Goal: Task Accomplishment & Management: Manage account settings

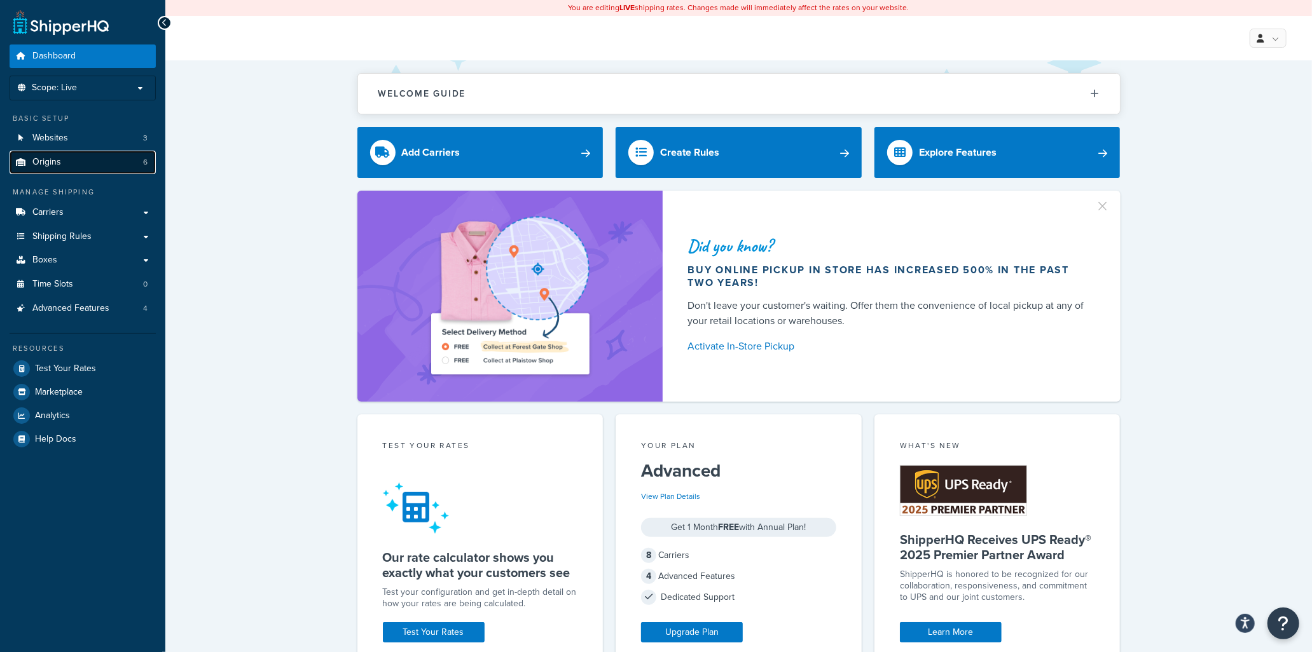
click at [71, 160] on link "Origins 6" at bounding box center [83, 163] width 146 height 24
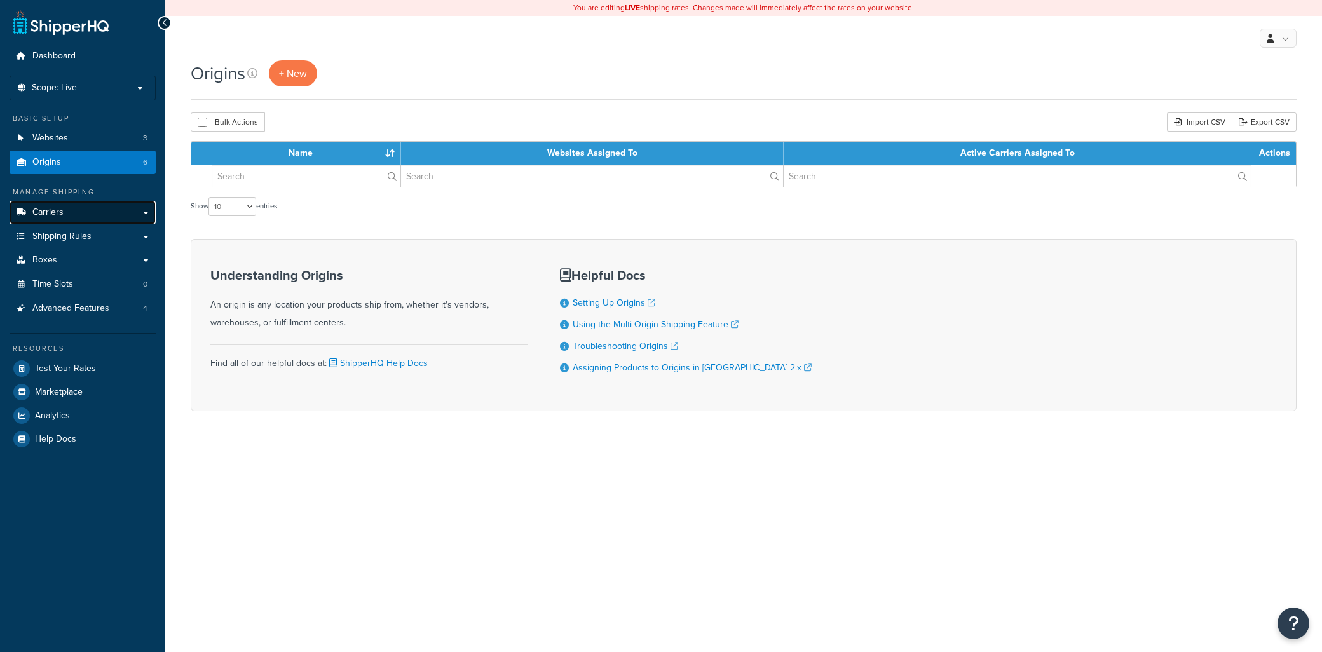
click at [55, 219] on link "Carriers" at bounding box center [83, 213] width 146 height 24
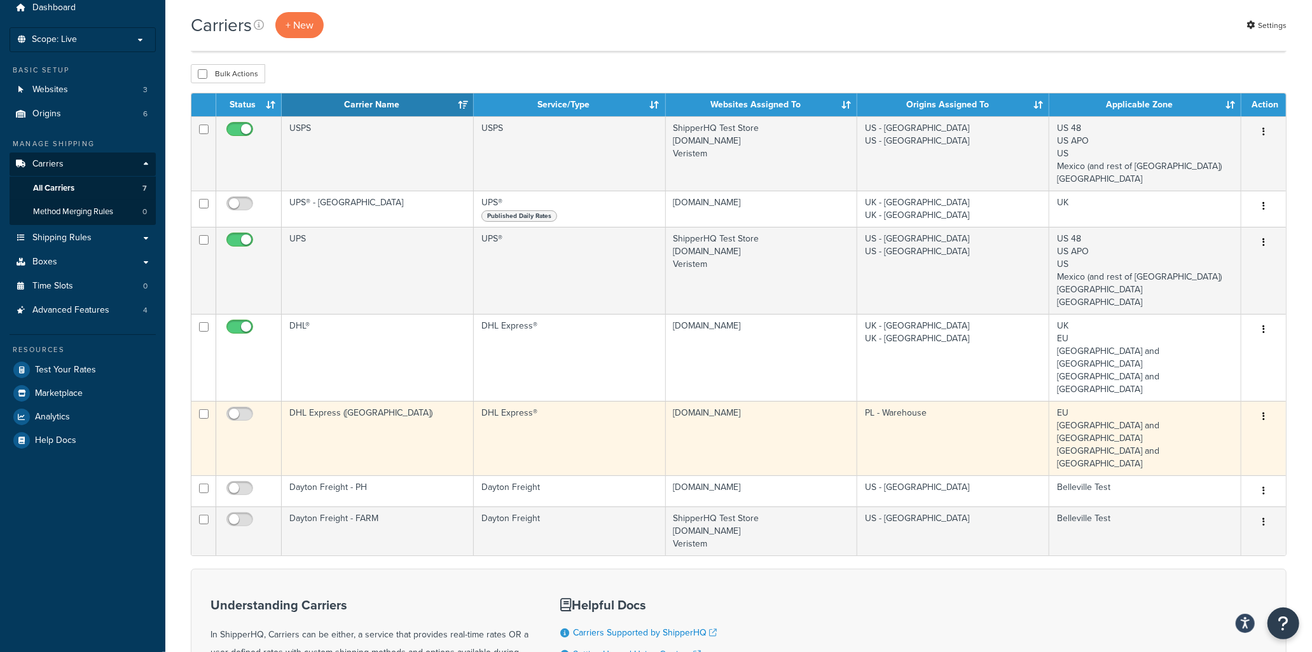
scroll to position [71, 0]
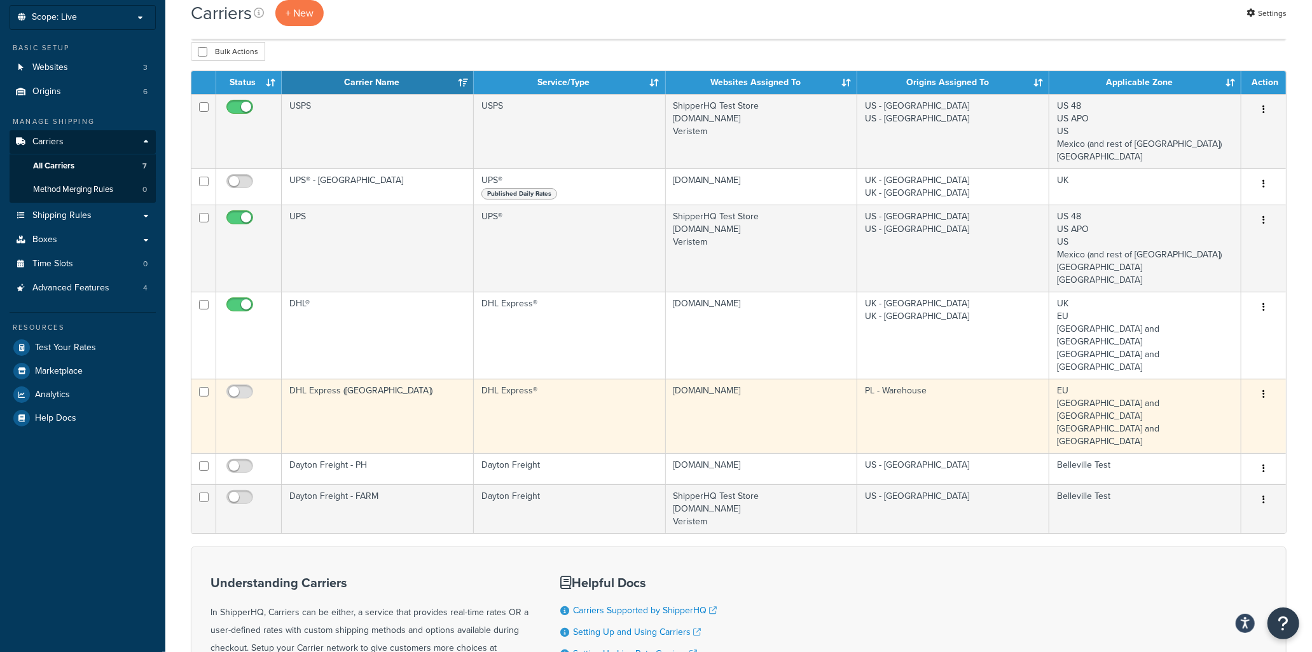
click at [428, 379] on td "DHL Express ([GEOGRAPHIC_DATA])" at bounding box center [378, 416] width 192 height 74
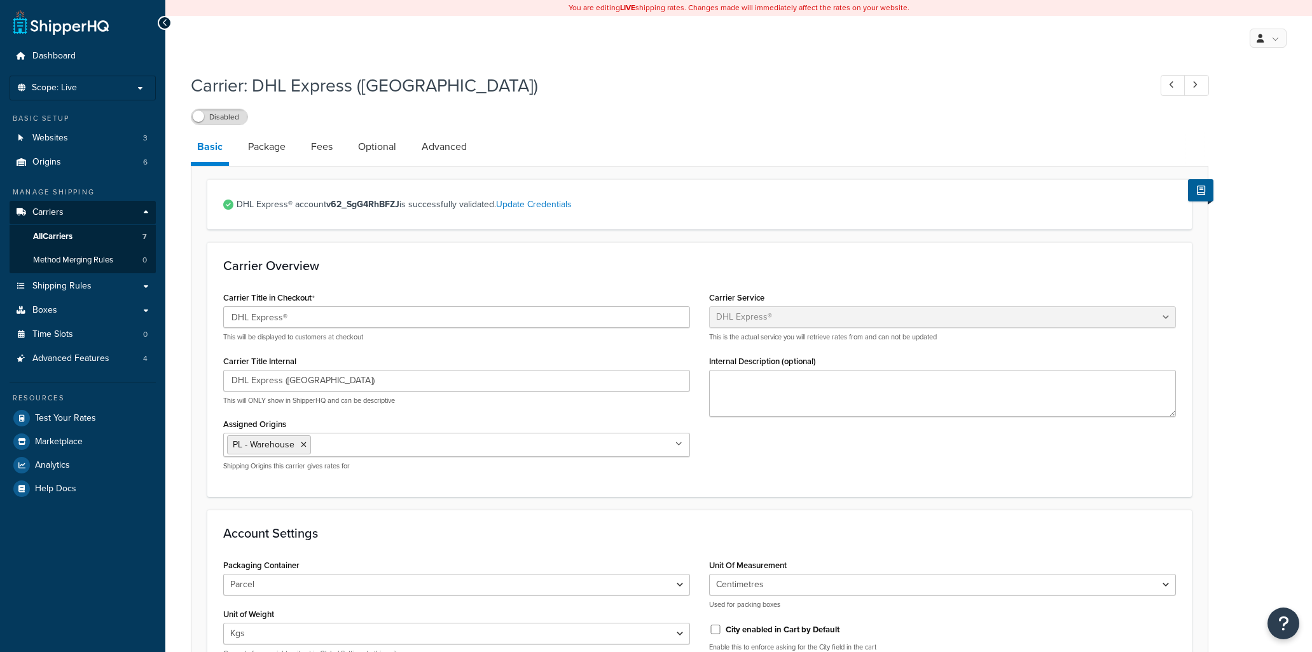
select select "dhl"
select select "kg"
select select "CM"
click at [528, 207] on link "Update Credentials" at bounding box center [534, 204] width 76 height 13
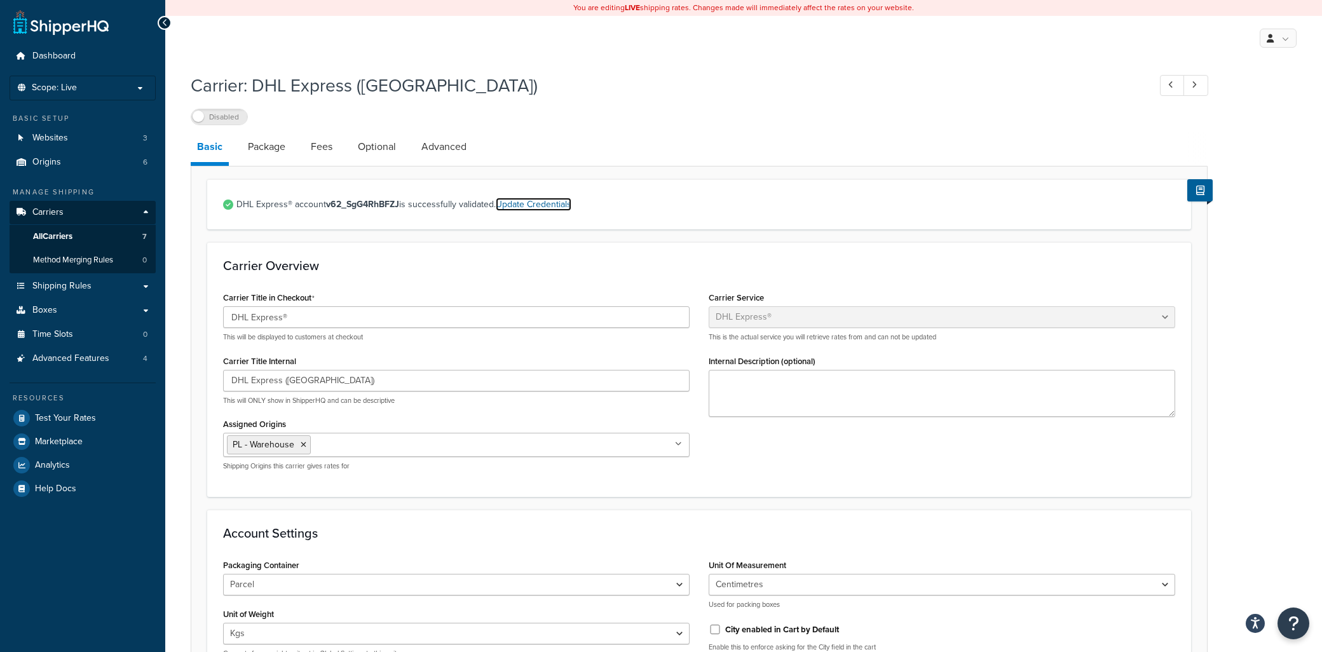
select select "kg"
select select "CM"
select select "PL"
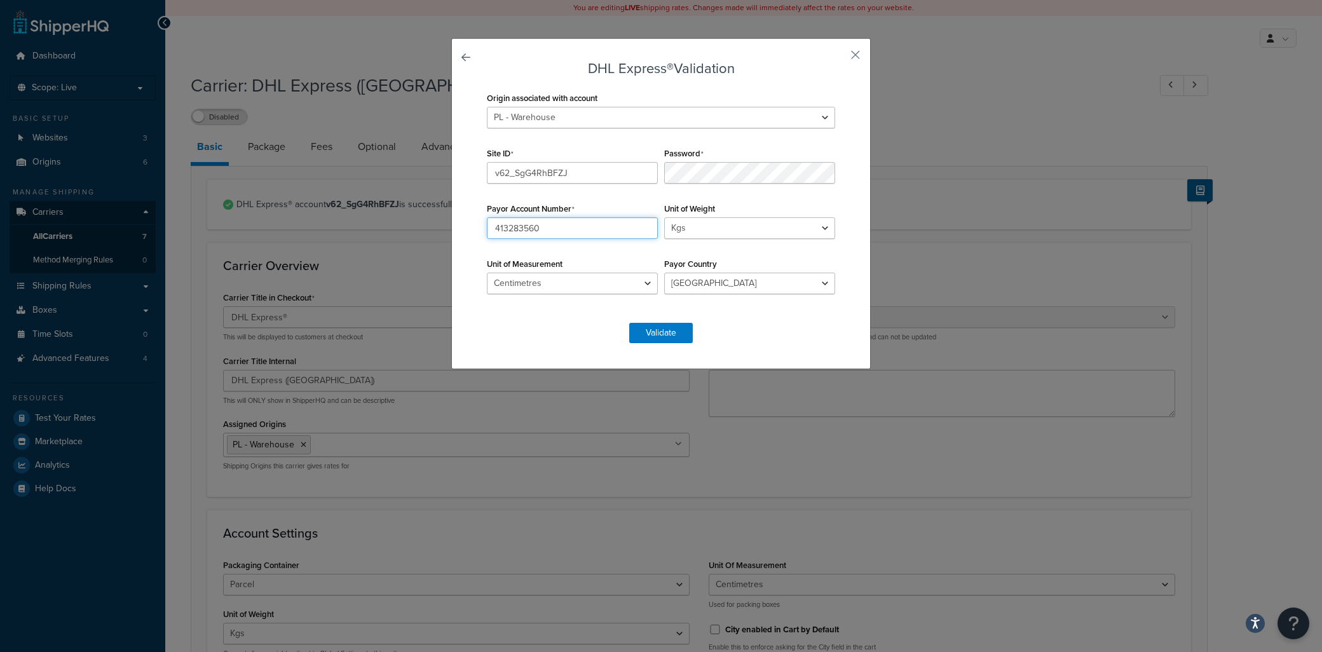
click at [570, 236] on input "413283560" at bounding box center [572, 228] width 171 height 22
click at [591, 262] on div "Unit of Measurement Inches Centimetres" at bounding box center [572, 274] width 177 height 39
click at [653, 329] on button "Validate" at bounding box center [661, 333] width 64 height 20
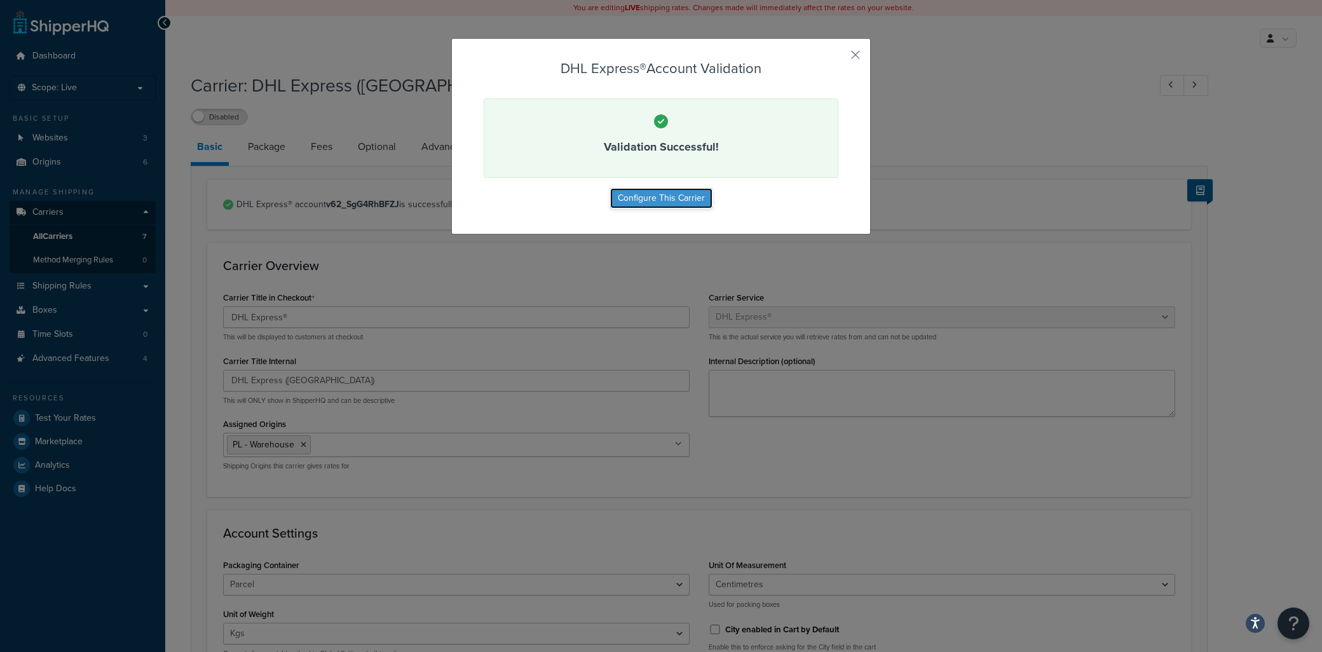
click at [681, 201] on button "Configure This Carrier" at bounding box center [661, 198] width 102 height 20
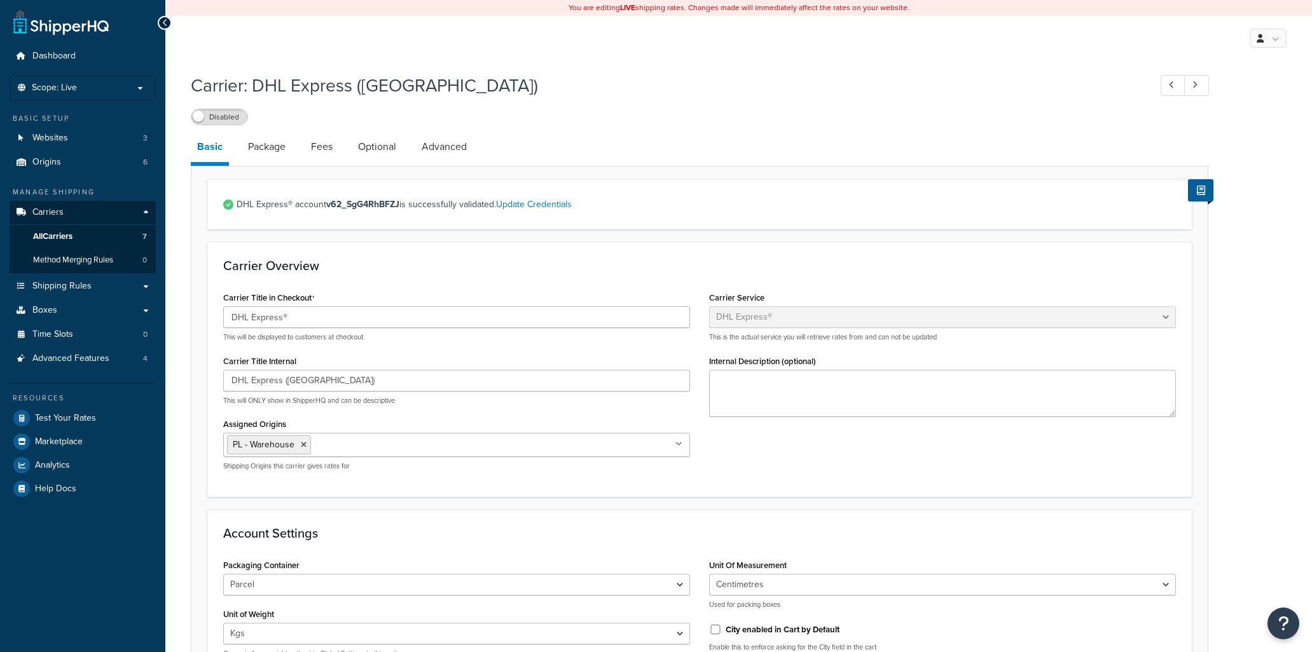
select select "dhl"
select select "kg"
select select "CM"
click at [46, 144] on span "Websites" at bounding box center [50, 138] width 36 height 11
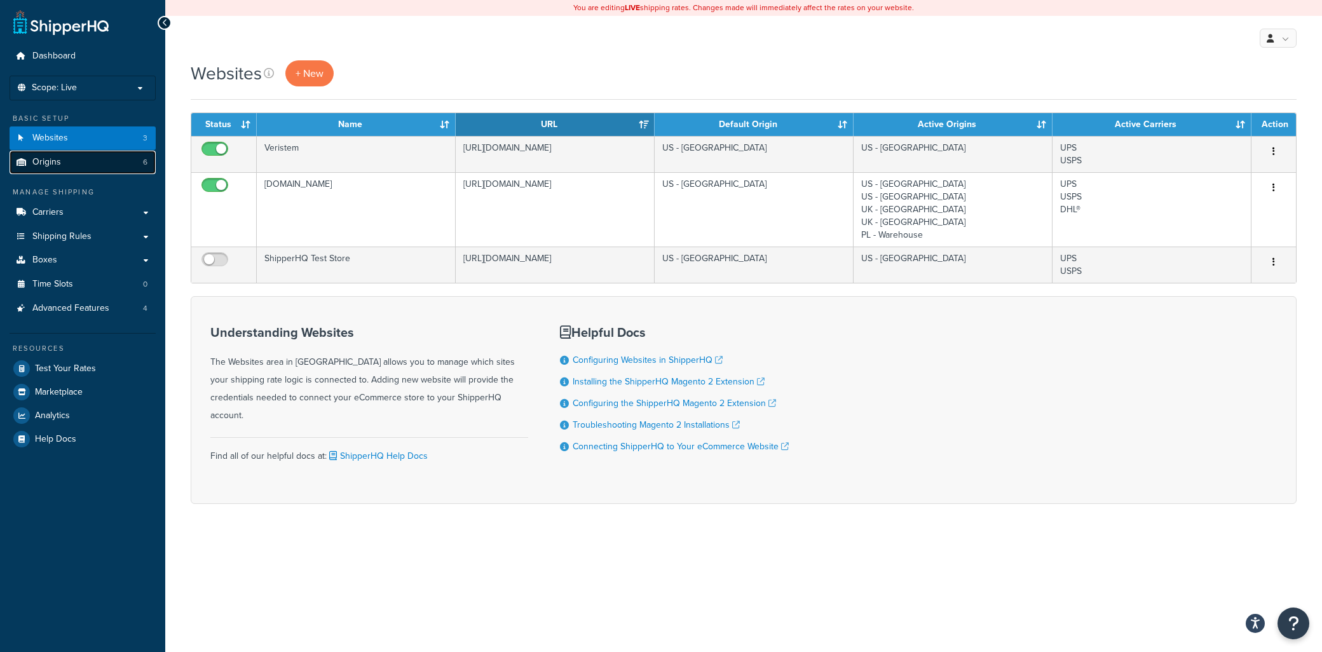
click at [59, 166] on span "Origins" at bounding box center [46, 162] width 29 height 11
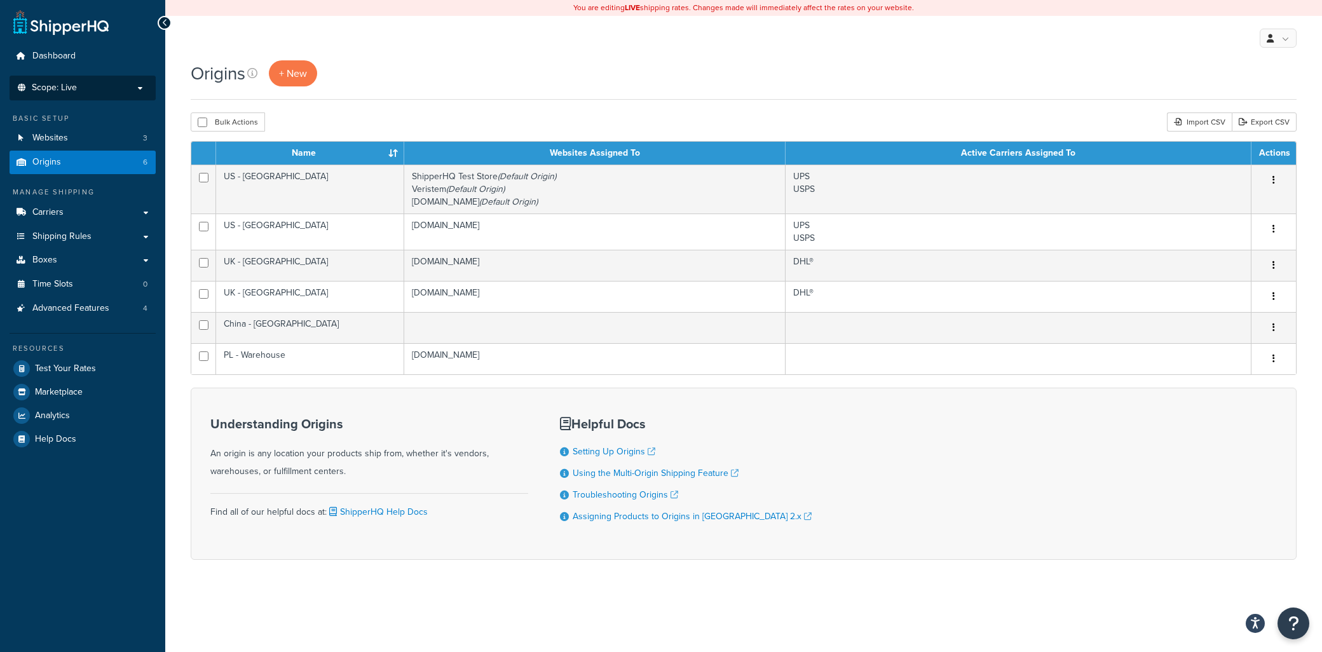
click at [65, 90] on span "Scope: Live" at bounding box center [54, 88] width 45 height 11
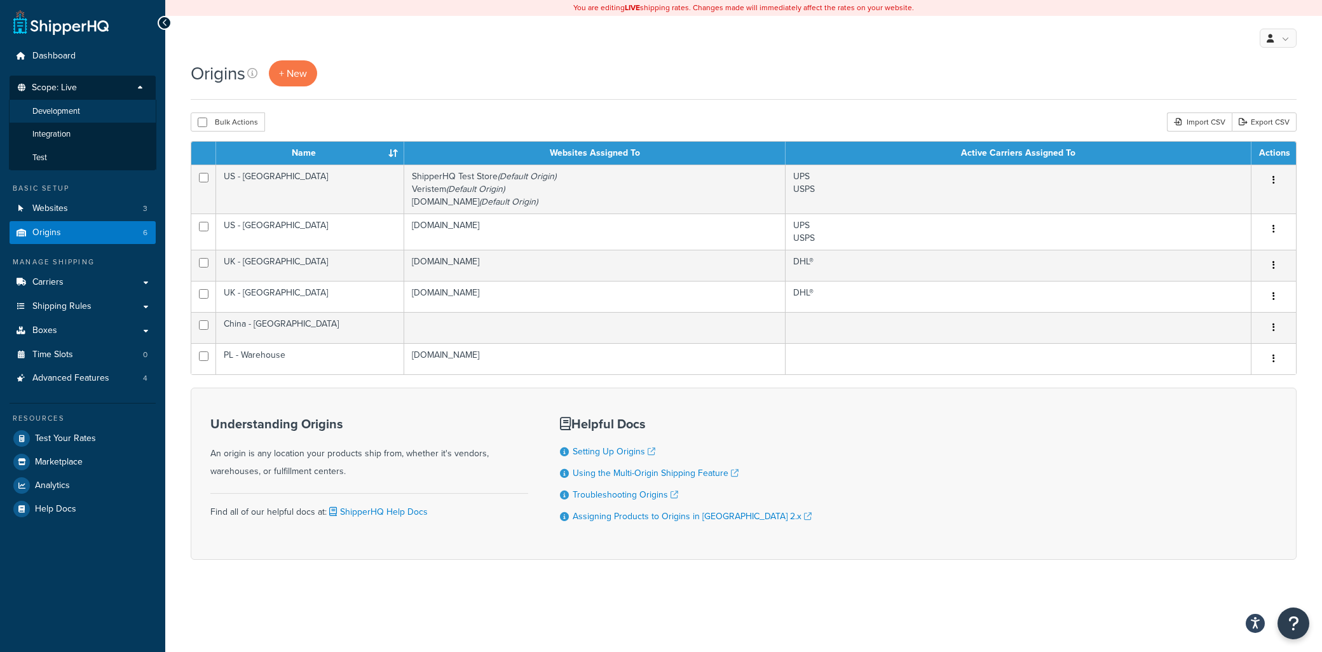
click at [62, 111] on span "Development" at bounding box center [56, 111] width 48 height 11
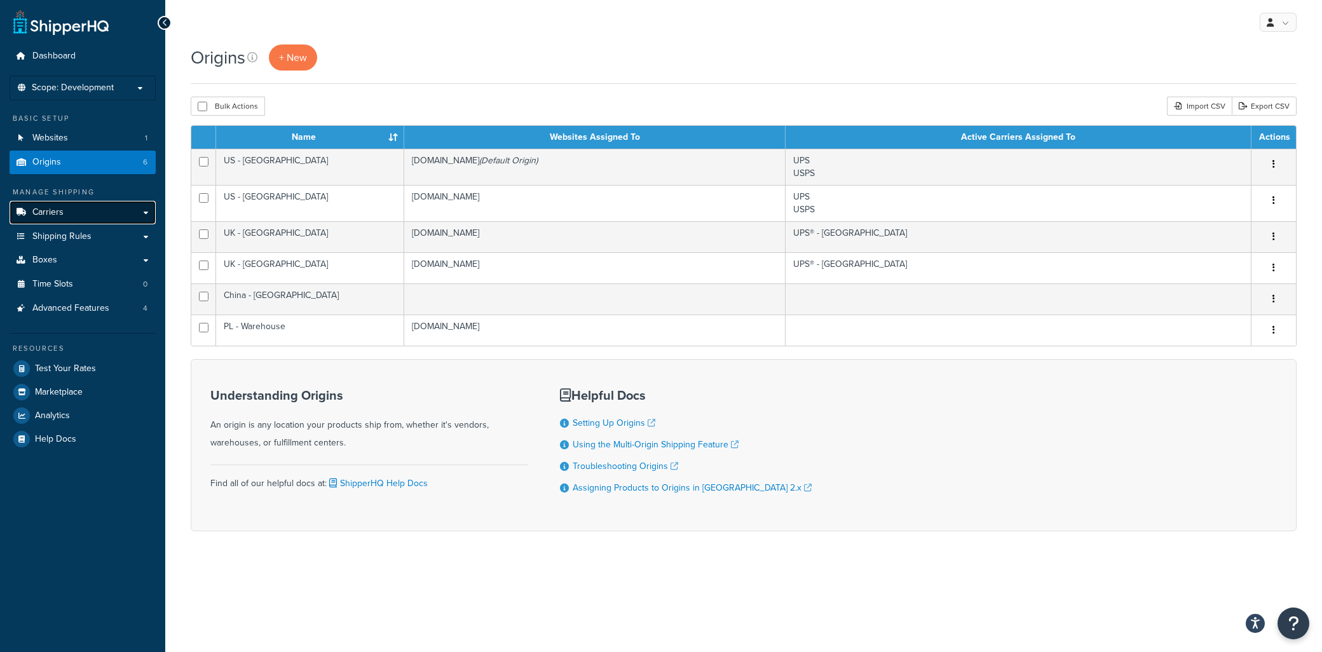
click at [65, 217] on link "Carriers" at bounding box center [83, 213] width 146 height 24
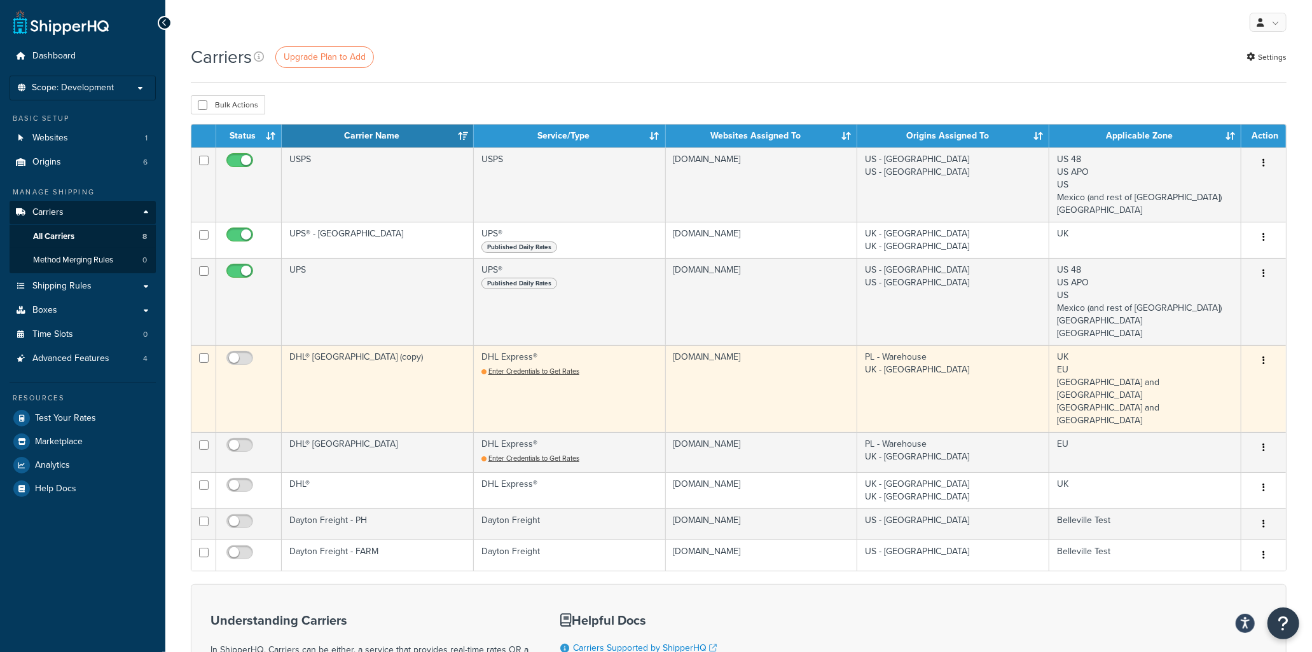
click at [1263, 363] on icon "button" at bounding box center [1263, 360] width 3 height 9
click at [1191, 411] on link "Delete" at bounding box center [1212, 413] width 100 height 26
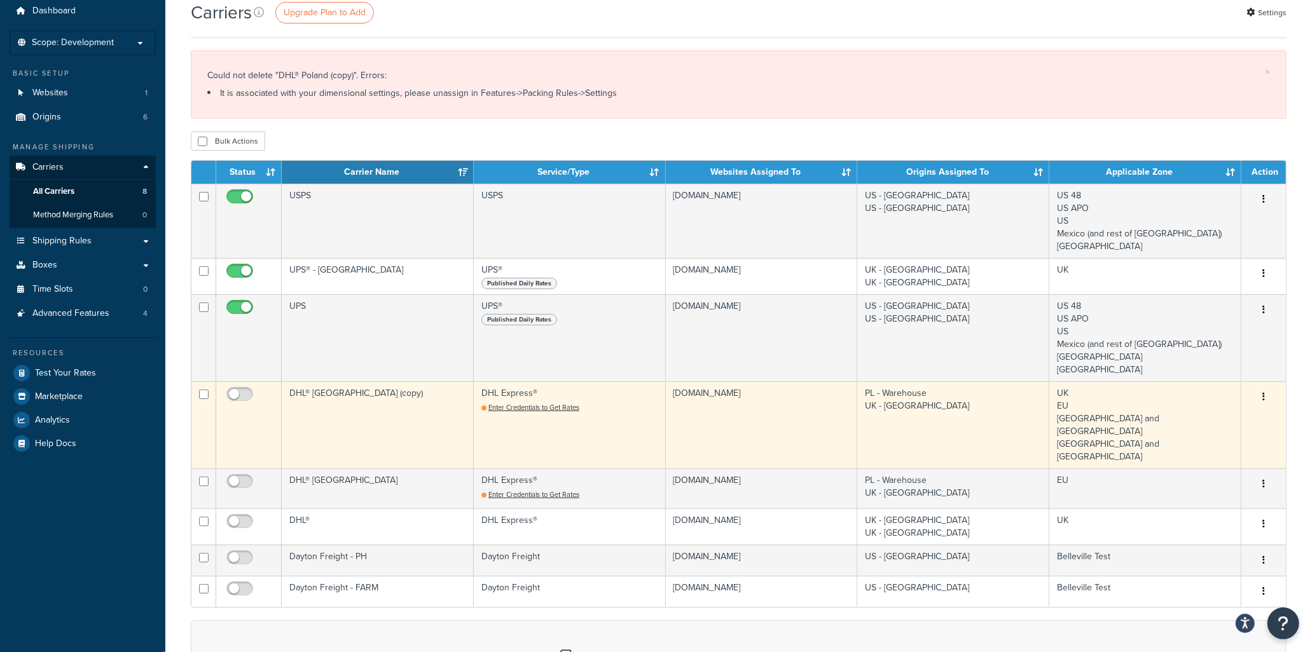
scroll to position [71, 0]
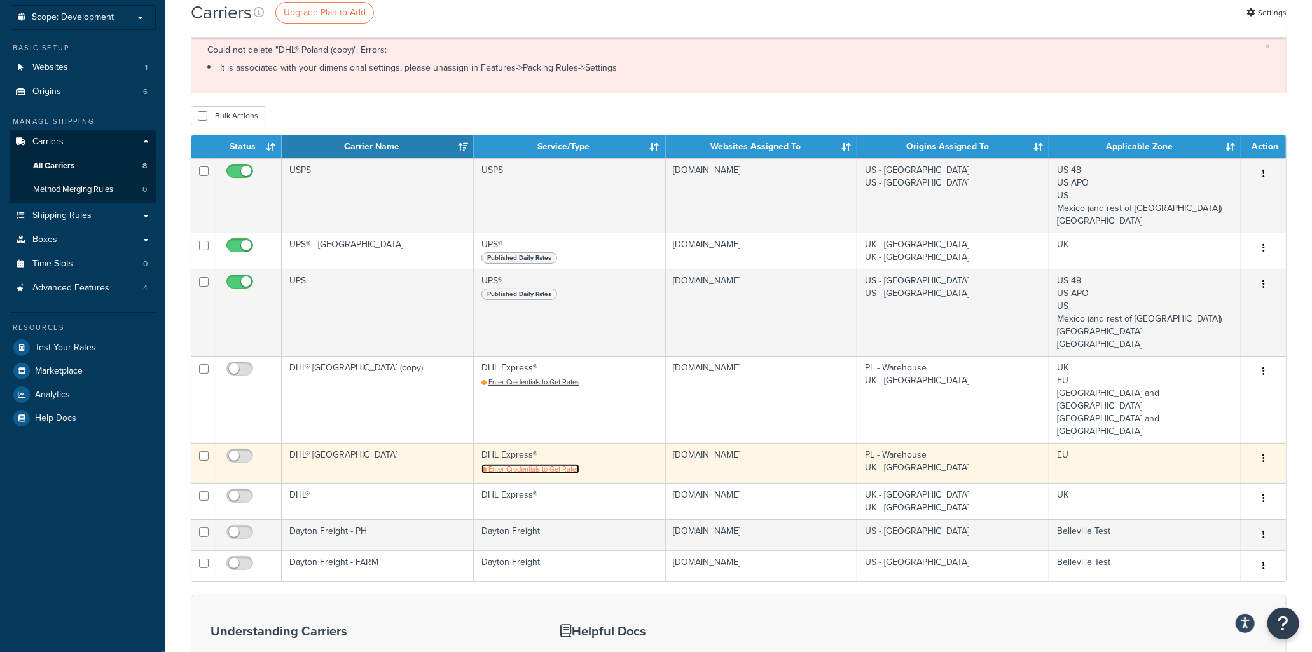
click at [554, 464] on span "Enter Credentials to Get Rates" at bounding box center [533, 469] width 91 height 10
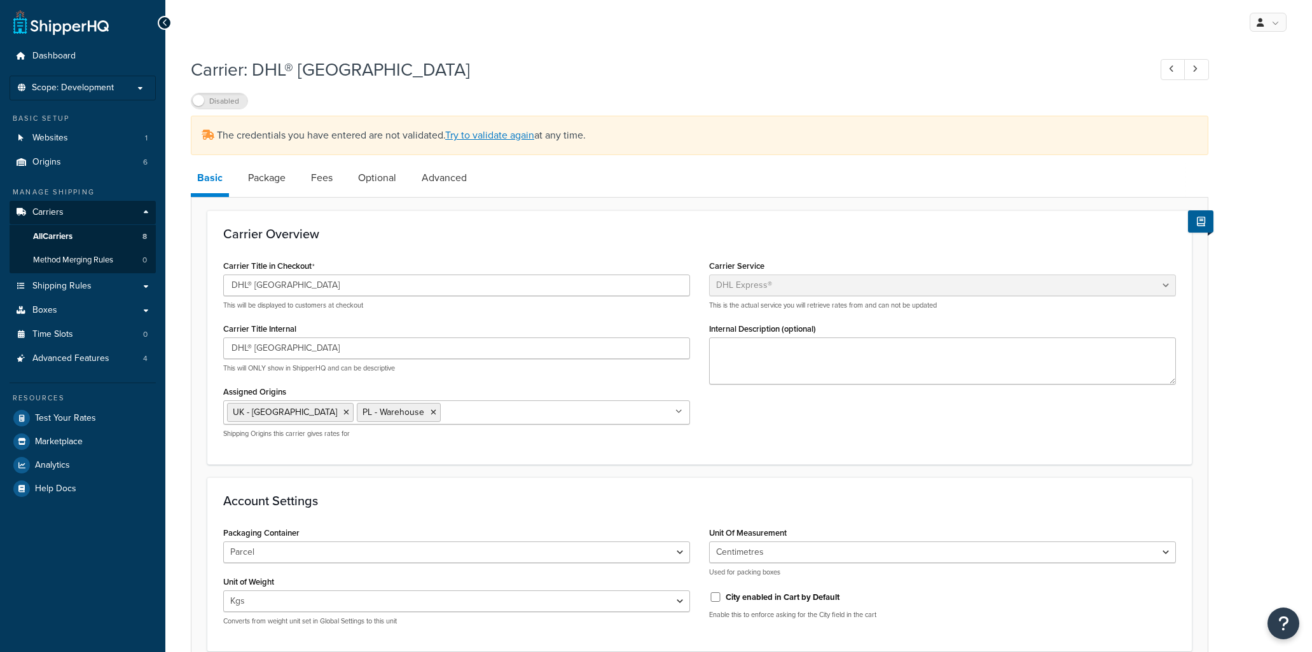
select select "dhl"
select select "kg"
select select "CM"
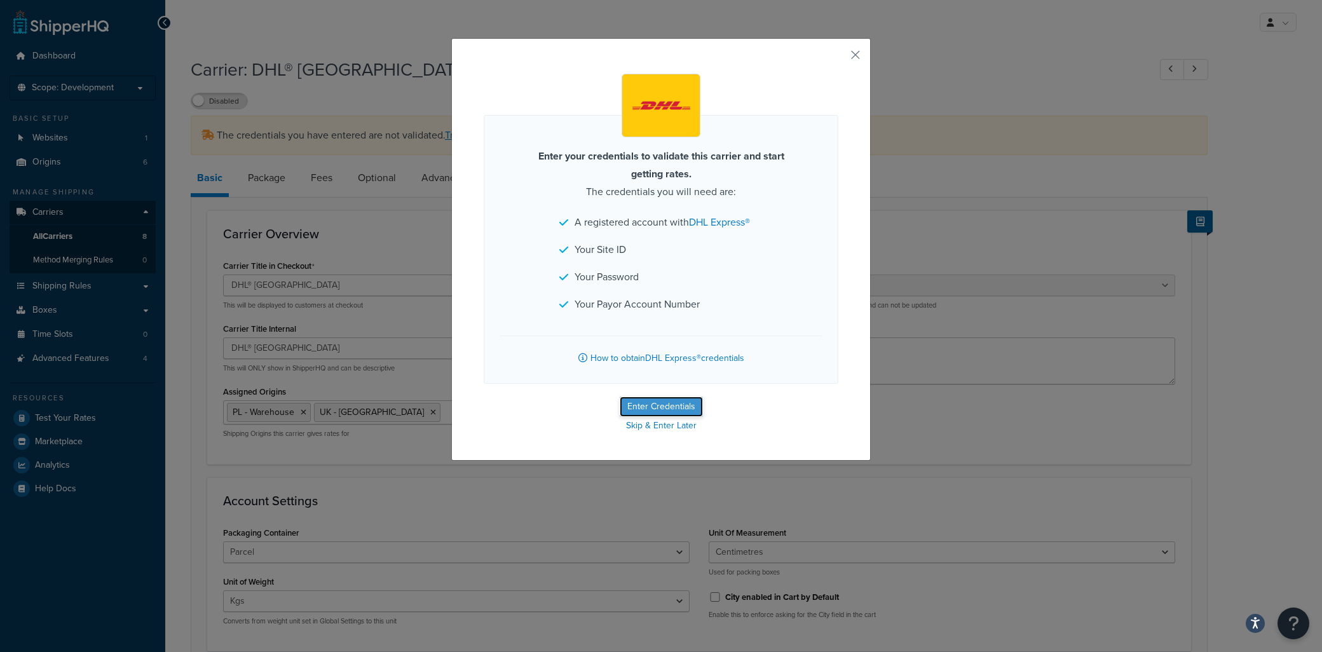
click at [640, 403] on button "Enter Credentials" at bounding box center [661, 407] width 83 height 20
select select "kg"
select select "CM"
select select "GB"
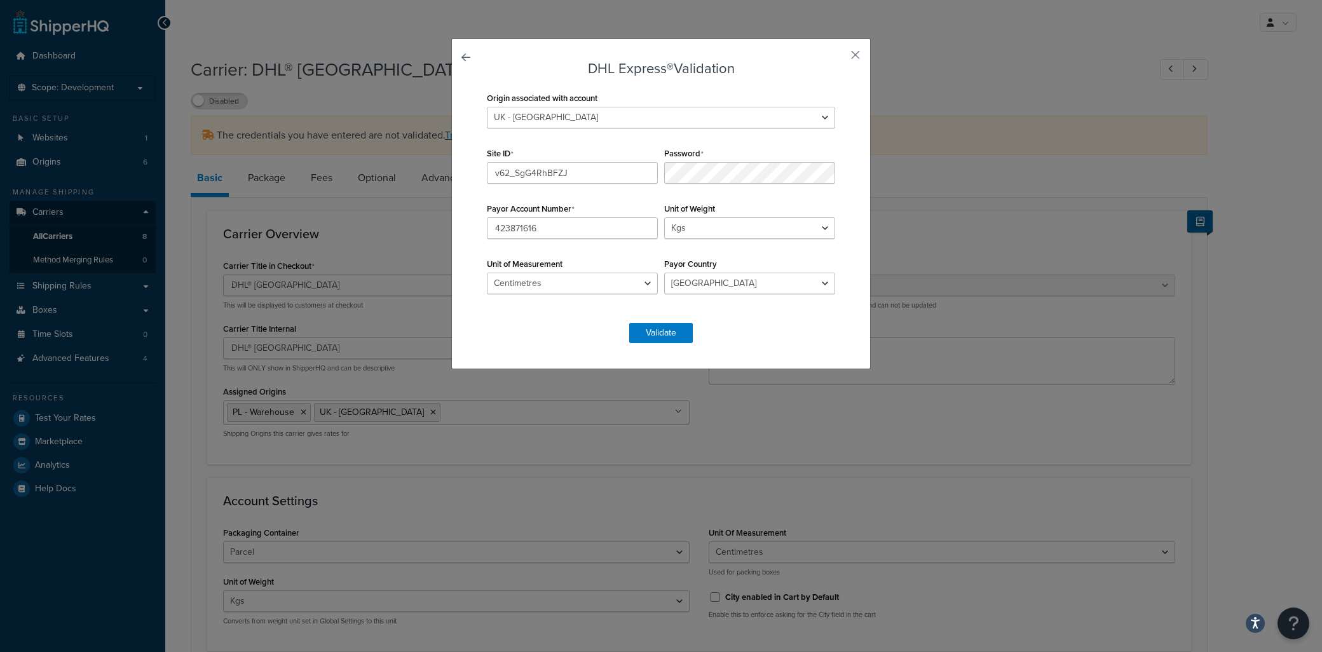
click at [860, 51] on div "DHL Express® Validation Origin associated with account PL - Warehouse UK - Shef…" at bounding box center [661, 203] width 420 height 331
click at [839, 58] on button "button" at bounding box center [836, 59] width 3 height 3
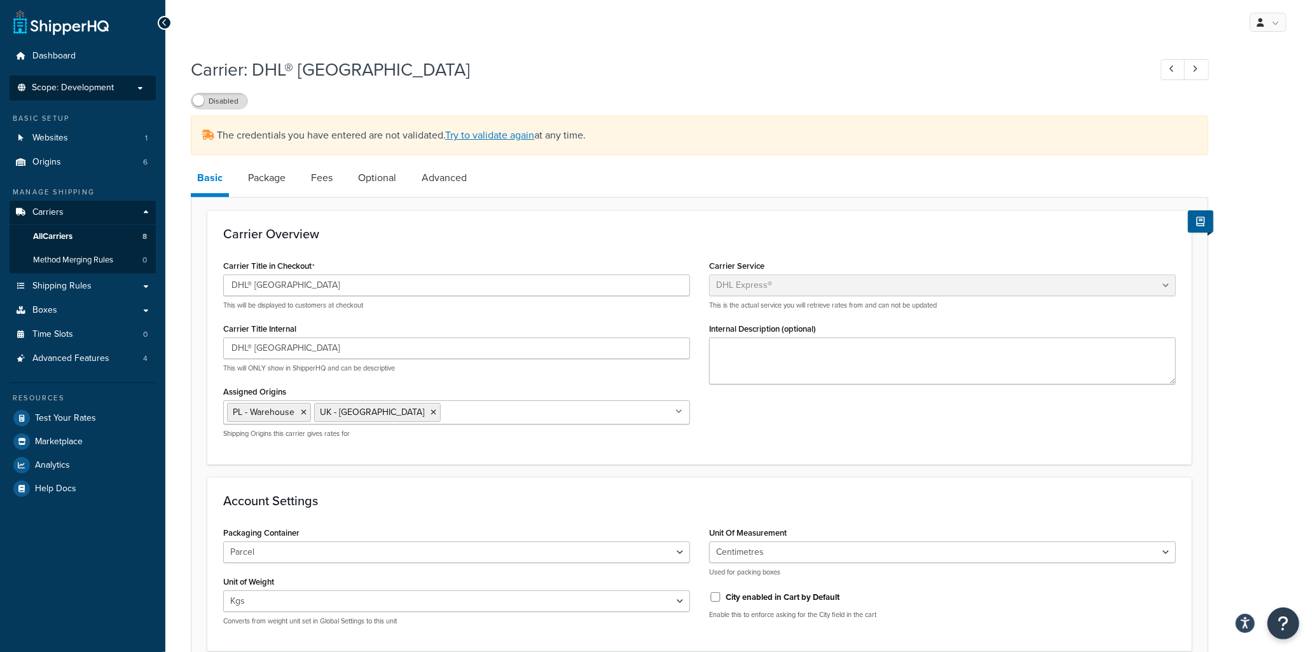
click at [96, 96] on li "Scope: Development" at bounding box center [83, 88] width 146 height 25
select select "dhl"
select select "kg"
select select "CM"
click at [89, 86] on span "Scope: Development" at bounding box center [73, 88] width 82 height 11
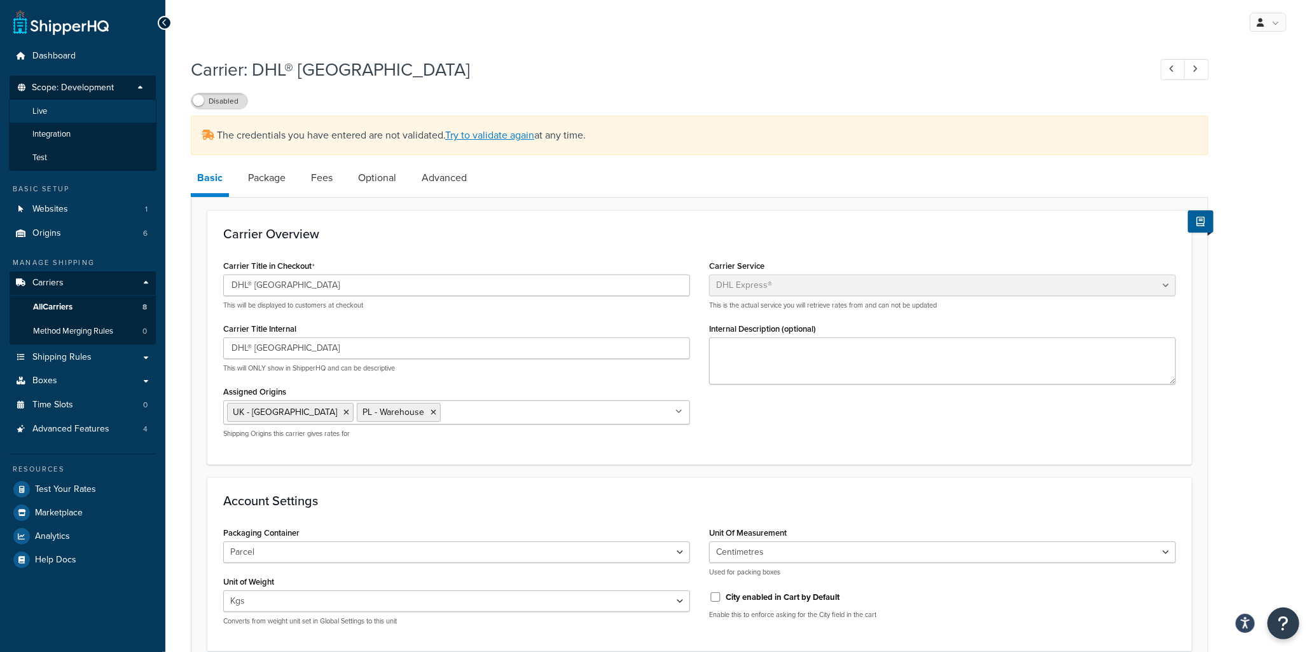
click at [78, 114] on li "Live" at bounding box center [82, 112] width 147 height 24
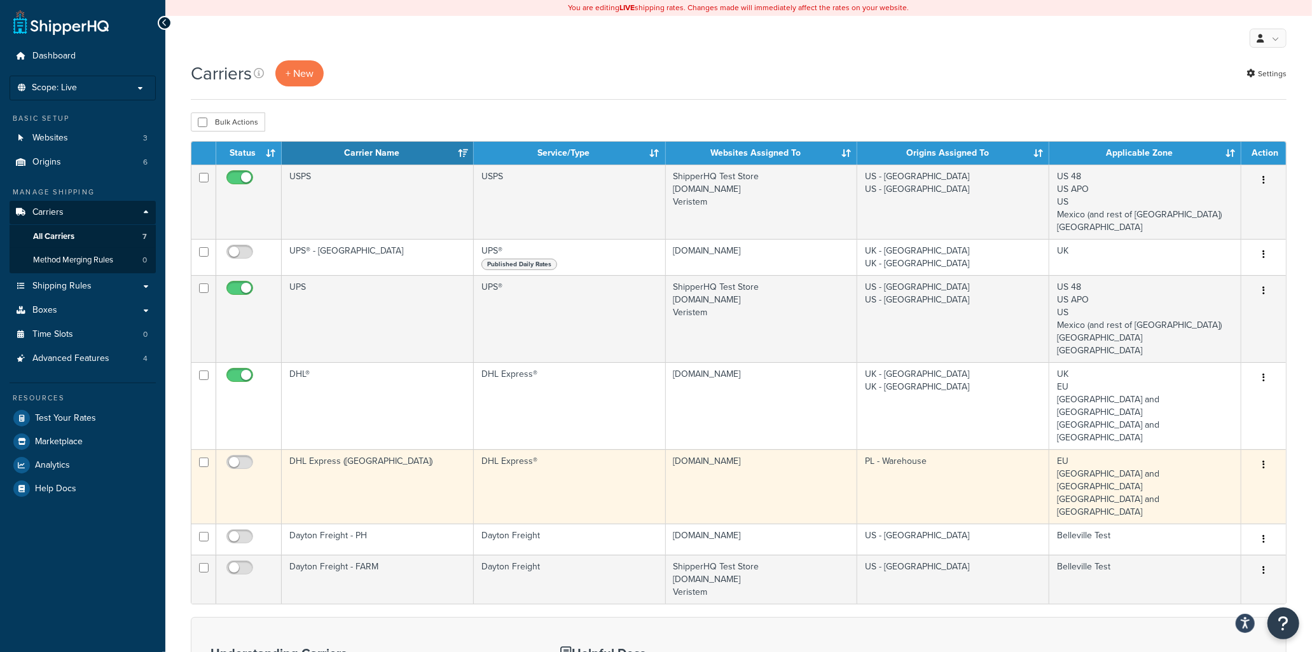
click at [357, 449] on td "DHL Express ([GEOGRAPHIC_DATA])" at bounding box center [378, 486] width 192 height 74
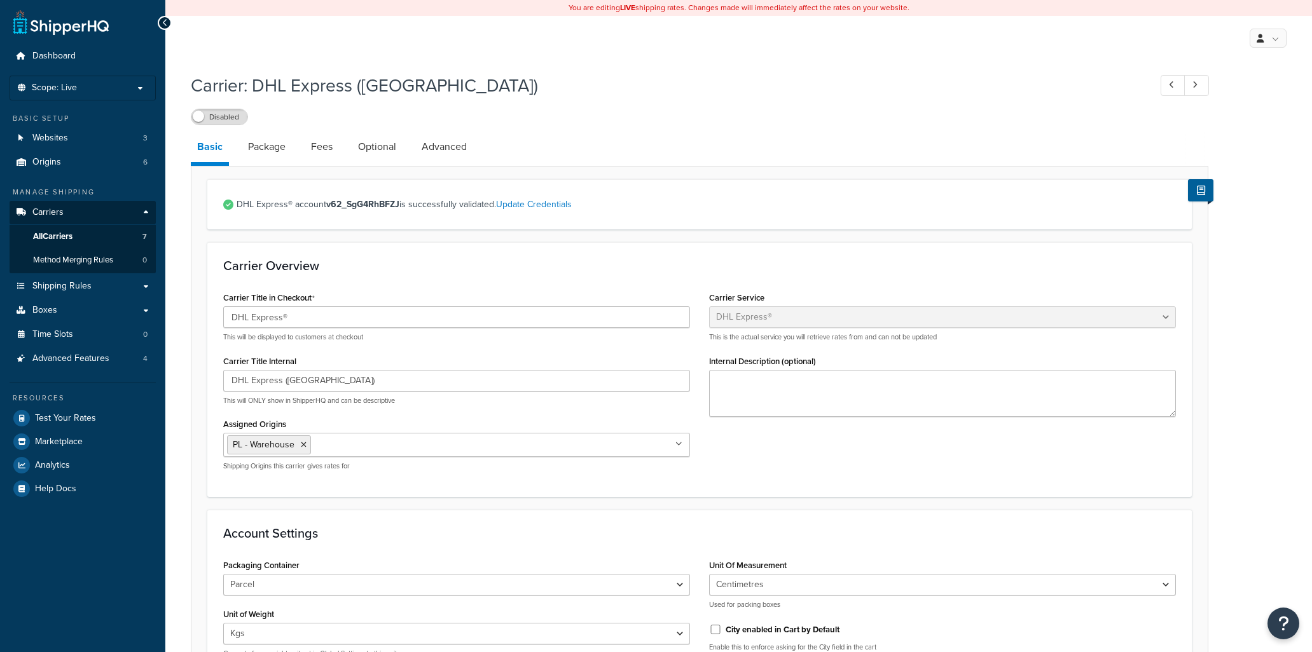
select select "dhl"
select select "kg"
select select "CM"
click at [530, 206] on link "Update Credentials" at bounding box center [534, 204] width 76 height 13
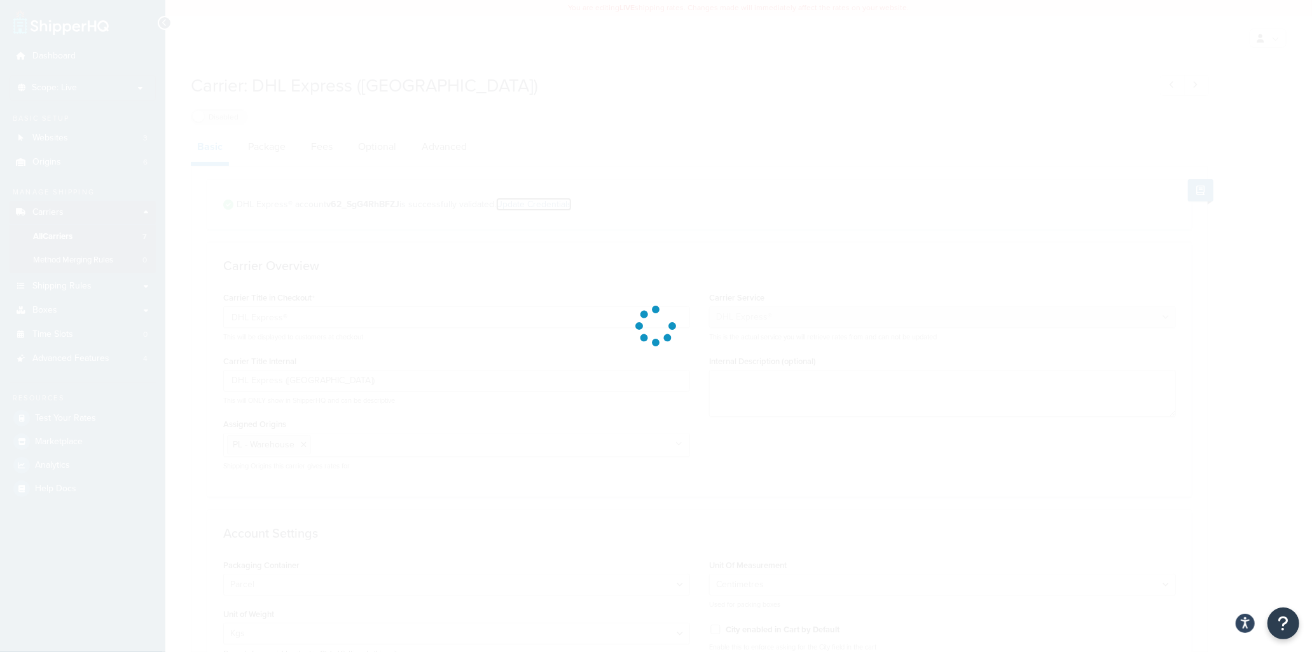
select select "kg"
select select "CM"
select select "PL"
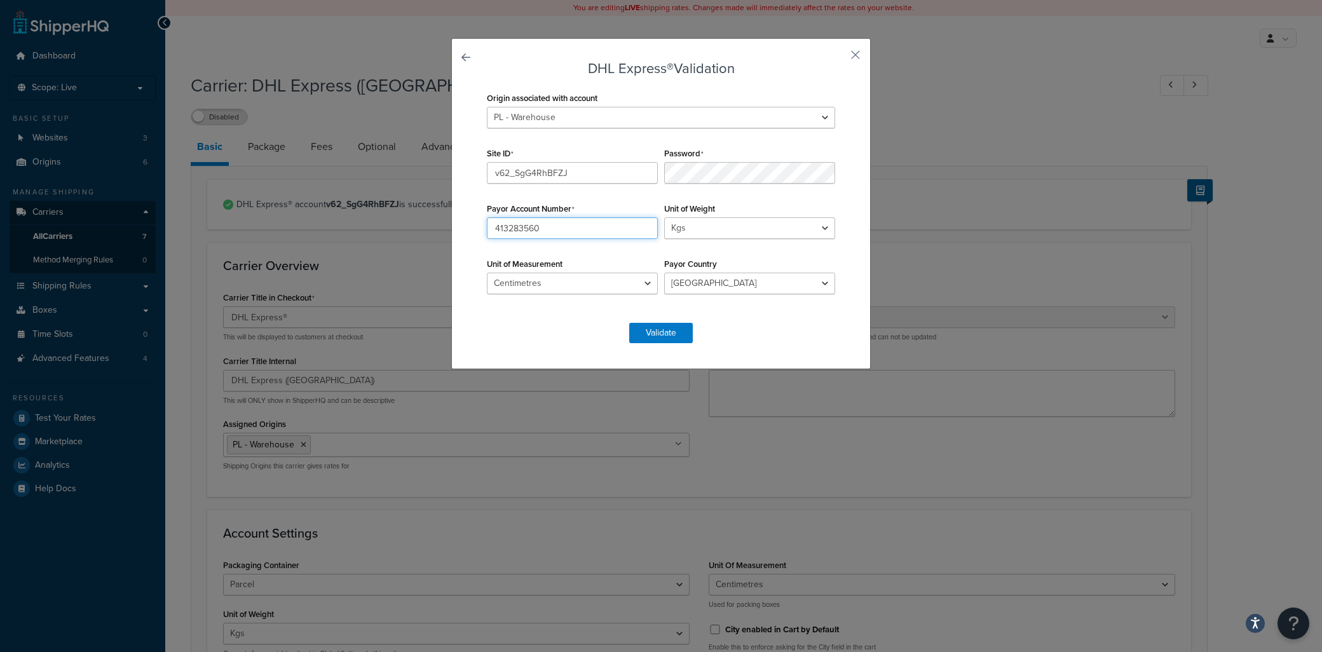
click at [569, 224] on input "413283560" at bounding box center [572, 228] width 171 height 22
click at [564, 233] on input "413283560" at bounding box center [572, 228] width 171 height 22
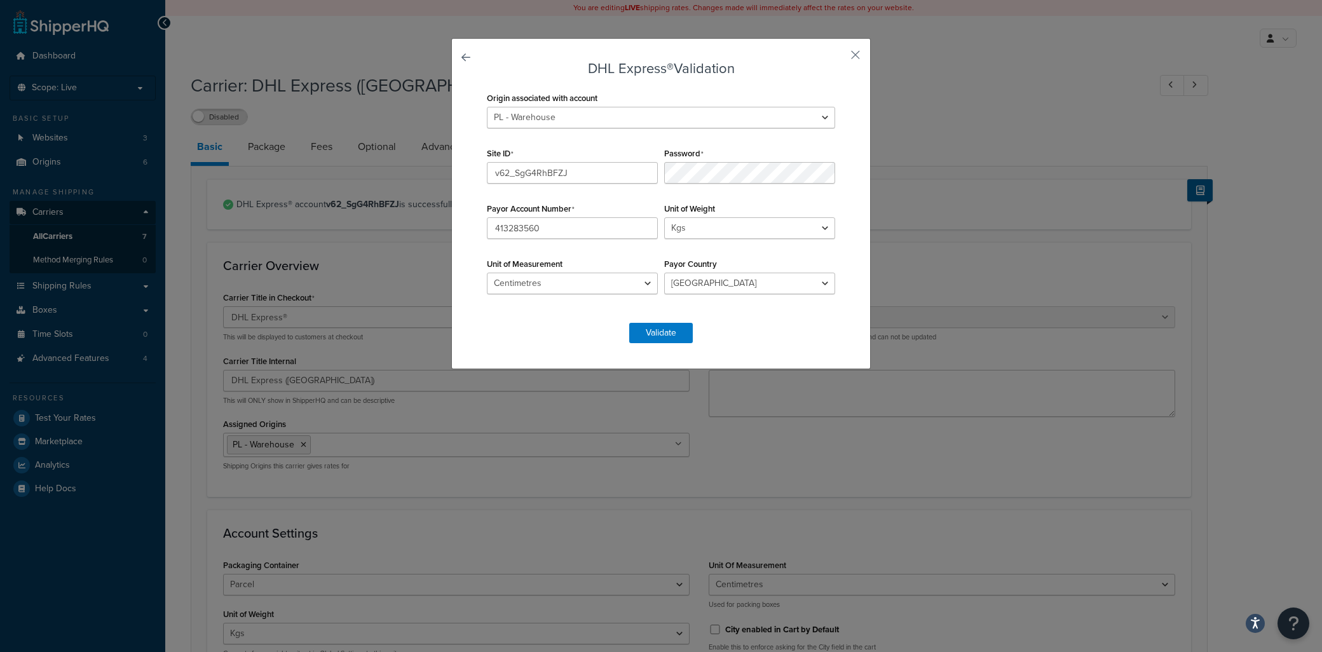
click at [765, 320] on form "DHL Express® Validation Origin associated with account PL - Warehouse UK - Shef…" at bounding box center [661, 202] width 355 height 282
click at [839, 58] on button "button" at bounding box center [836, 59] width 3 height 3
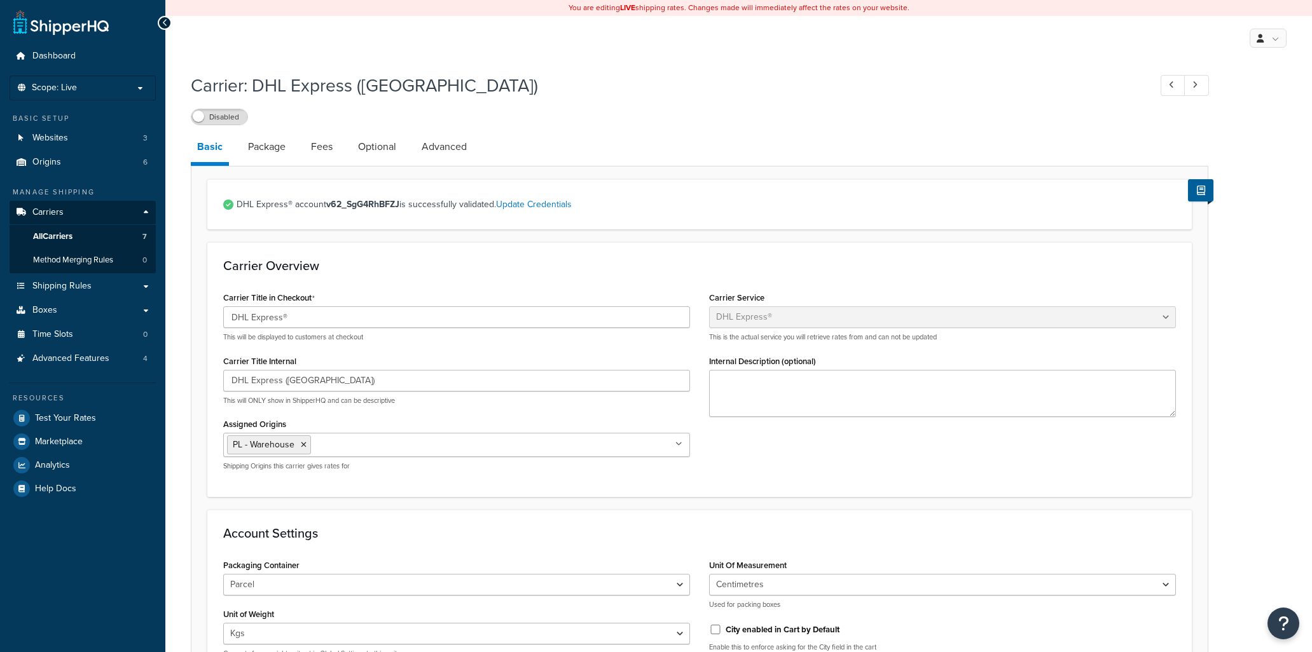
select select "dhl"
select select "kg"
select select "CM"
click at [92, 80] on li "Scope: Live" at bounding box center [83, 88] width 146 height 25
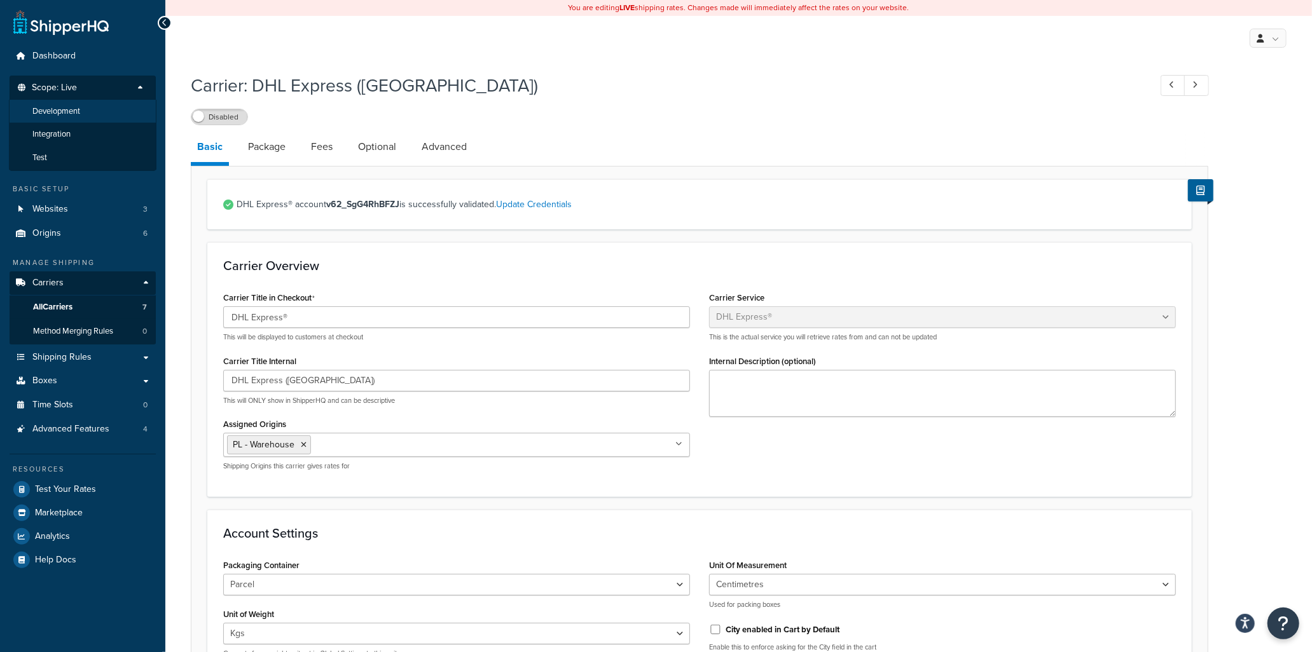
click at [79, 111] on span "Development" at bounding box center [56, 111] width 48 height 11
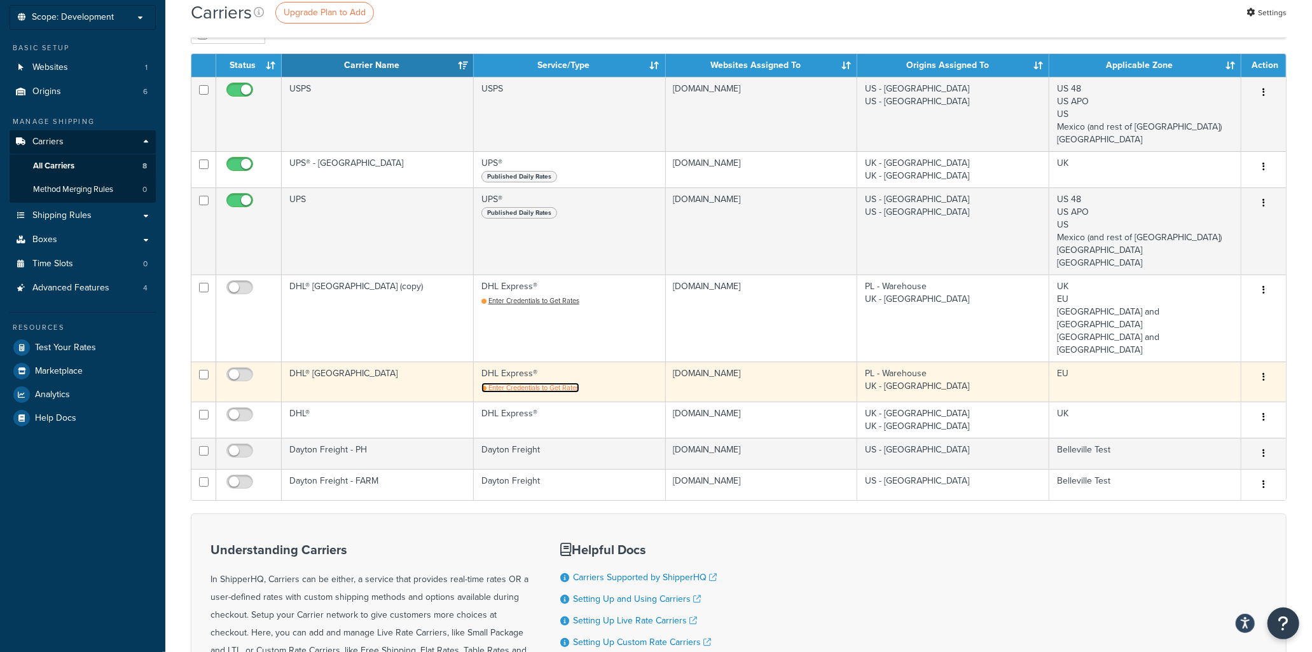
click at [526, 383] on span "Enter Credentials to Get Rates" at bounding box center [533, 388] width 91 height 10
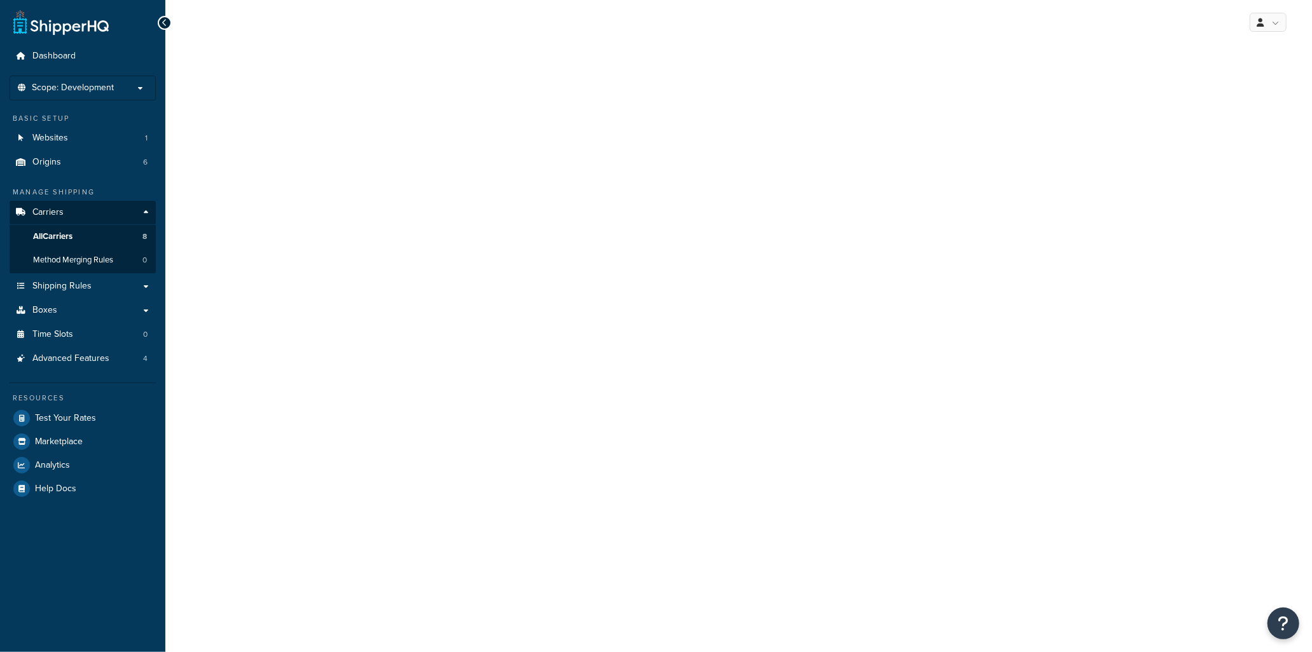
select select "dhl"
select select "kg"
select select "CM"
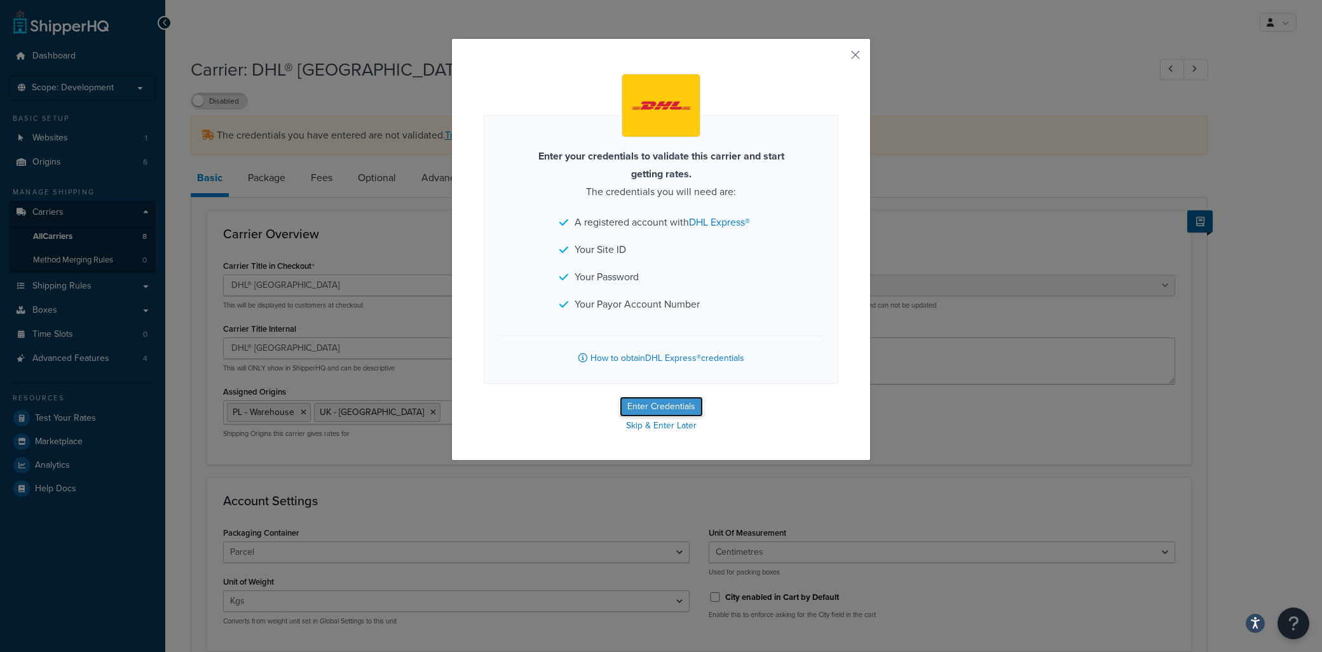
click at [681, 403] on button "Enter Credentials" at bounding box center [661, 407] width 83 height 20
select select "kg"
select select "CM"
select select "GB"
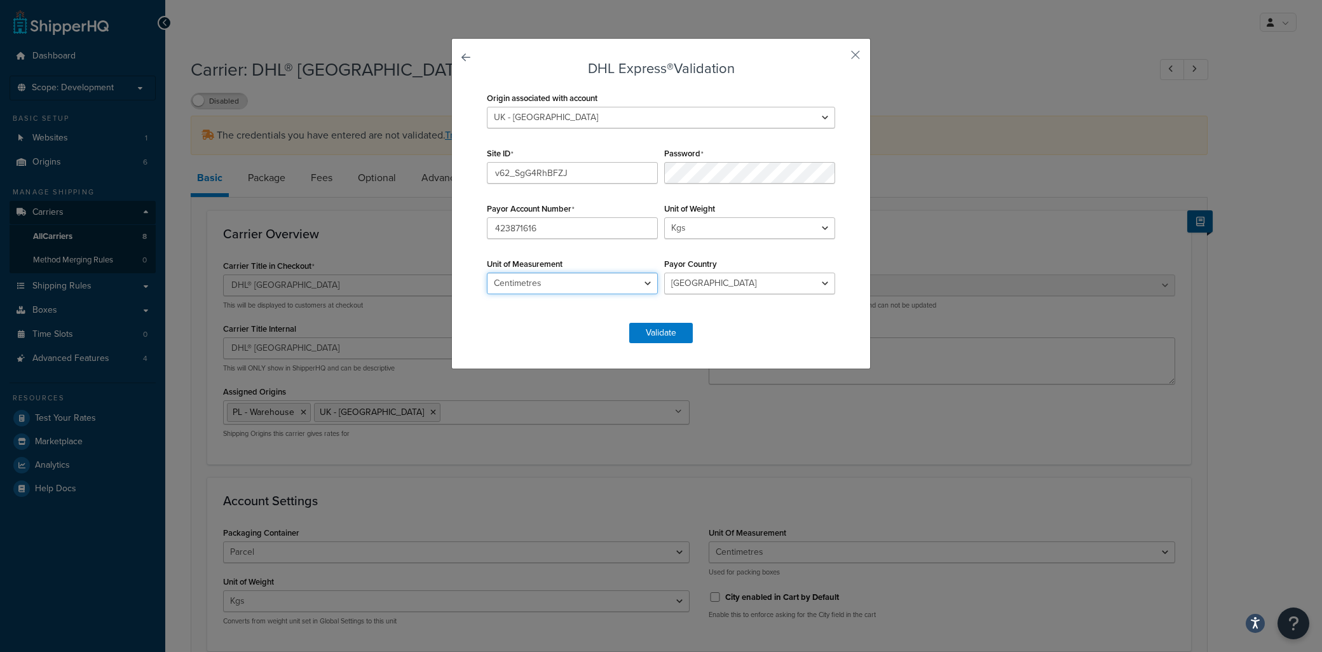
click at [547, 289] on select "Inches Centimetres" at bounding box center [572, 284] width 171 height 22
drag, startPoint x: 547, startPoint y: 289, endPoint x: 528, endPoint y: 290, distance: 18.5
click at [547, 289] on select "Inches Centimetres" at bounding box center [572, 284] width 171 height 22
click at [547, 233] on input "423871616" at bounding box center [572, 228] width 171 height 22
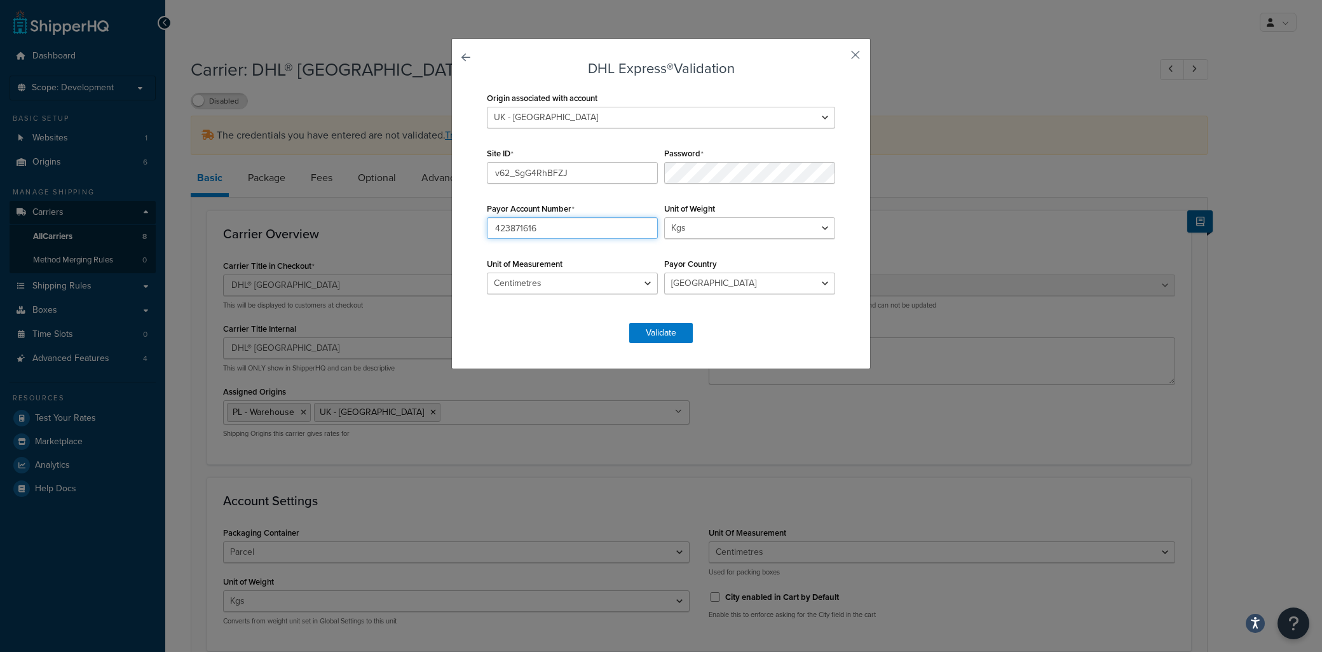
paste input "13283560"
type input "413283560"
click at [707, 294] on select "Andorra Afghanistan Albania Algeria American Samoa Angola Anguilla Antigua Arge…" at bounding box center [749, 284] width 171 height 22
select select "PL"
click at [664, 273] on select "Andorra Afghanistan Albania Algeria American Samoa Angola Anguilla Antigua Arge…" at bounding box center [749, 284] width 171 height 22
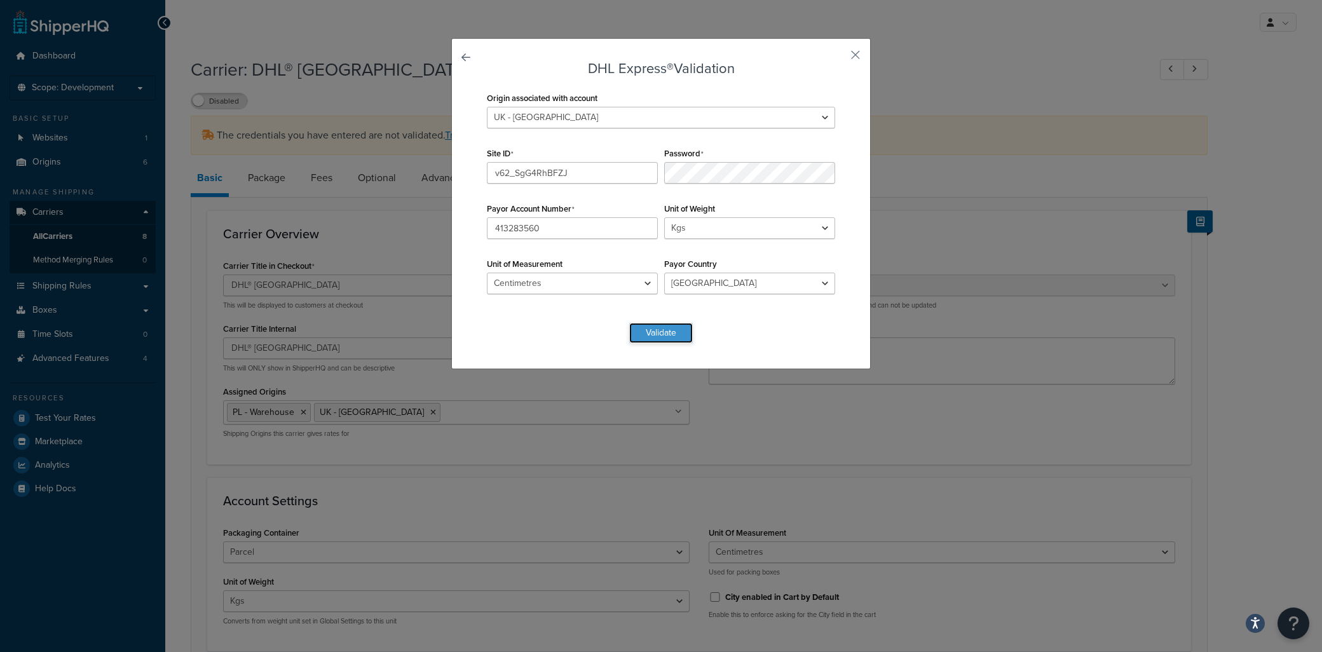
click at [661, 340] on button "Validate" at bounding box center [661, 333] width 64 height 20
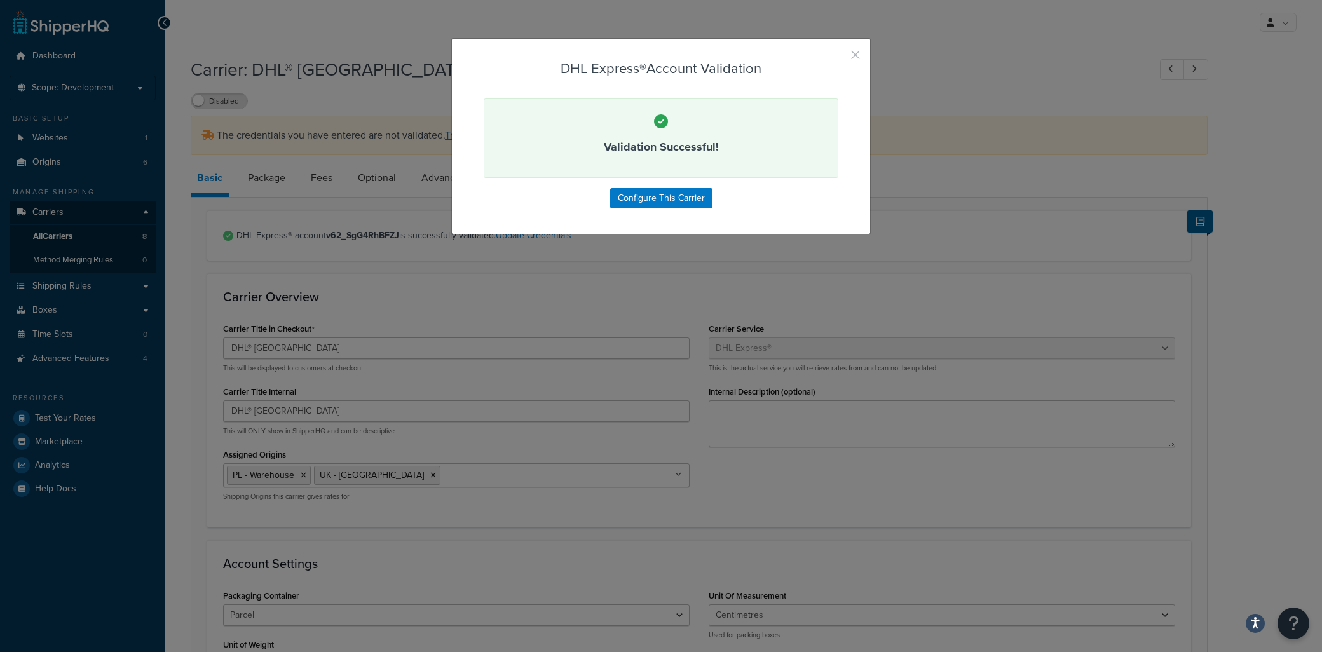
drag, startPoint x: 850, startPoint y: 57, endPoint x: 791, endPoint y: 105, distance: 76.0
click at [839, 58] on button "button" at bounding box center [836, 59] width 3 height 3
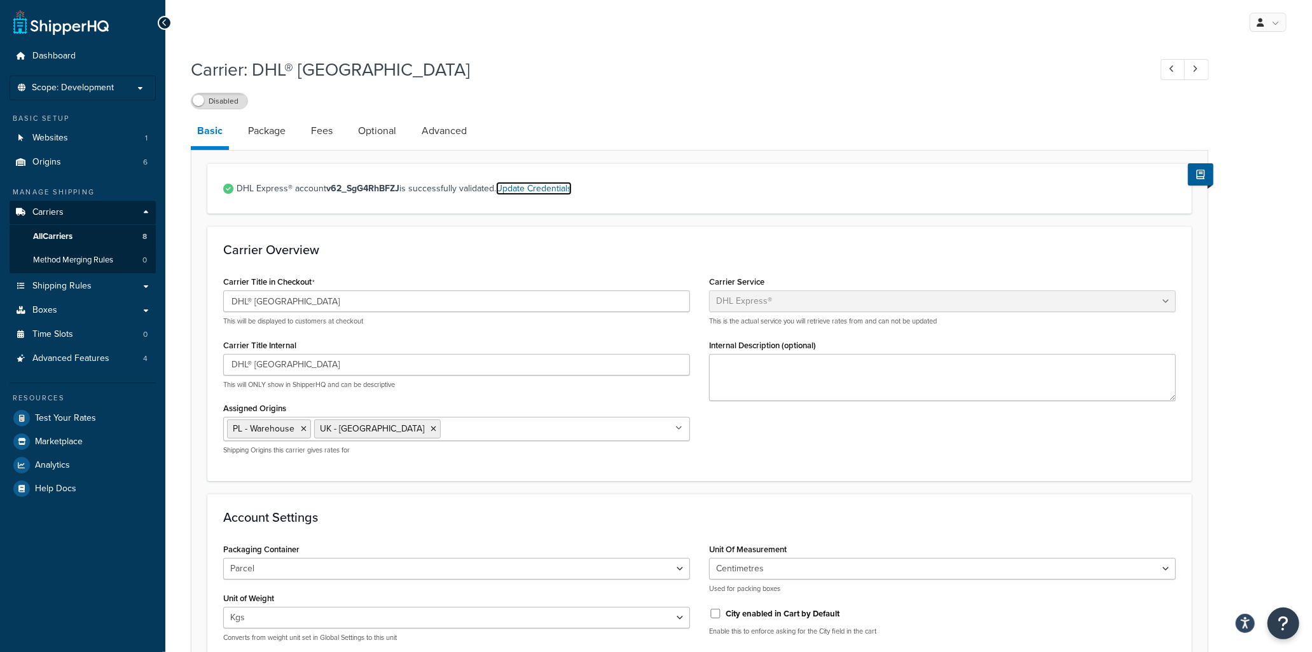
click at [556, 191] on link "Update Credentials" at bounding box center [534, 188] width 76 height 13
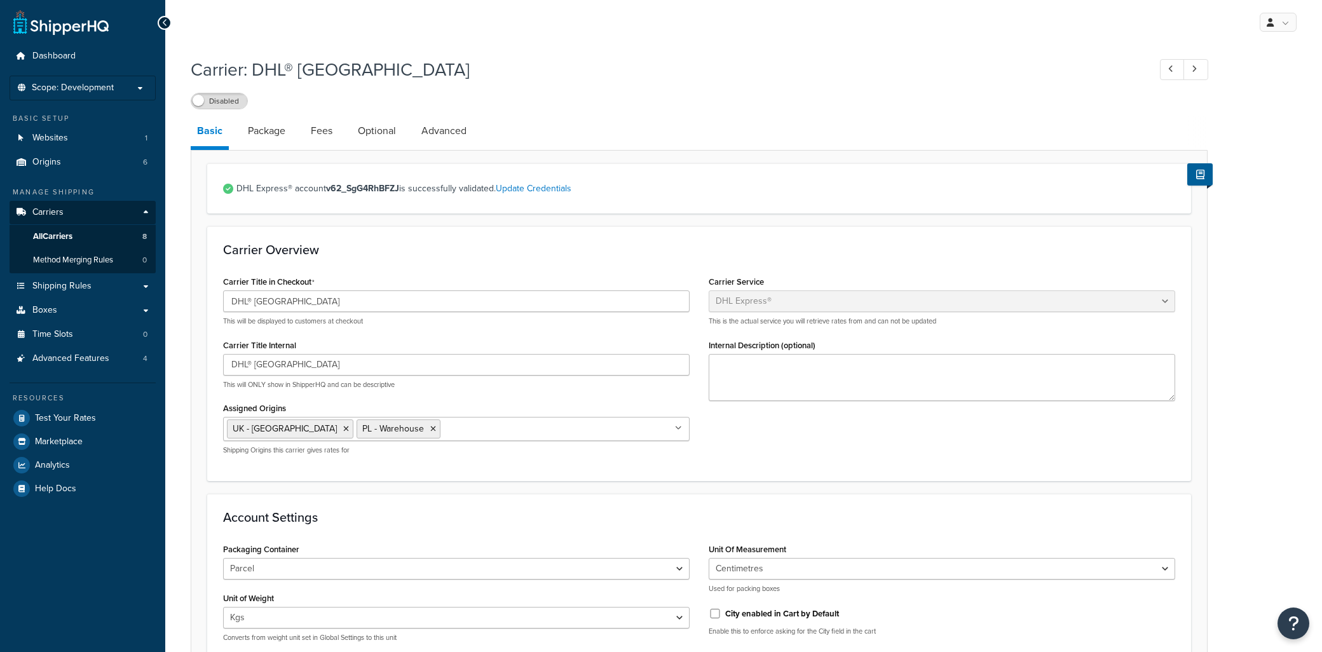
select select "dhl"
select select "kg"
select select "CM"
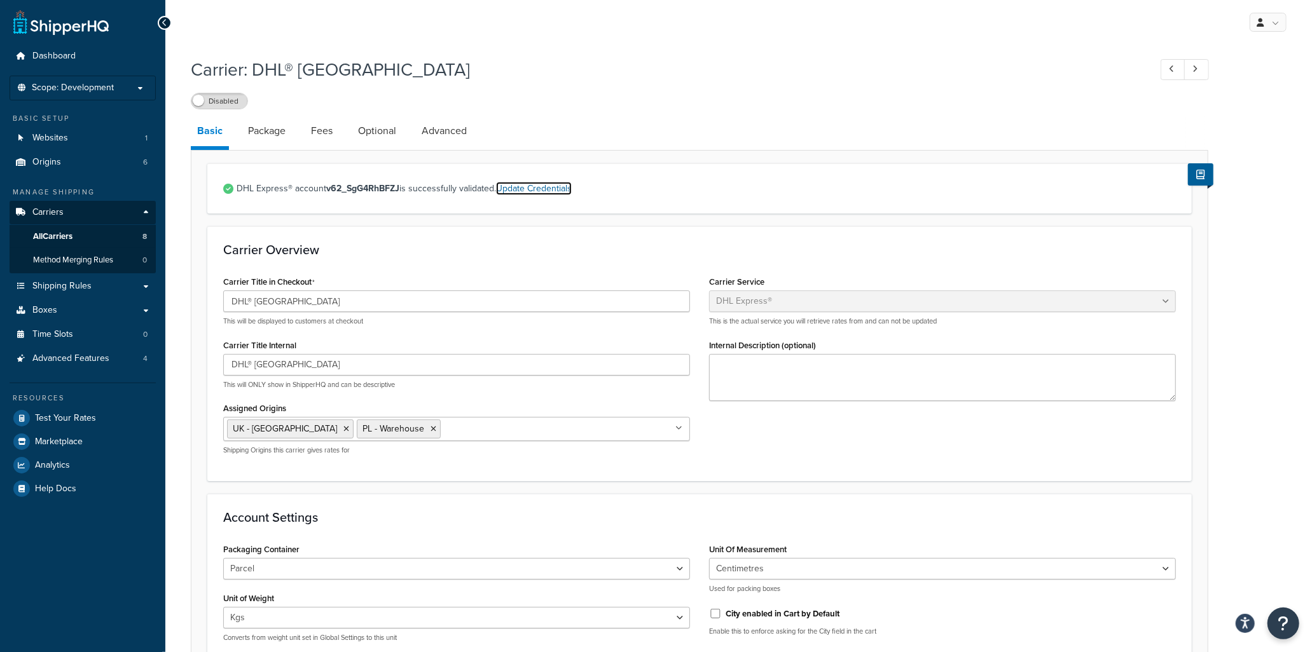
click at [544, 189] on link "Update Credentials" at bounding box center [534, 188] width 76 height 13
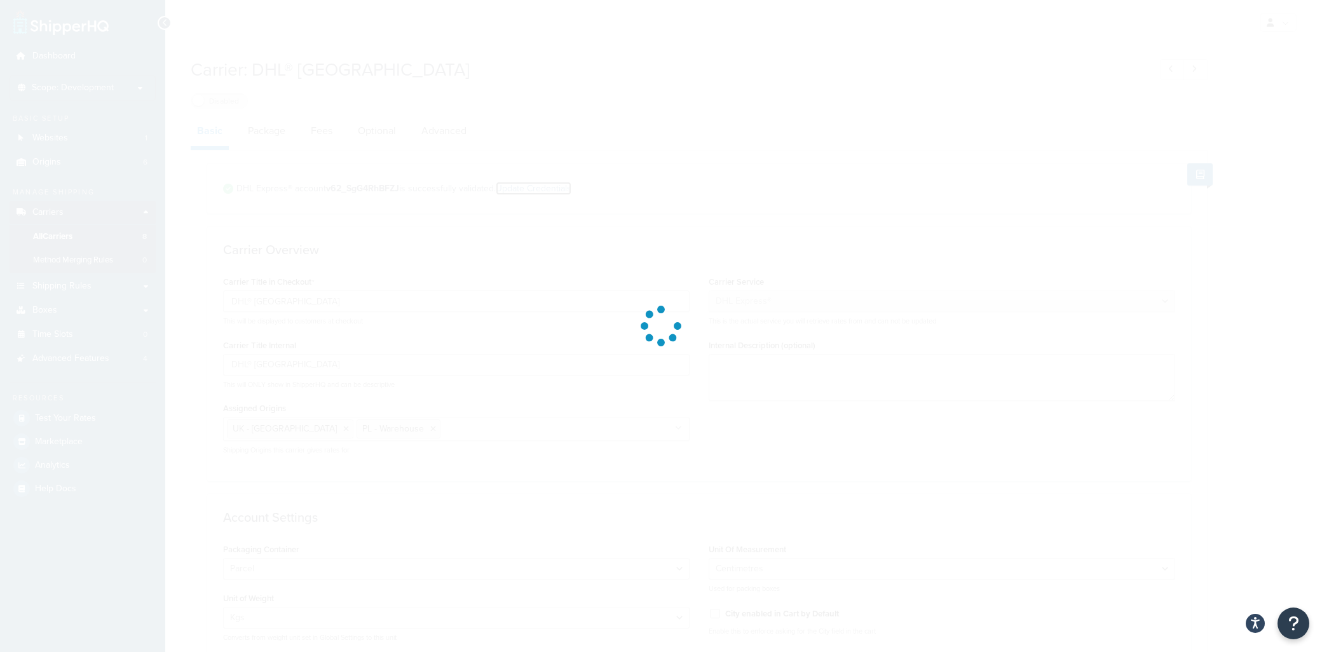
select select "kg"
select select "CM"
select select "PL"
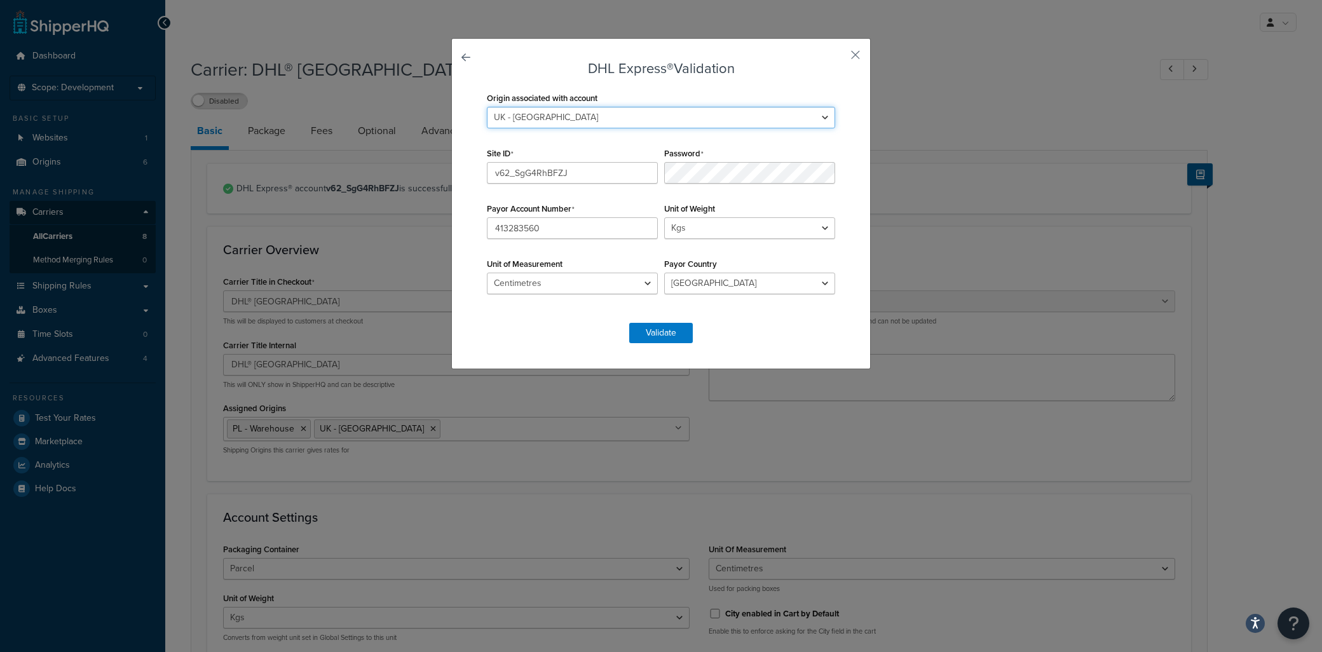
click at [575, 119] on select "PL - Warehouse UK - Sheffield UK - Telford US - Farmington US - Park Hills" at bounding box center [661, 118] width 348 height 22
select select "168253"
click at [487, 107] on select "PL - Warehouse UK - Sheffield UK - Telford US - Farmington US - Park Hills" at bounding box center [661, 118] width 348 height 22
click at [647, 336] on button "Validate" at bounding box center [661, 333] width 64 height 20
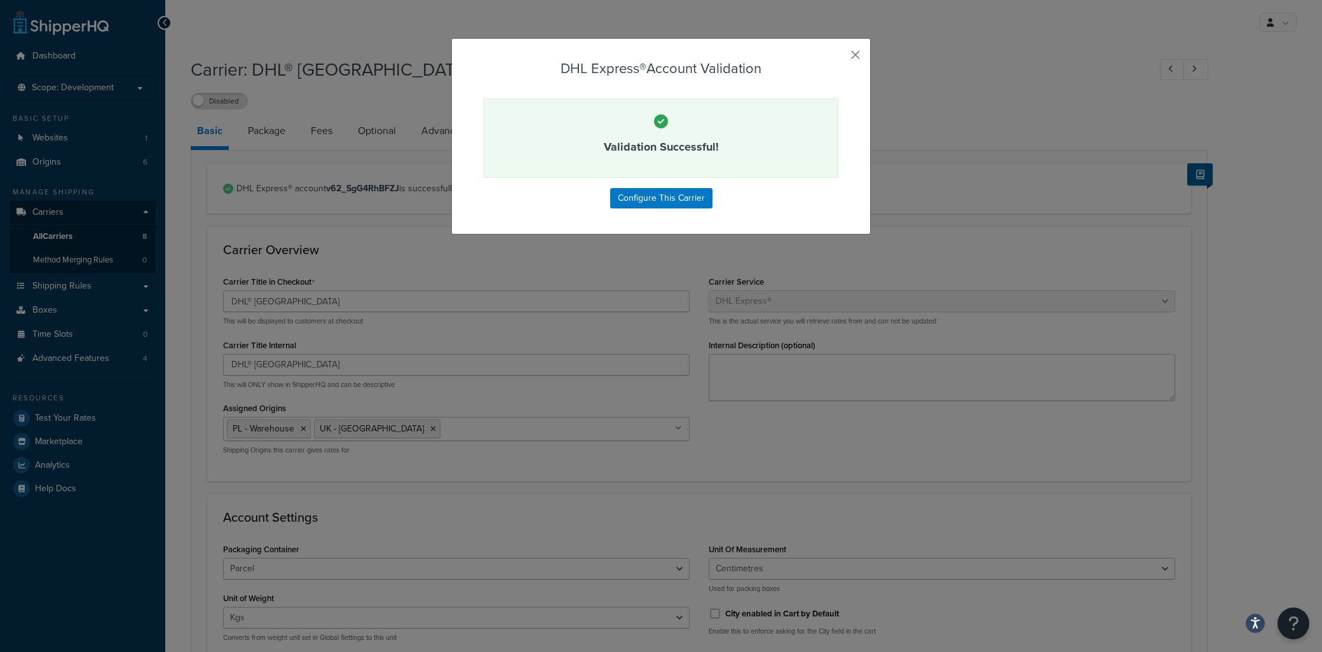
click at [839, 58] on button "button" at bounding box center [836, 59] width 3 height 3
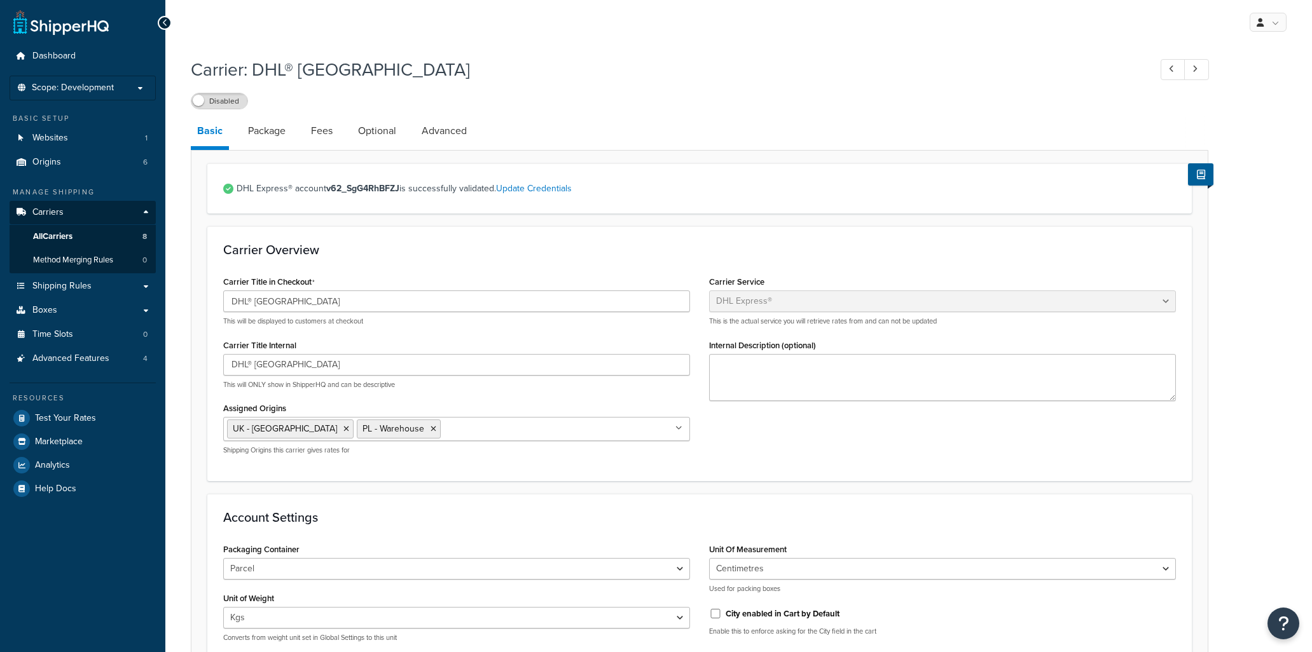
select select "dhl"
select select "kg"
select select "CM"
click at [830, 449] on div "Carrier Title in Checkout DHL® Poland This will be displayed to customers at ch…" at bounding box center [699, 369] width 971 height 192
click at [343, 429] on icon at bounding box center [346, 429] width 6 height 8
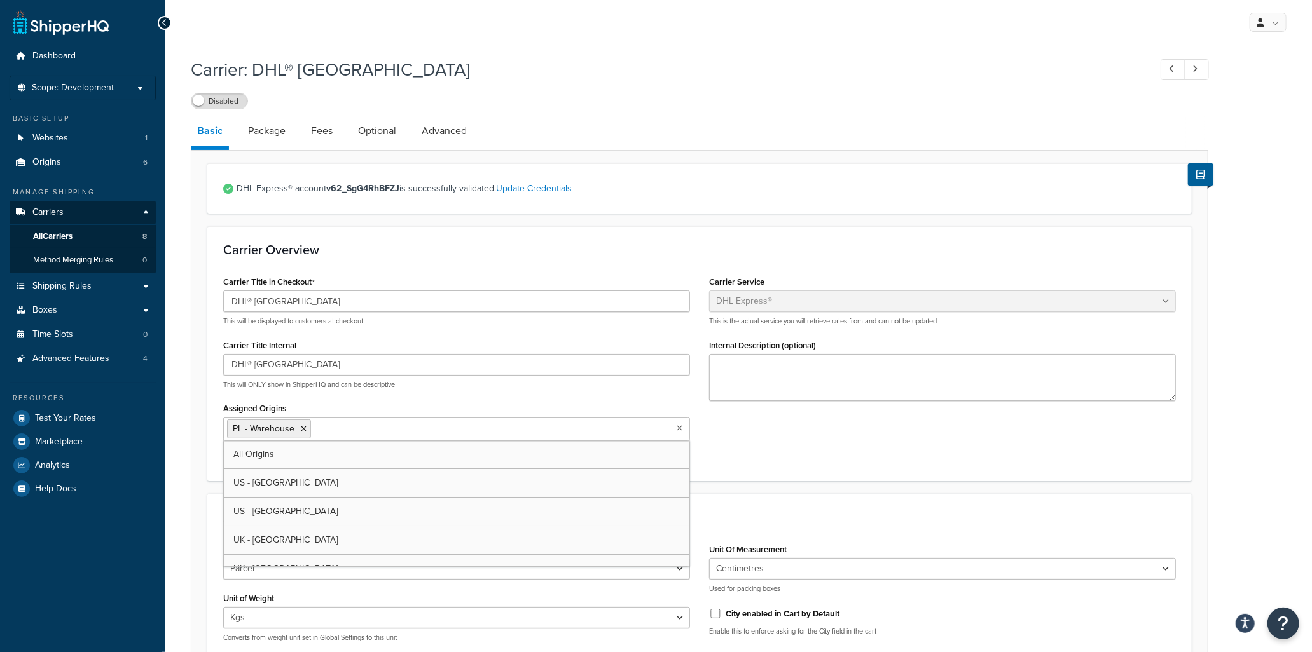
click at [782, 430] on div "Carrier Title in Checkout DHL® Poland This will be displayed to customers at ch…" at bounding box center [699, 369] width 971 height 192
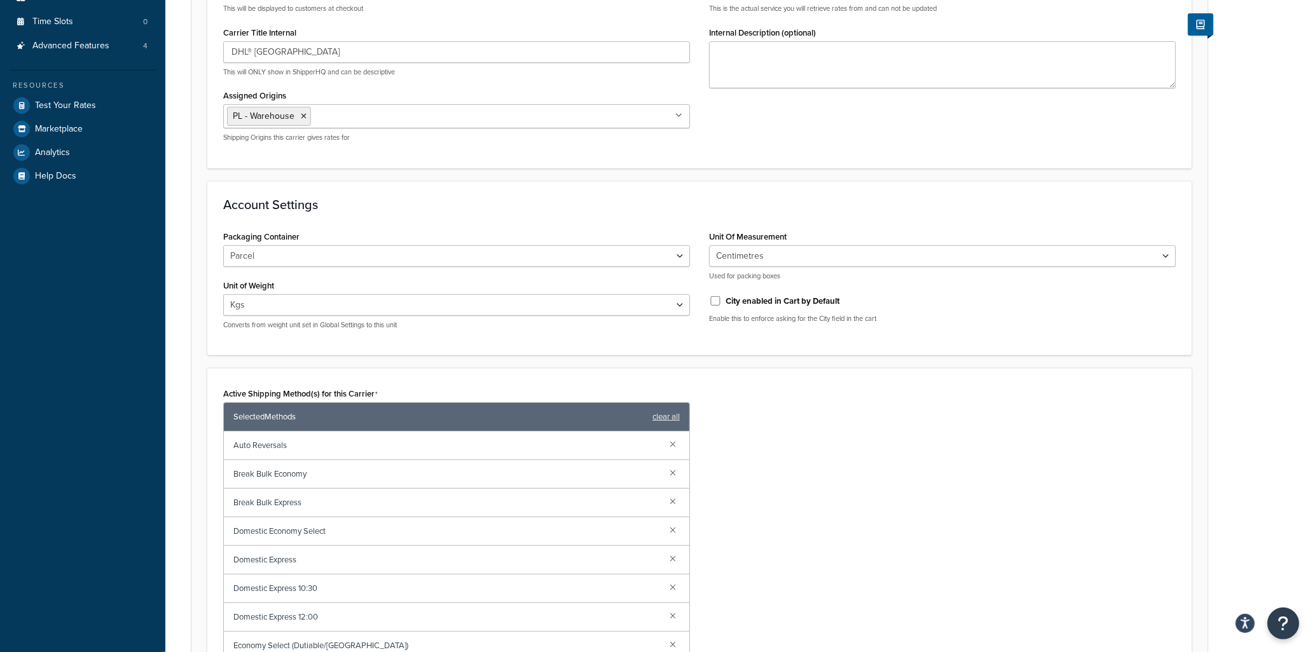
scroll to position [423, 0]
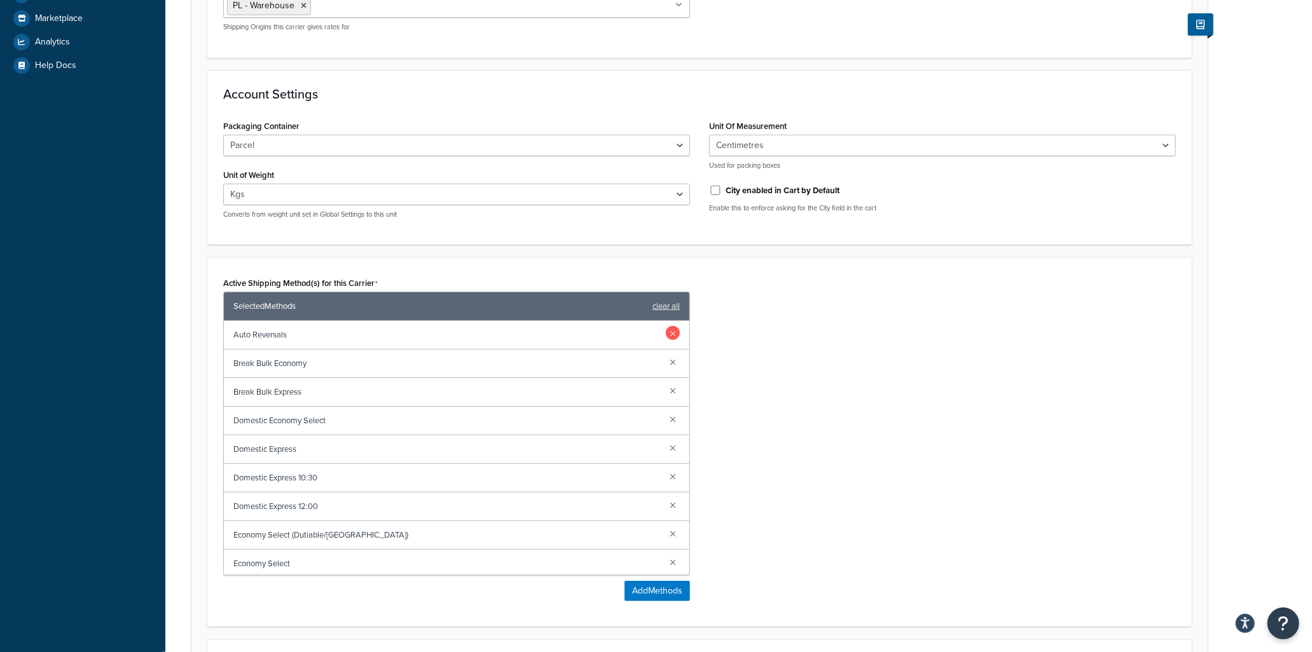
click at [666, 335] on link at bounding box center [673, 333] width 14 height 14
click at [666, 334] on link at bounding box center [673, 333] width 14 height 14
click at [842, 540] on div "Active Shipping Method(s) for this Carrier Selected Methods clear all Domestic …" at bounding box center [699, 442] width 971 height 337
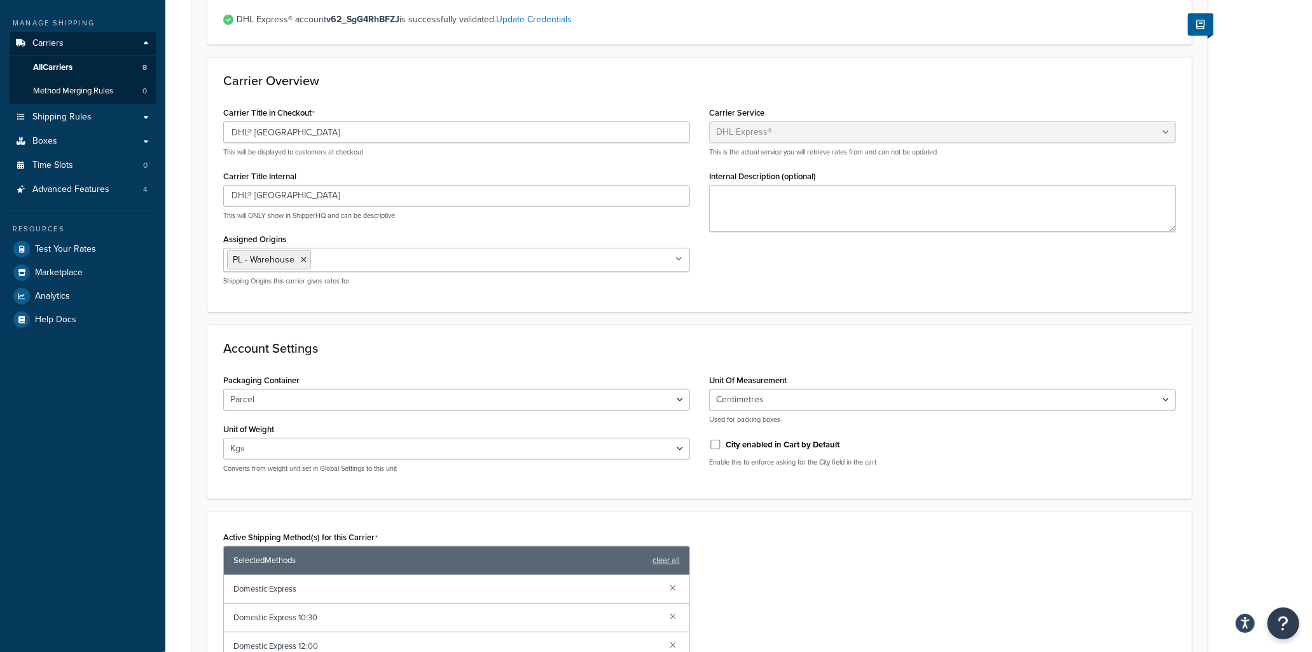
scroll to position [0, 0]
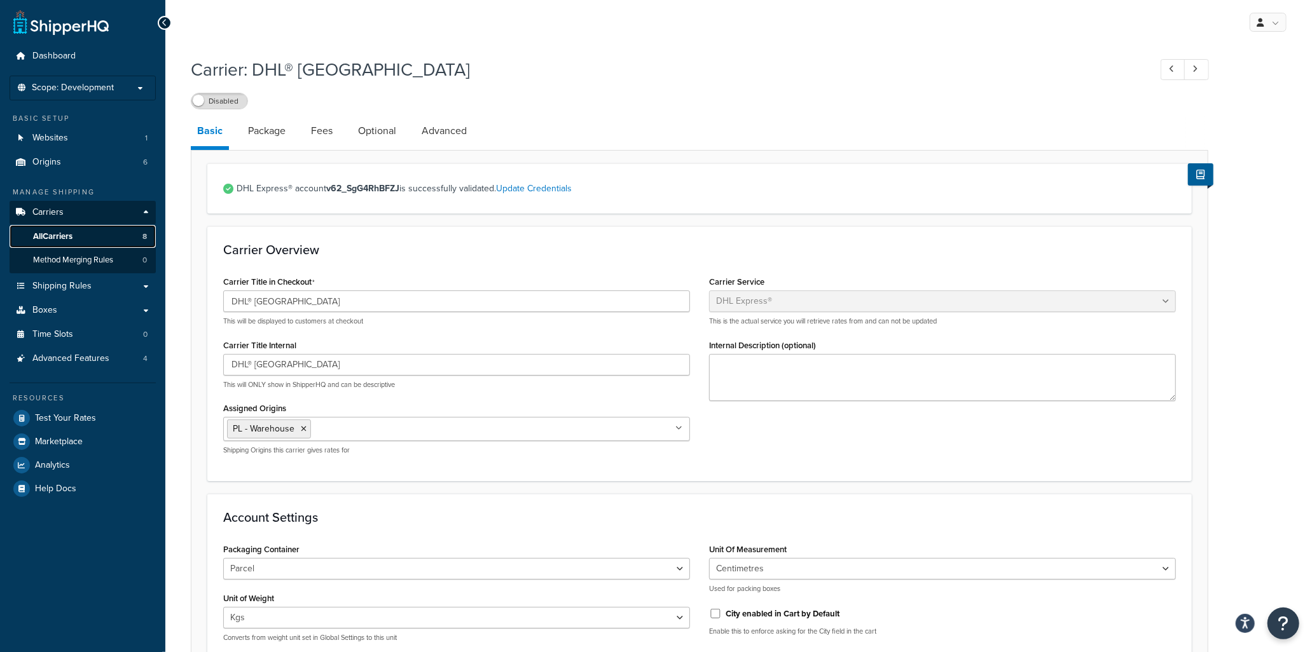
click at [58, 231] on span "All Carriers" at bounding box center [52, 236] width 39 height 11
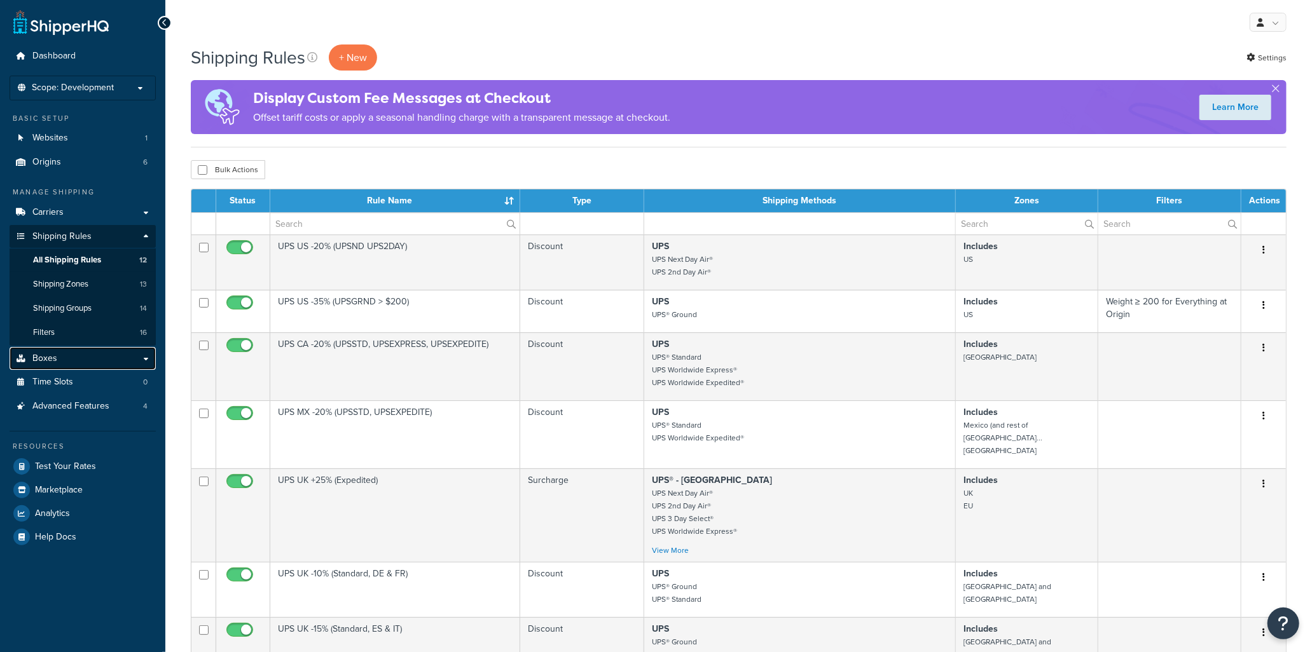
click at [100, 366] on link "Boxes" at bounding box center [83, 359] width 146 height 24
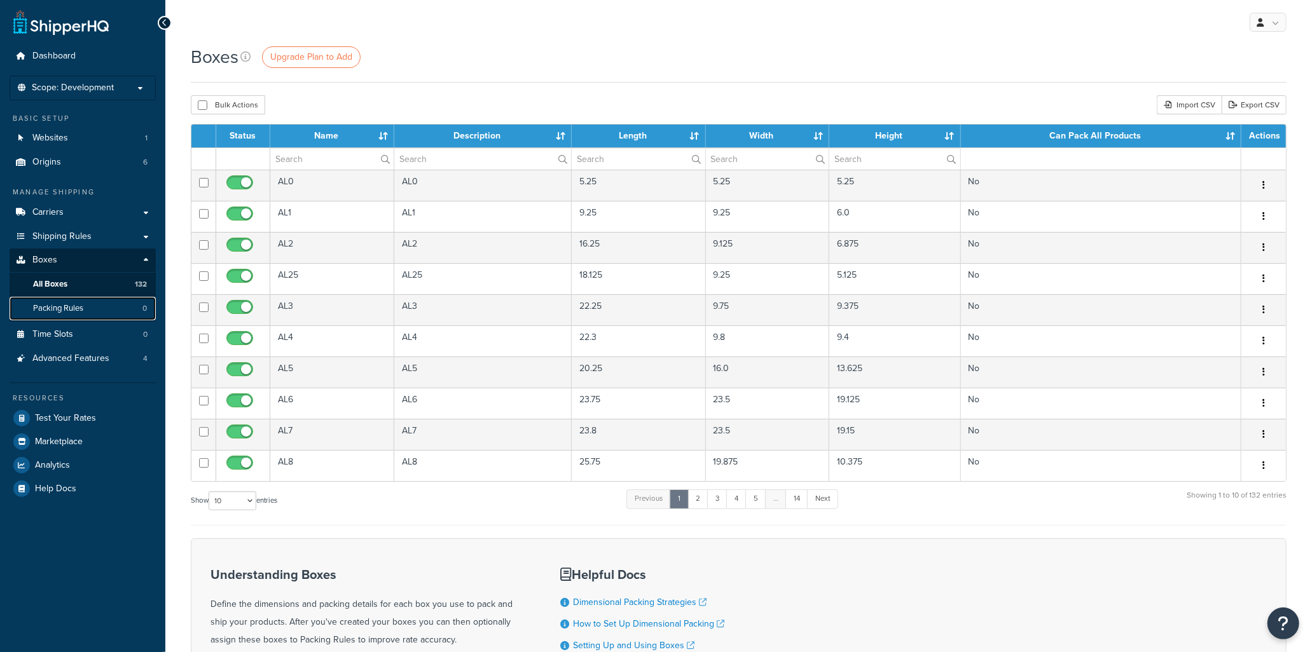
click at [67, 315] on link "Packing Rules 0" at bounding box center [83, 309] width 146 height 24
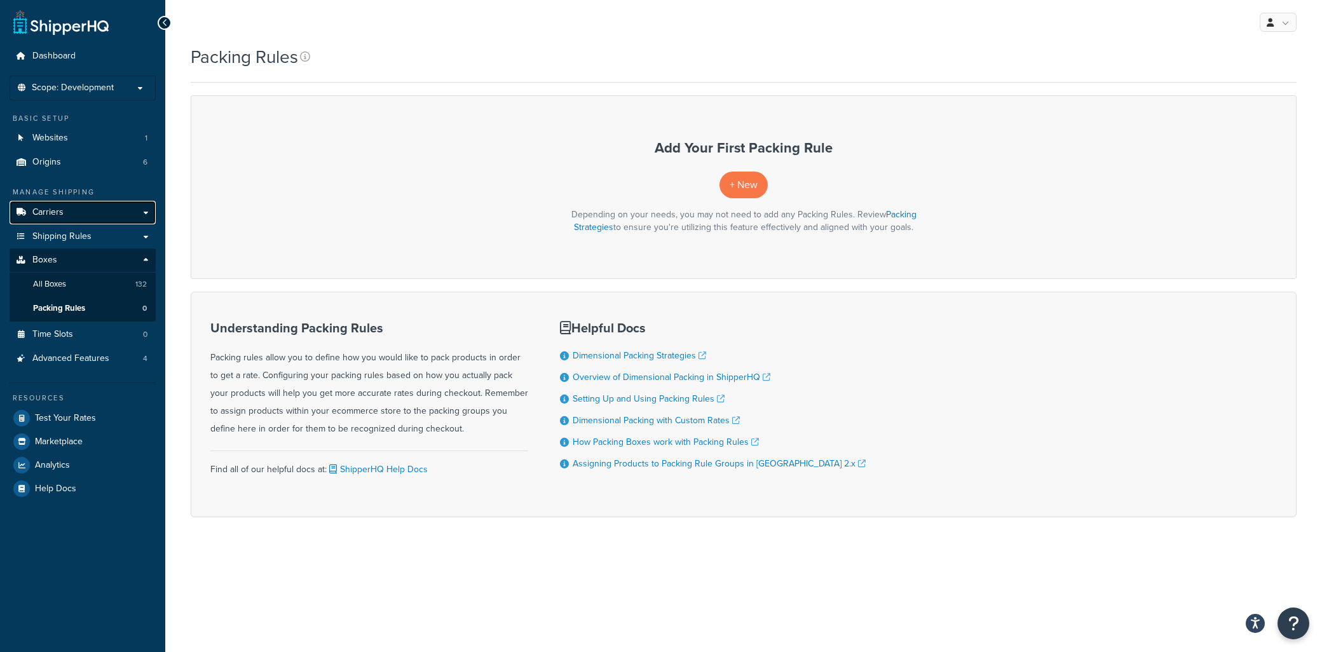
click at [61, 217] on span "Carriers" at bounding box center [47, 212] width 31 height 11
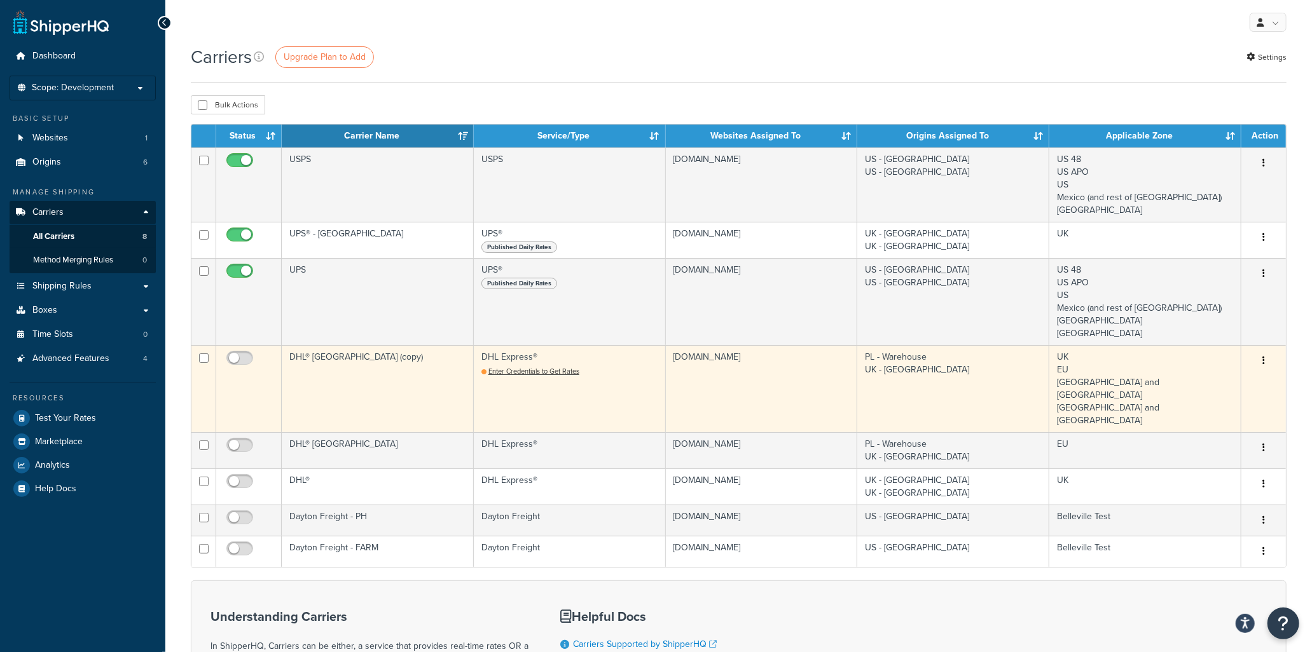
click at [1265, 359] on button "button" at bounding box center [1263, 361] width 18 height 20
click at [1223, 418] on link "Delete" at bounding box center [1212, 413] width 100 height 26
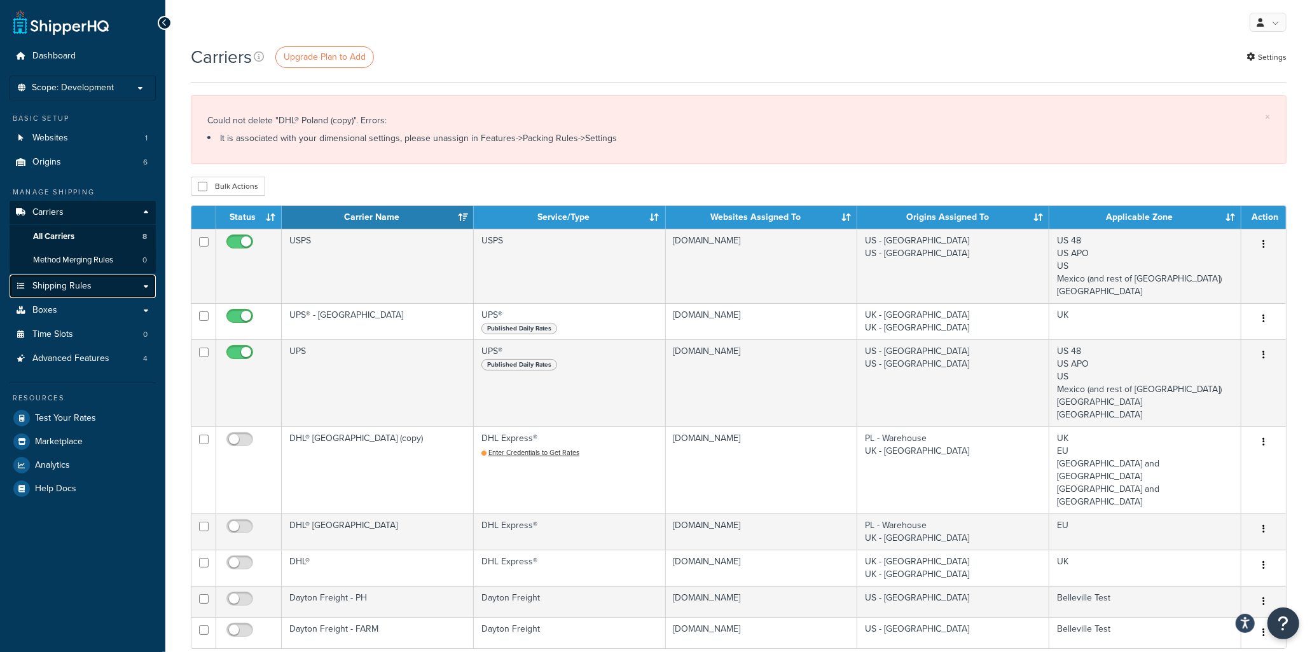
click at [78, 282] on span "Shipping Rules" at bounding box center [61, 286] width 59 height 11
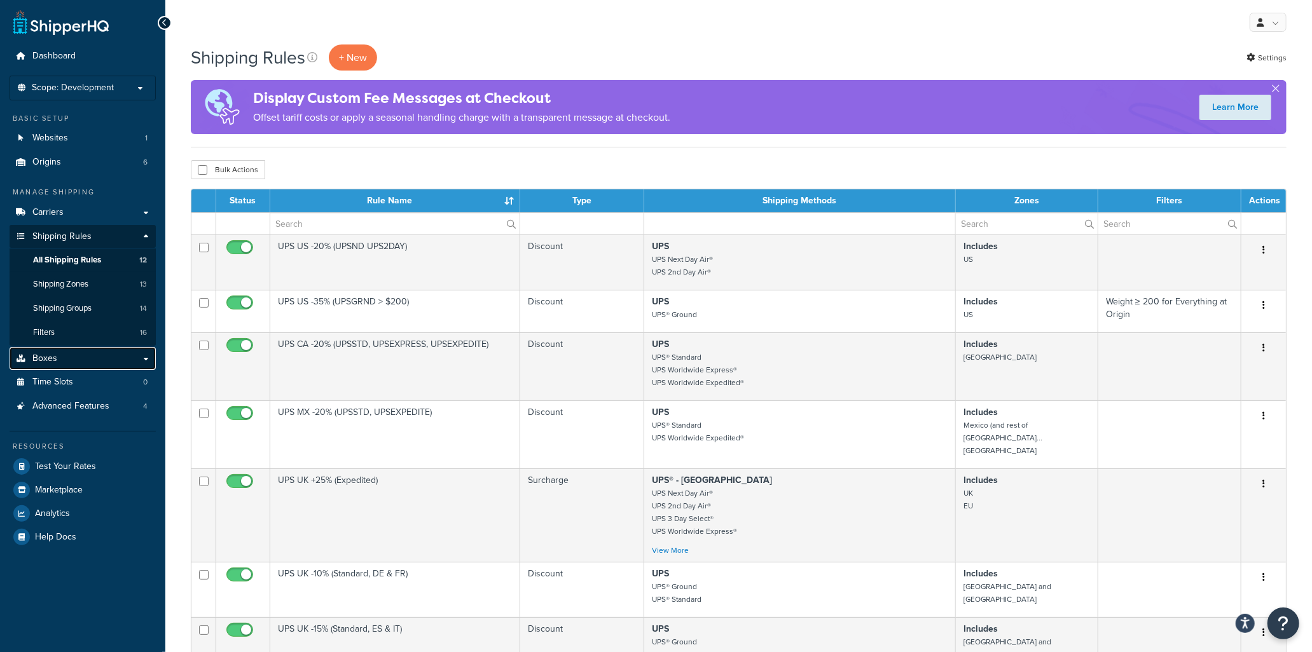
click at [64, 357] on link "Boxes" at bounding box center [83, 359] width 146 height 24
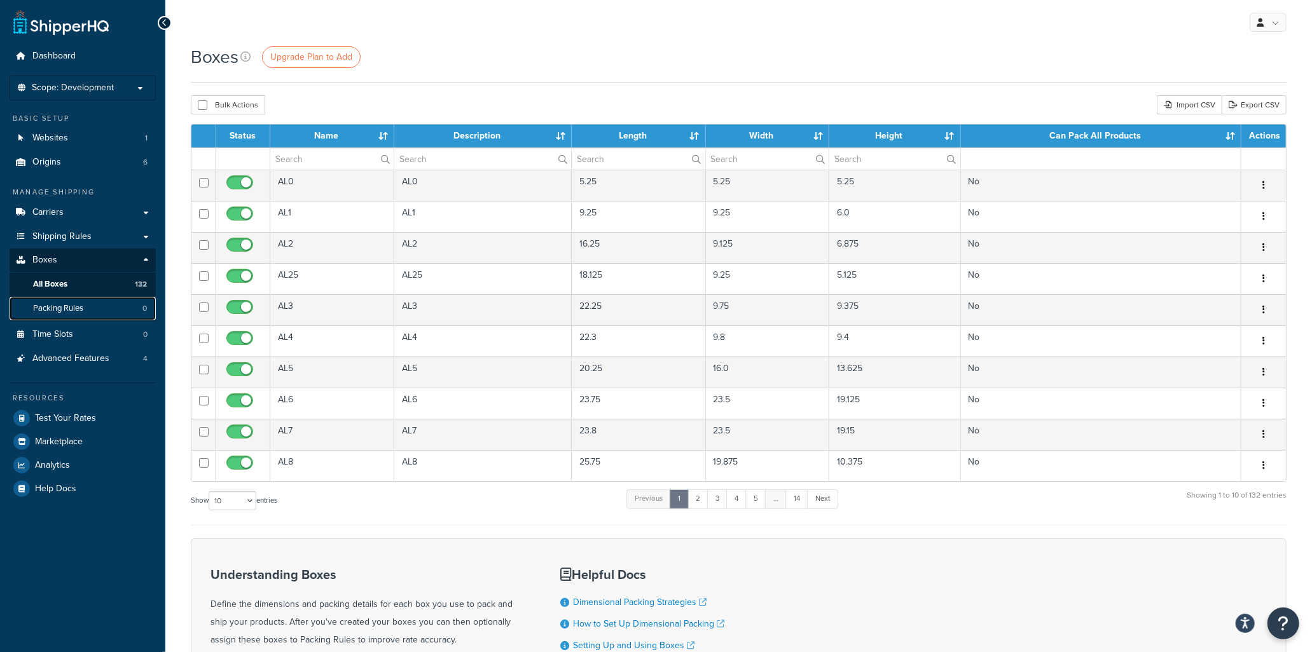
click at [62, 308] on span "Packing Rules" at bounding box center [58, 308] width 50 height 11
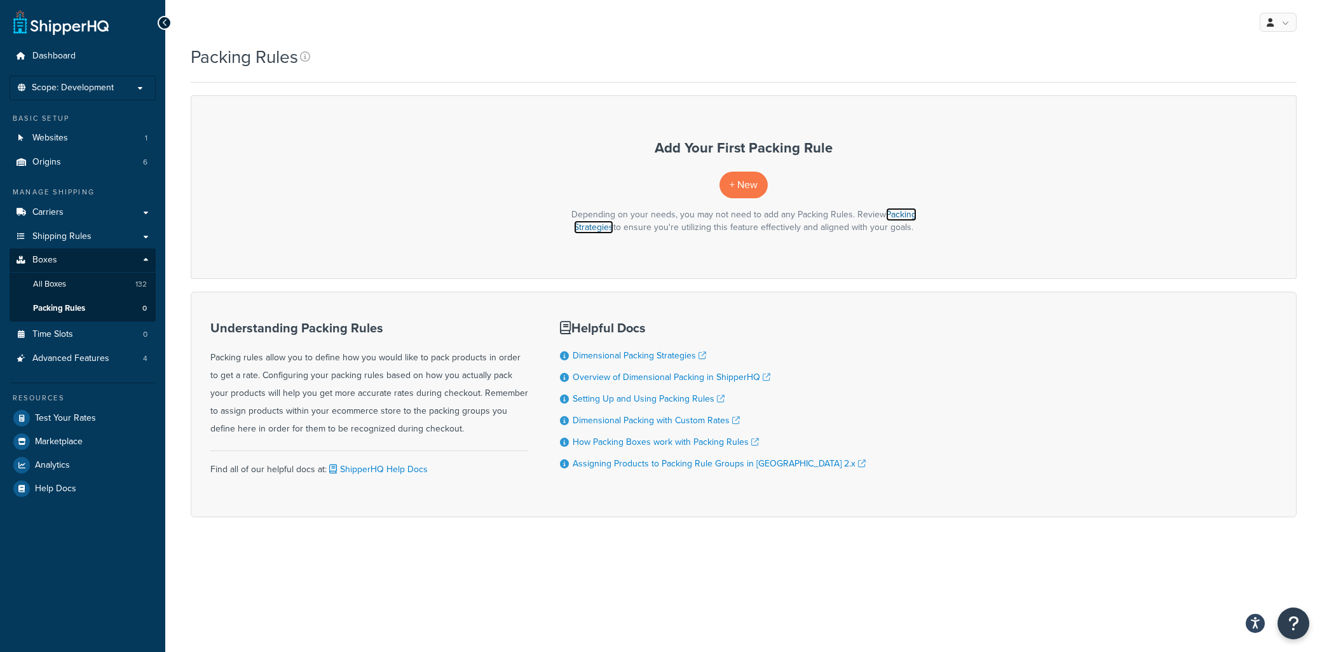
click at [589, 228] on link "Packing Strategies" at bounding box center [745, 221] width 343 height 26
click at [86, 360] on span "Advanced Features" at bounding box center [70, 358] width 77 height 11
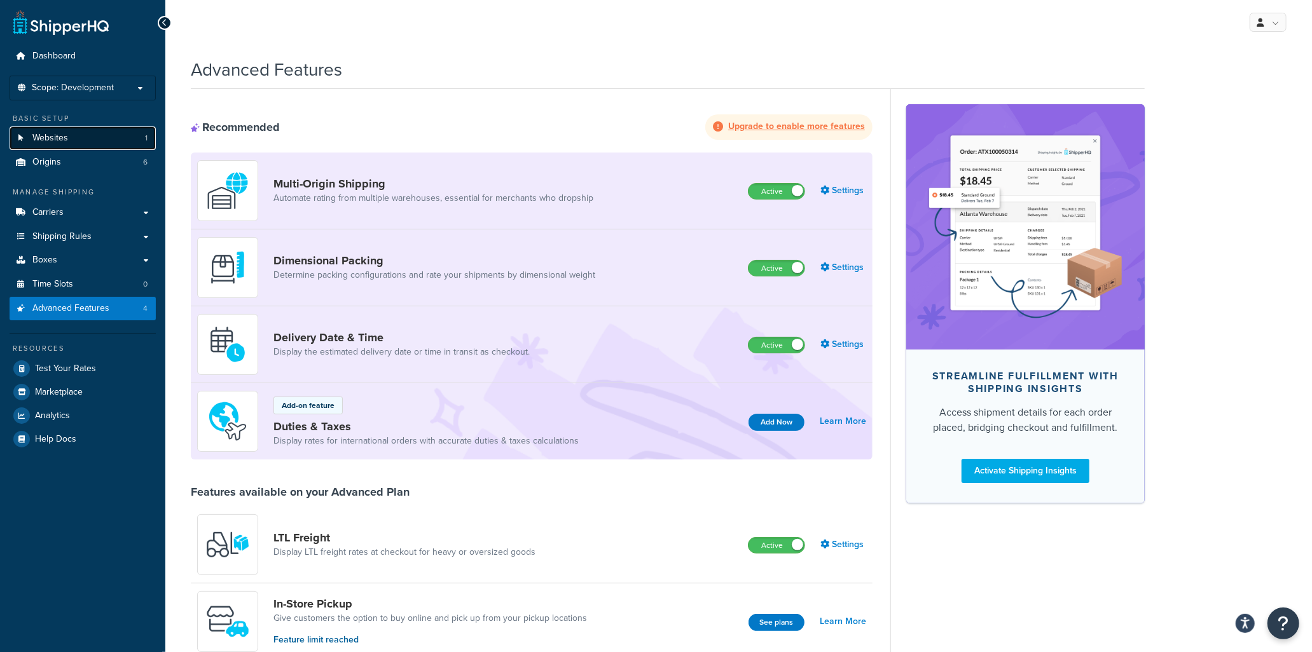
click at [64, 139] on span "Websites" at bounding box center [50, 138] width 36 height 11
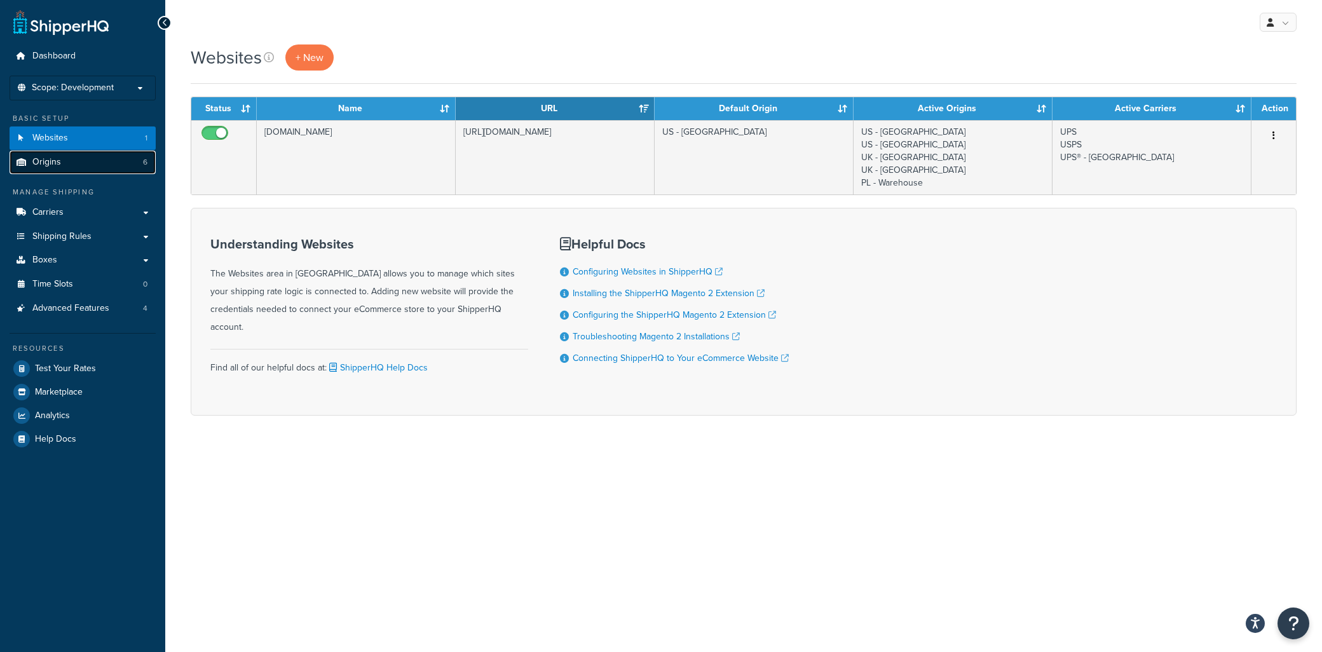
click at [46, 157] on span "Origins" at bounding box center [46, 162] width 29 height 11
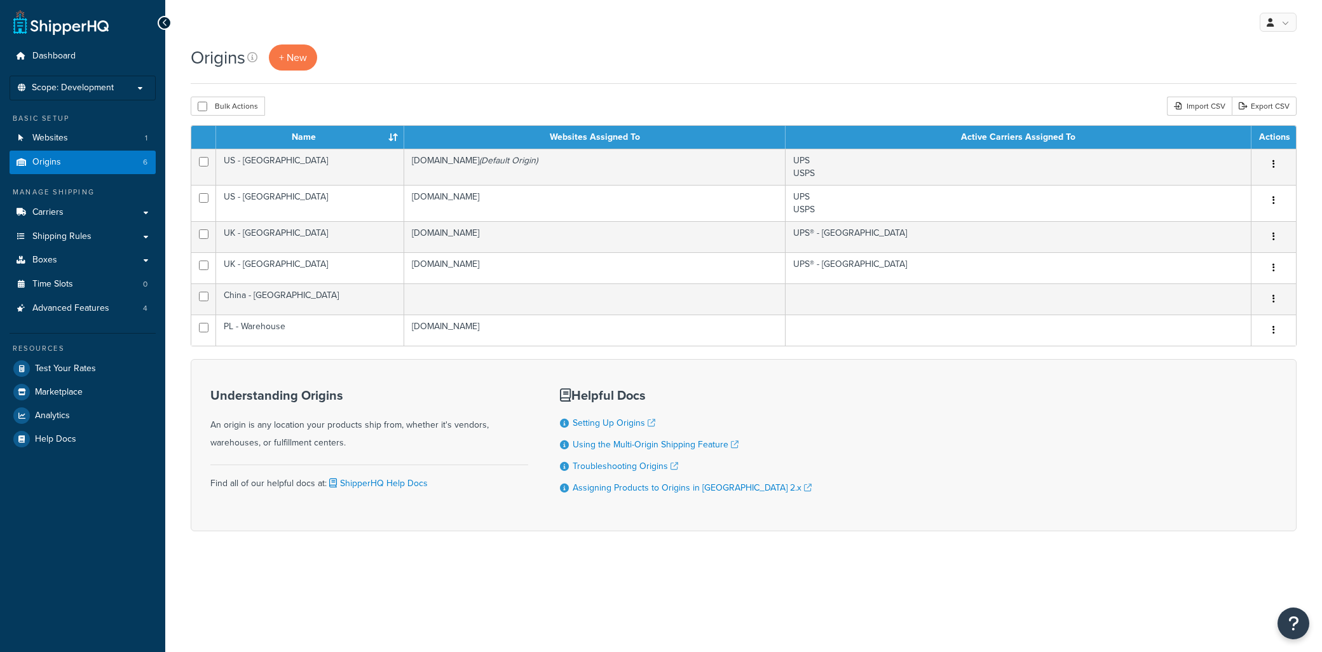
click at [61, 213] on span "Carriers" at bounding box center [47, 212] width 31 height 11
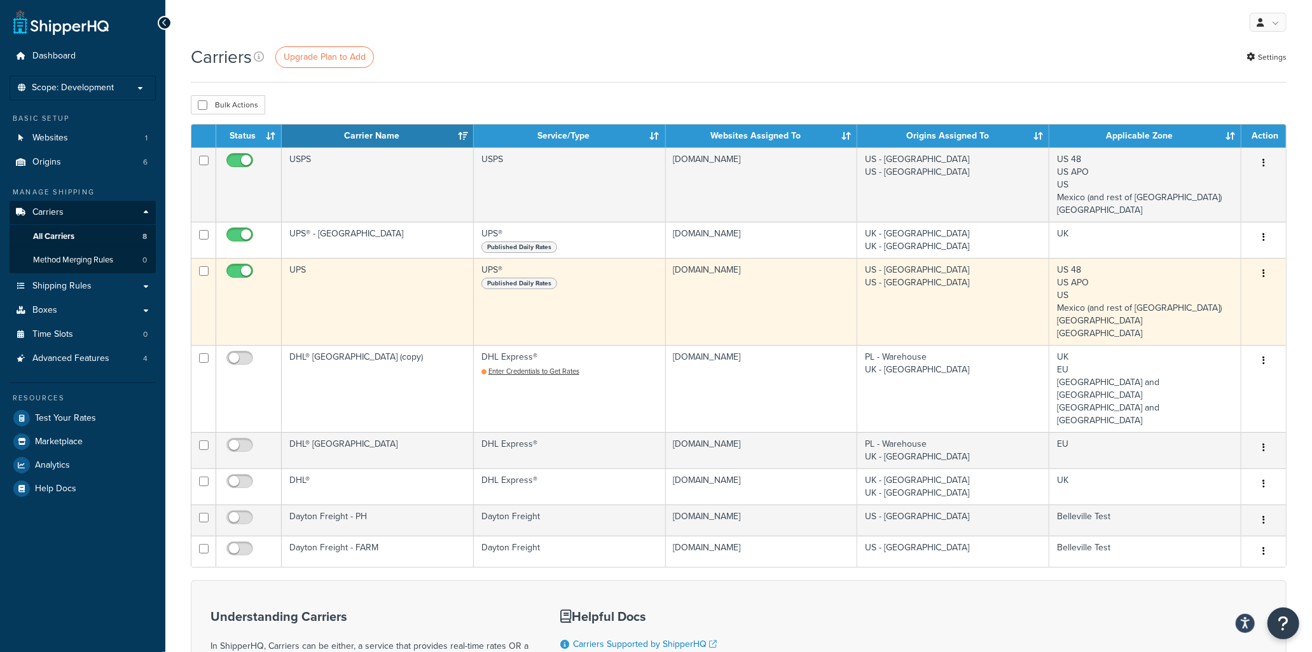
scroll to position [71, 0]
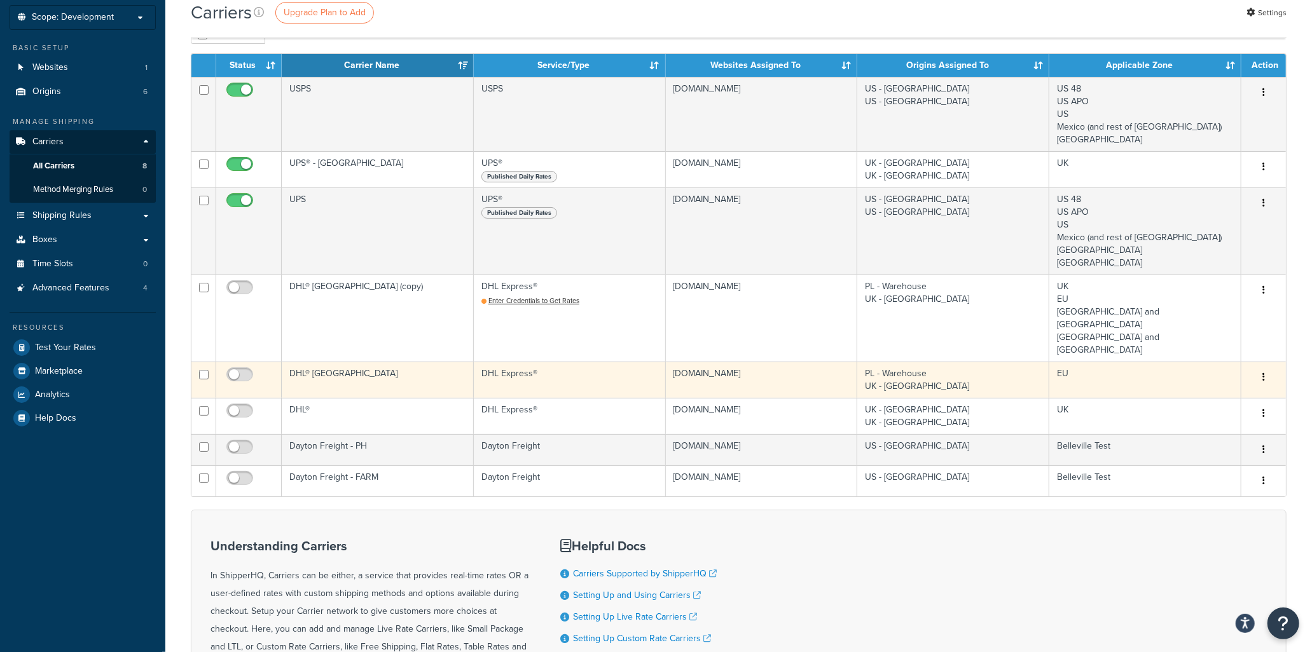
click at [1179, 362] on td "EU" at bounding box center [1145, 380] width 192 height 36
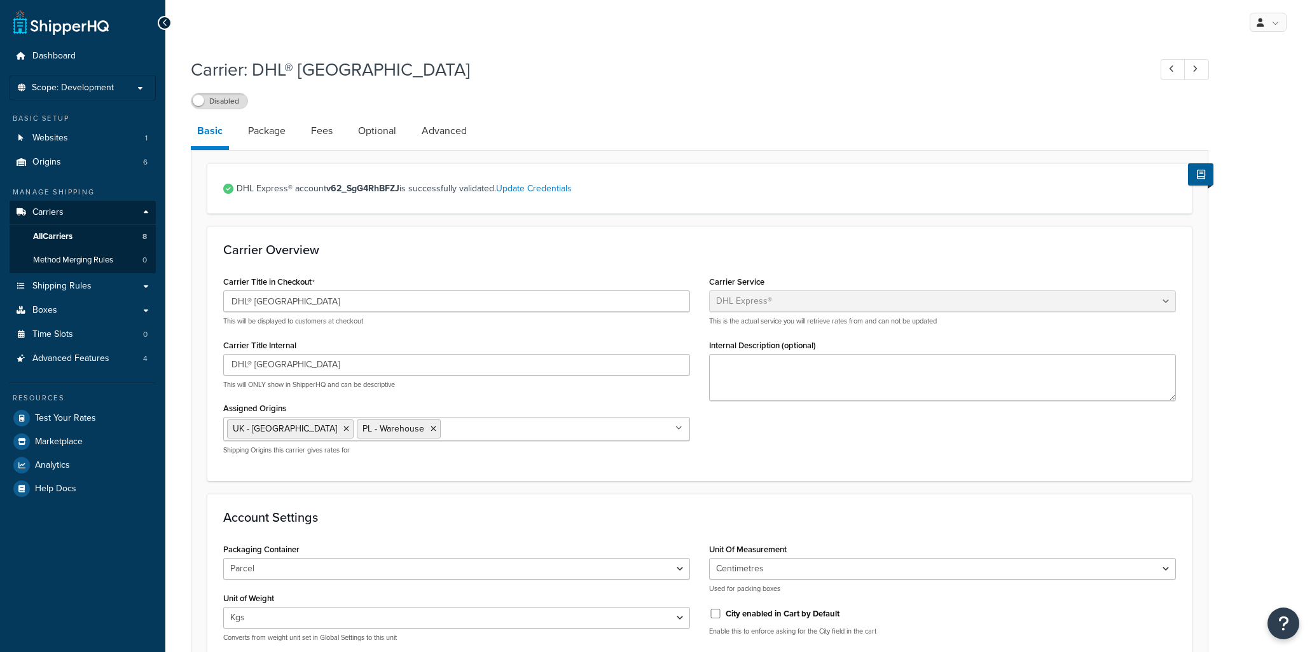
select select "dhl"
select select "kg"
select select "CM"
click at [343, 430] on icon at bounding box center [346, 429] width 6 height 8
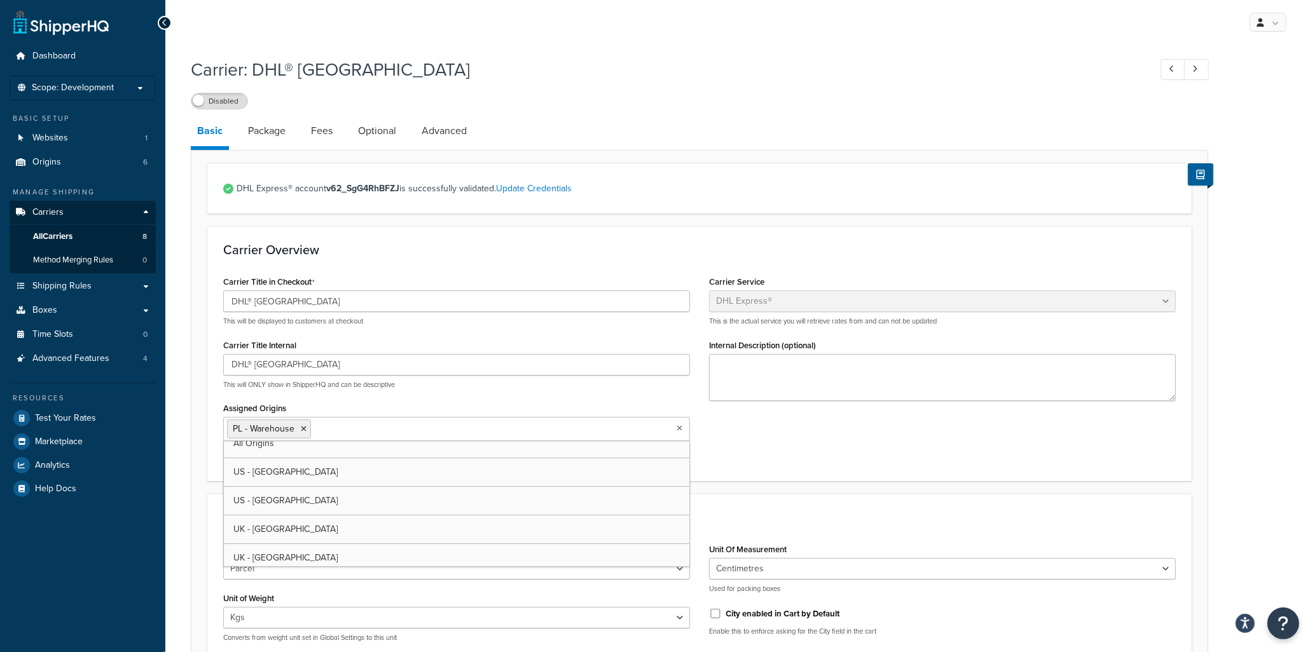
scroll to position [45, 0]
click at [788, 454] on div "Carrier Title in Checkout DHL® Poland This will be displayed to customers at ch…" at bounding box center [699, 369] width 971 height 192
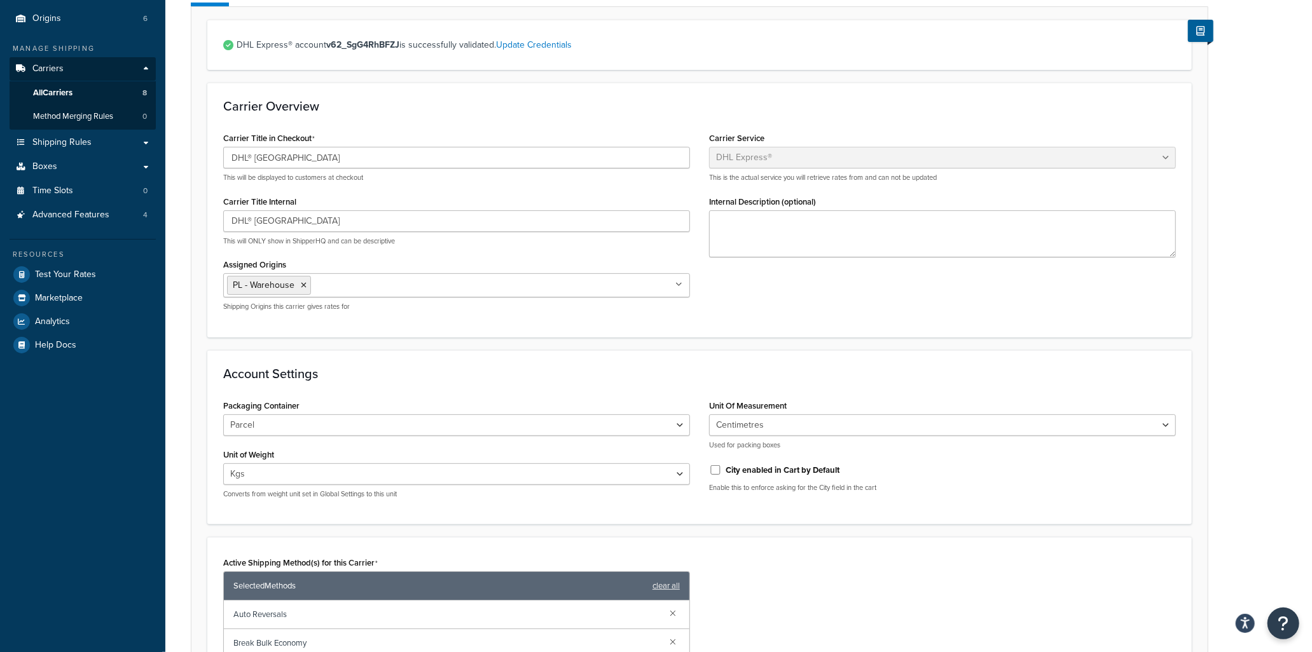
scroll to position [0, 0]
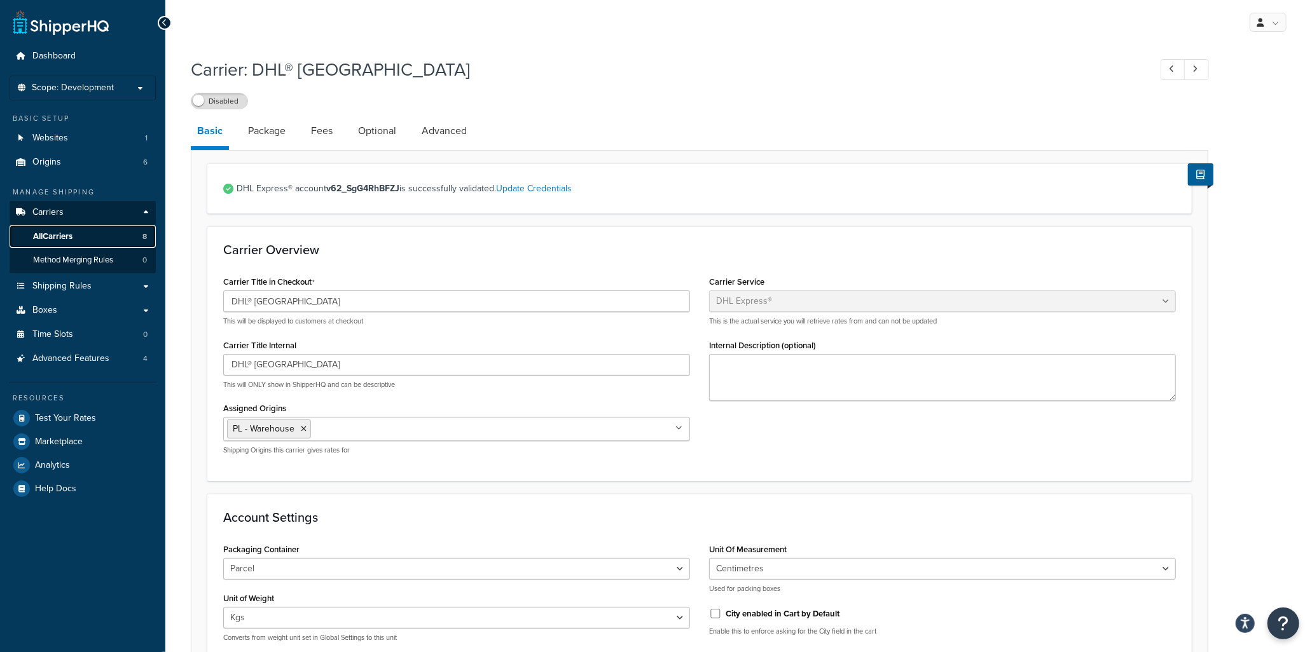
click at [67, 237] on span "All Carriers" at bounding box center [52, 236] width 39 height 11
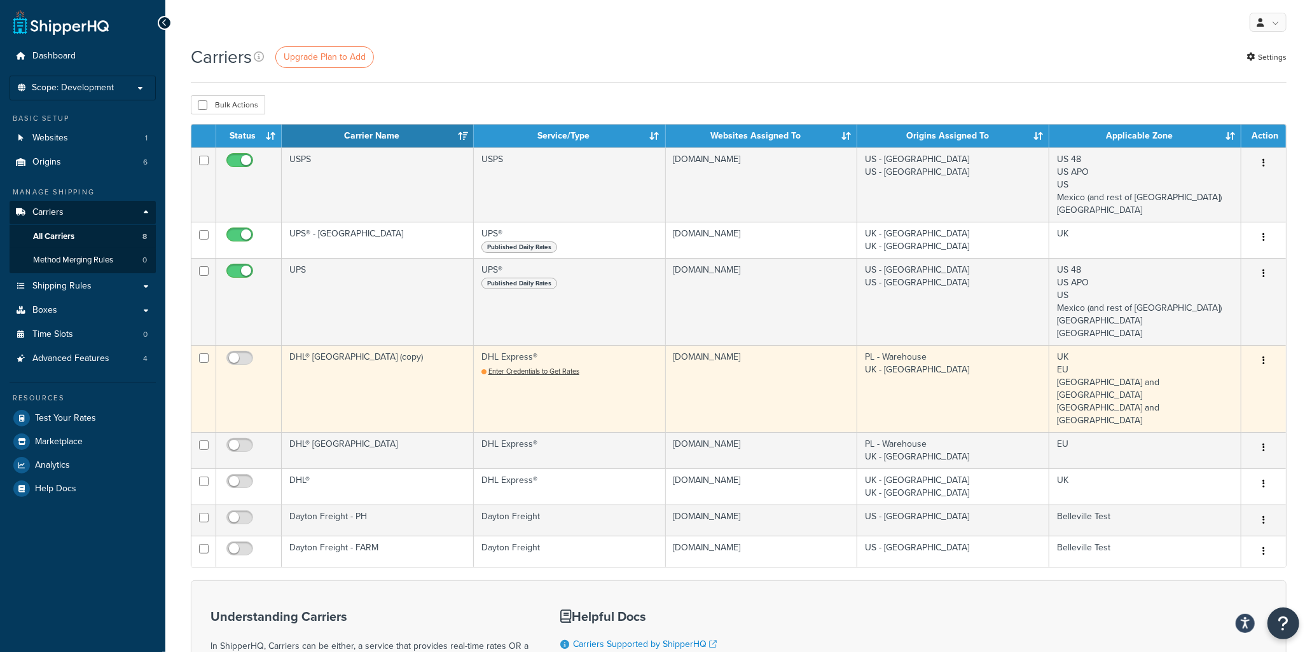
click at [1210, 388] on td "UK EU [GEOGRAPHIC_DATA] and [GEOGRAPHIC_DATA] [GEOGRAPHIC_DATA] and [GEOGRAPHIC…" at bounding box center [1145, 388] width 192 height 87
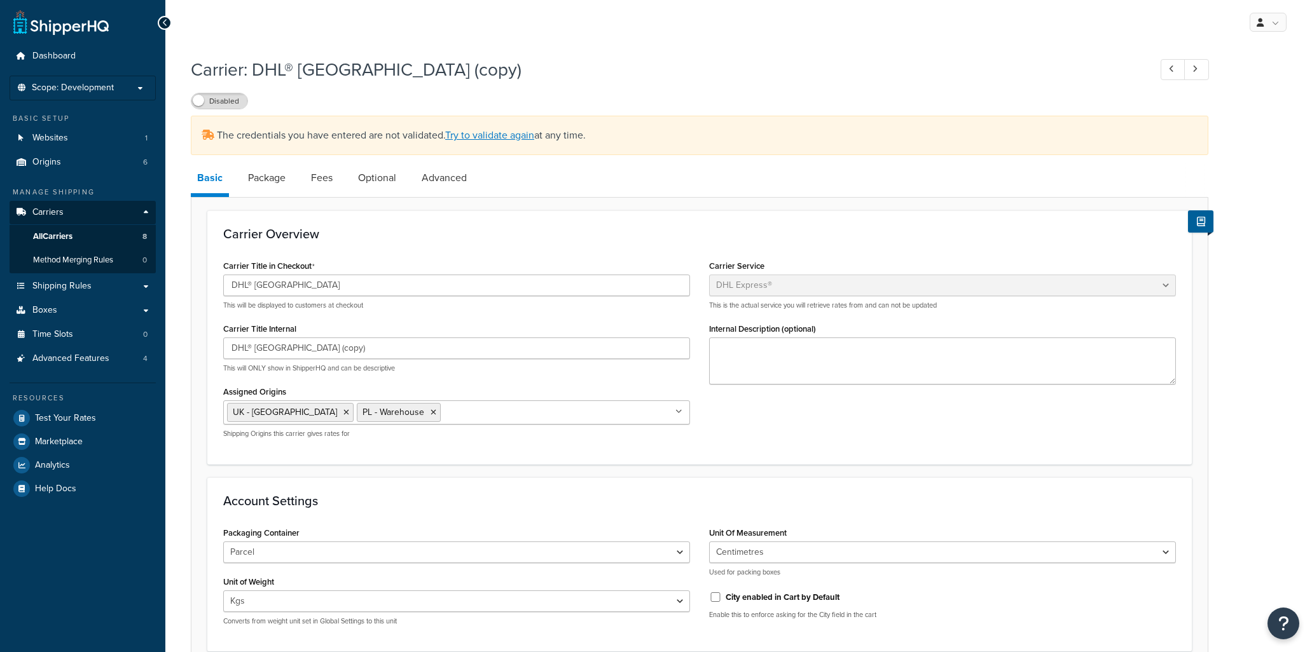
select select "dhl"
select select "kg"
select select "CM"
click at [343, 409] on icon at bounding box center [346, 413] width 6 height 8
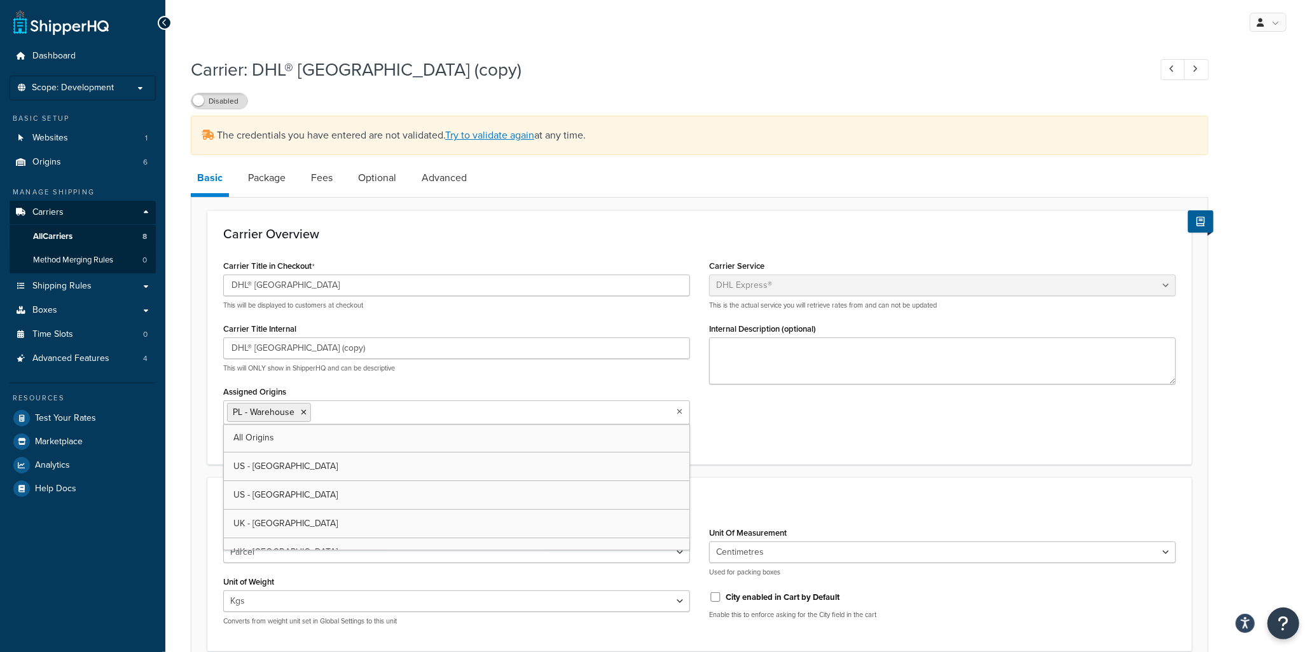
click at [897, 418] on div "Carrier Title in Checkout DHL® Poland This will be displayed to customers at ch…" at bounding box center [699, 353] width 971 height 192
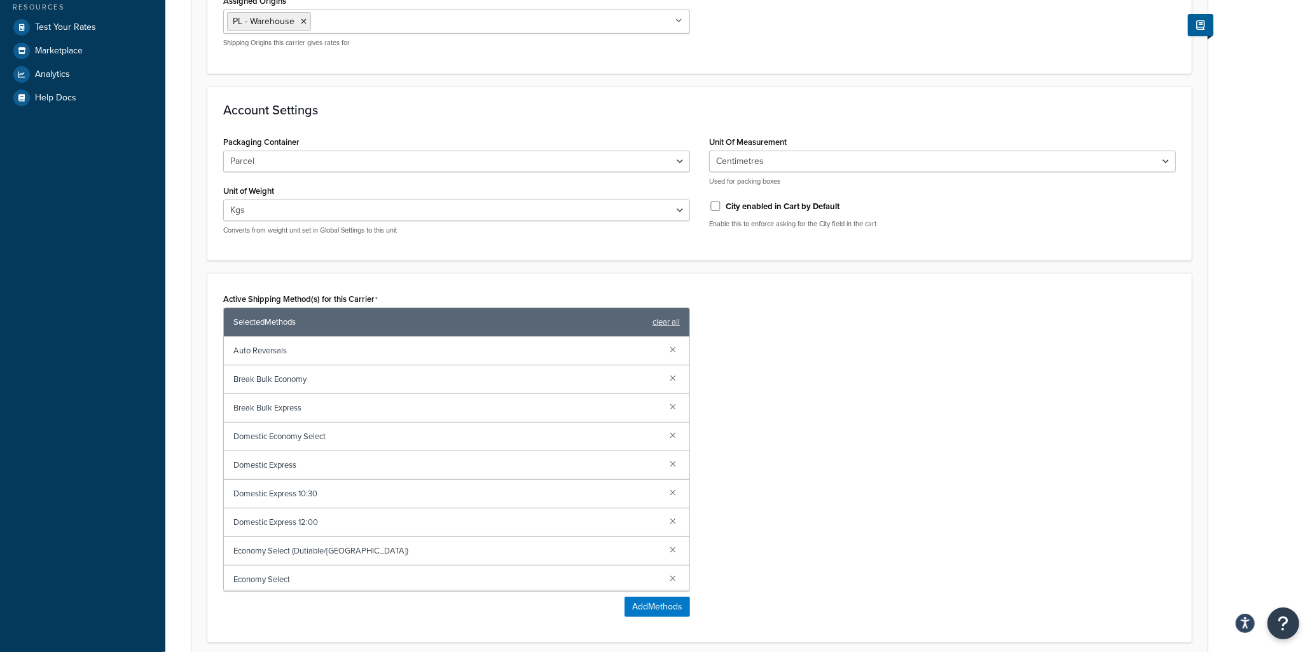
scroll to position [494, 0]
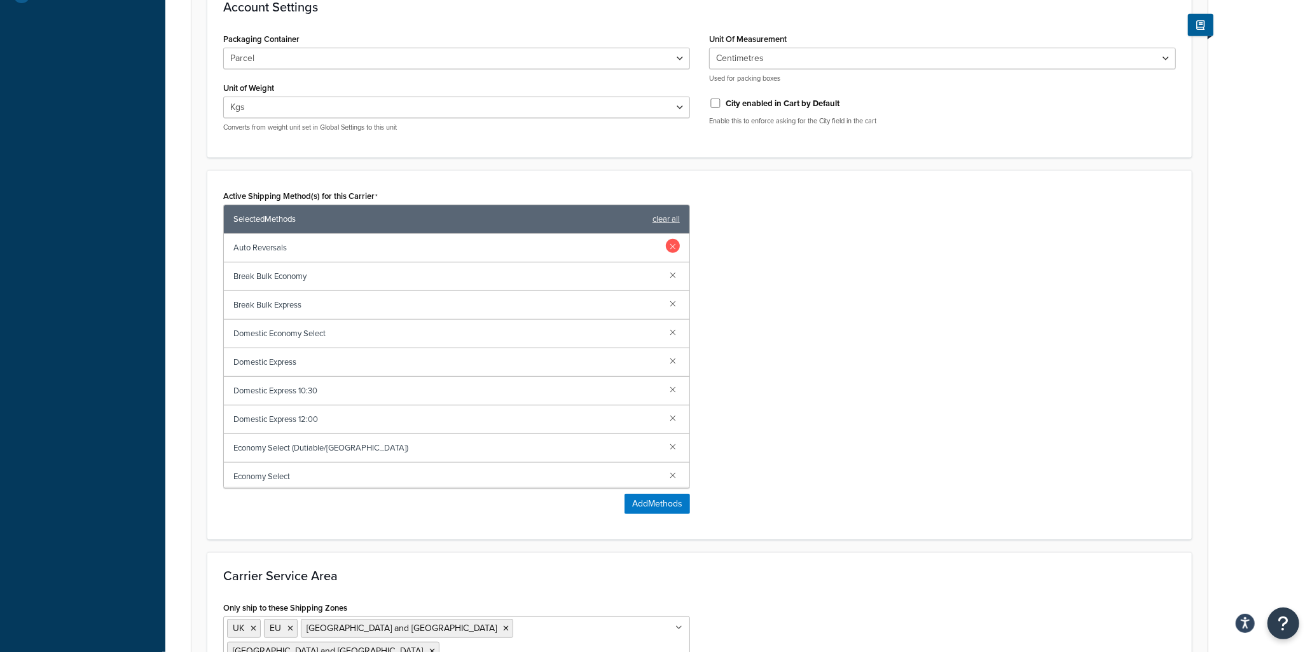
click at [666, 245] on link at bounding box center [673, 246] width 14 height 14
click at [666, 274] on link at bounding box center [673, 275] width 14 height 14
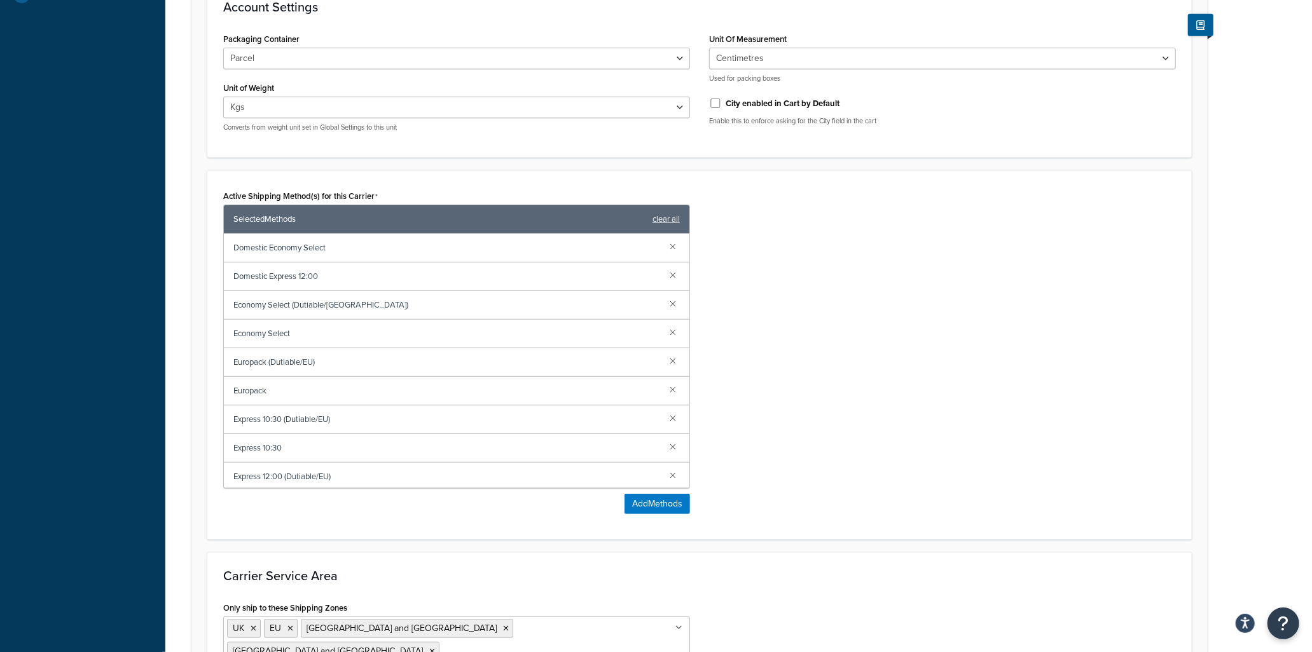
click at [666, 274] on link at bounding box center [673, 275] width 14 height 14
click at [666, 271] on link at bounding box center [673, 275] width 14 height 14
click at [666, 301] on link at bounding box center [673, 303] width 14 height 14
click at [666, 325] on link at bounding box center [673, 332] width 14 height 14
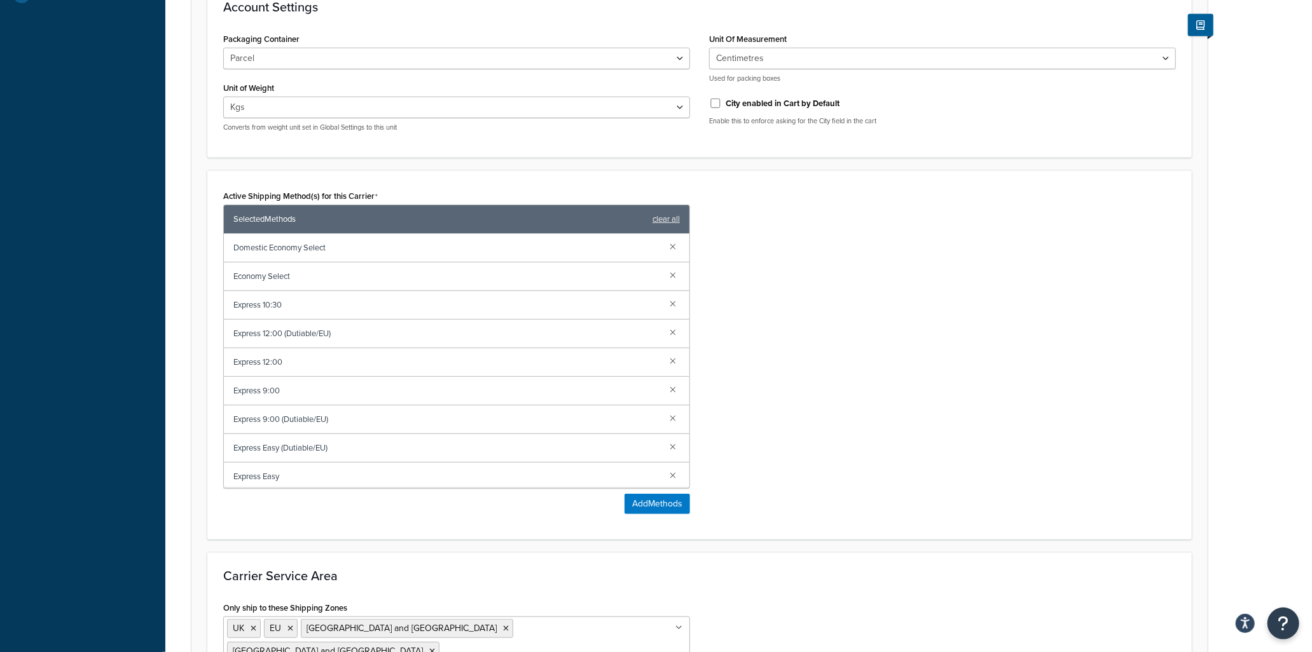
click at [666, 301] on link at bounding box center [673, 303] width 14 height 14
click at [666, 325] on link at bounding box center [673, 332] width 14 height 14
click at [666, 301] on link at bounding box center [673, 303] width 14 height 14
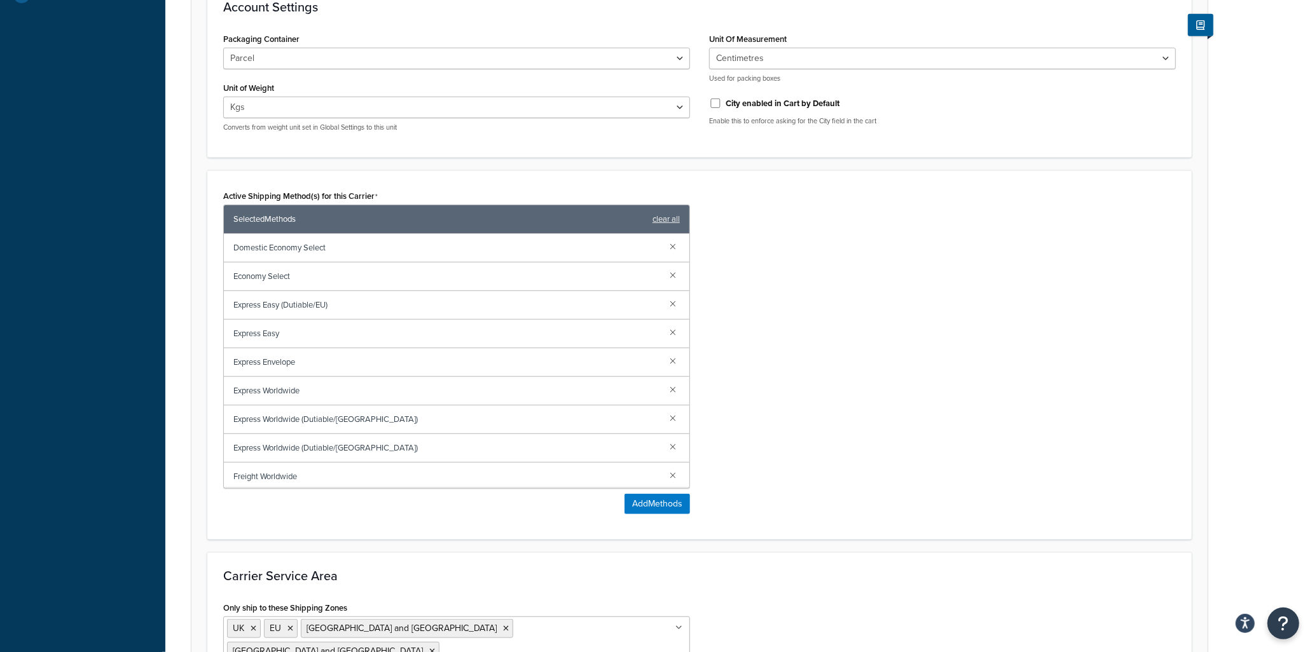
click at [666, 301] on link at bounding box center [673, 303] width 14 height 14
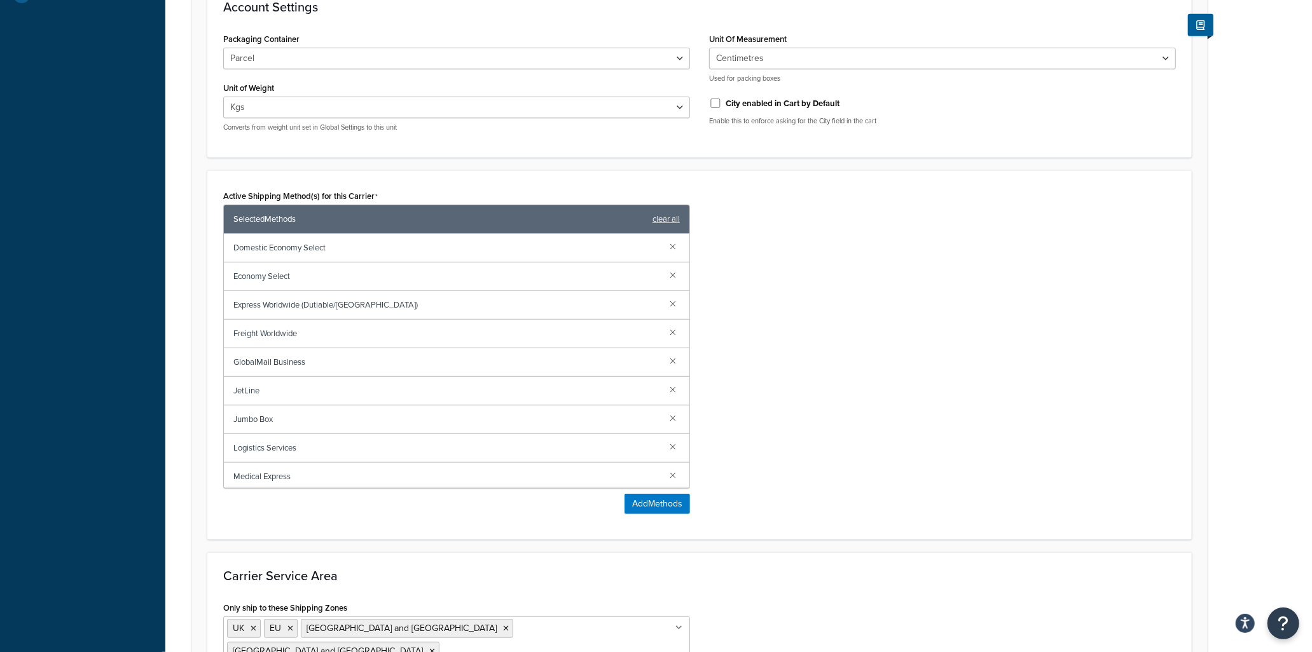
click at [666, 301] on link at bounding box center [673, 303] width 14 height 14
click at [666, 325] on link at bounding box center [673, 332] width 14 height 14
click at [666, 301] on link at bounding box center [673, 303] width 14 height 14
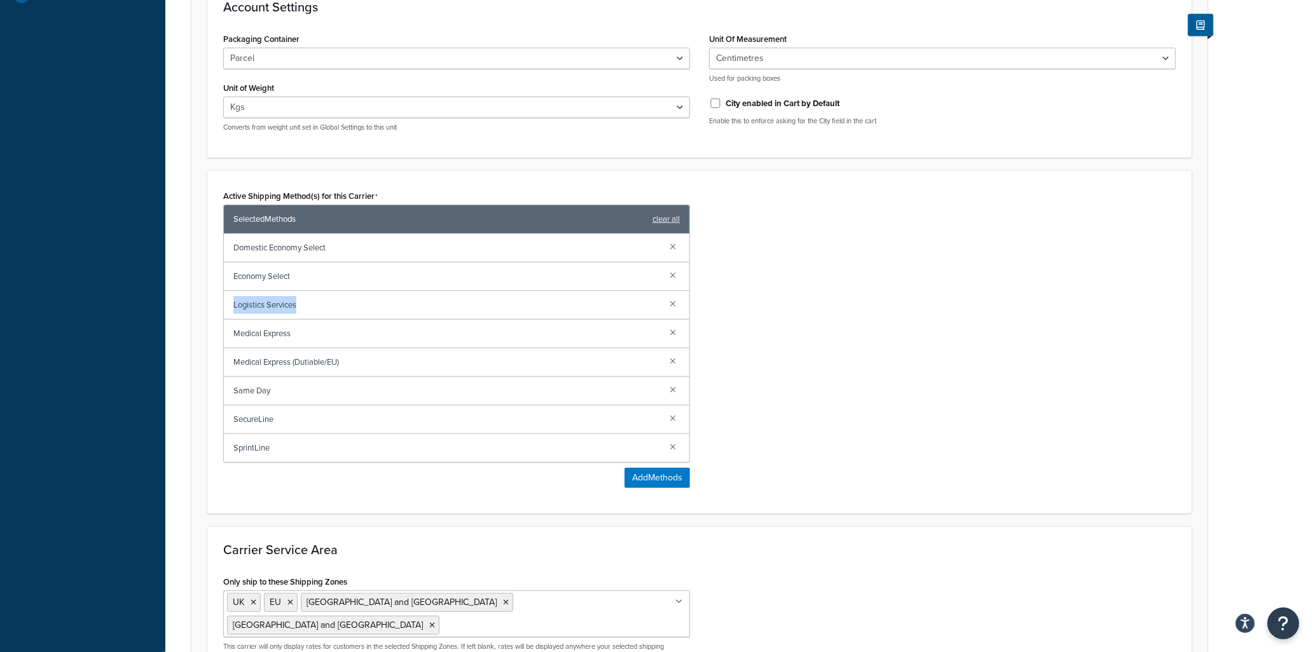
click at [661, 301] on div "Logistics Services" at bounding box center [456, 305] width 465 height 29
drag, startPoint x: 661, startPoint y: 301, endPoint x: 669, endPoint y: 310, distance: 11.7
click at [669, 310] on div "Logistics Services" at bounding box center [456, 305] width 465 height 29
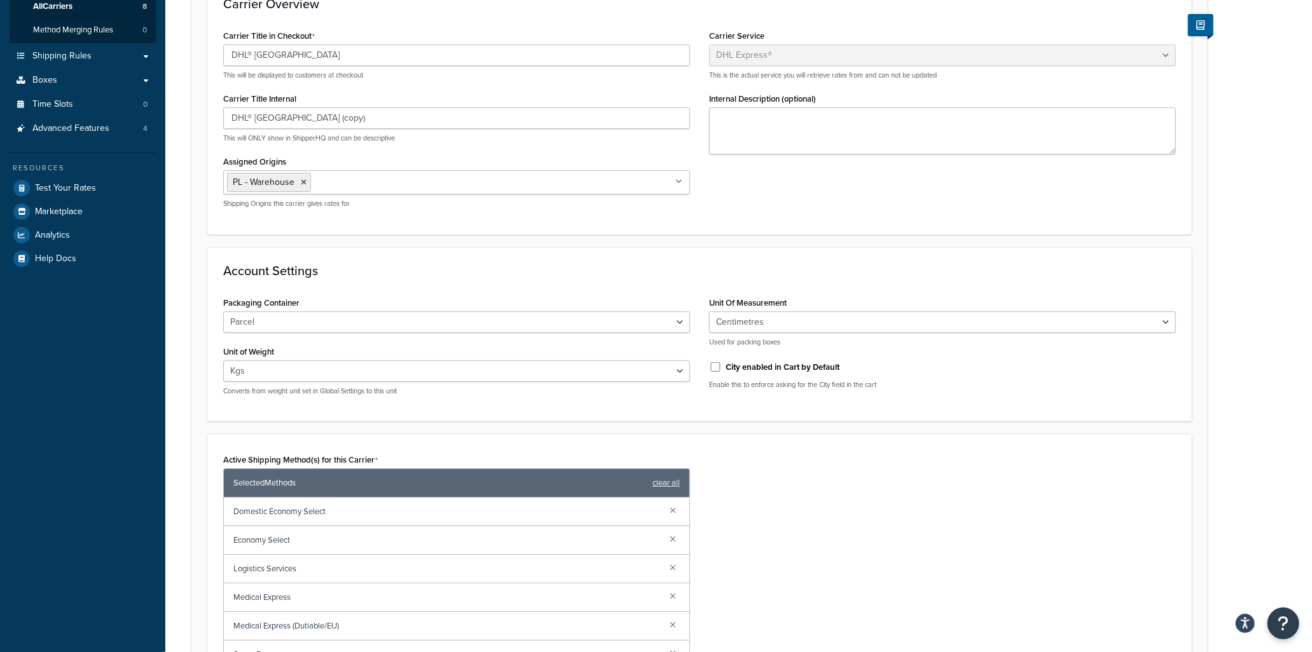
scroll to position [0, 0]
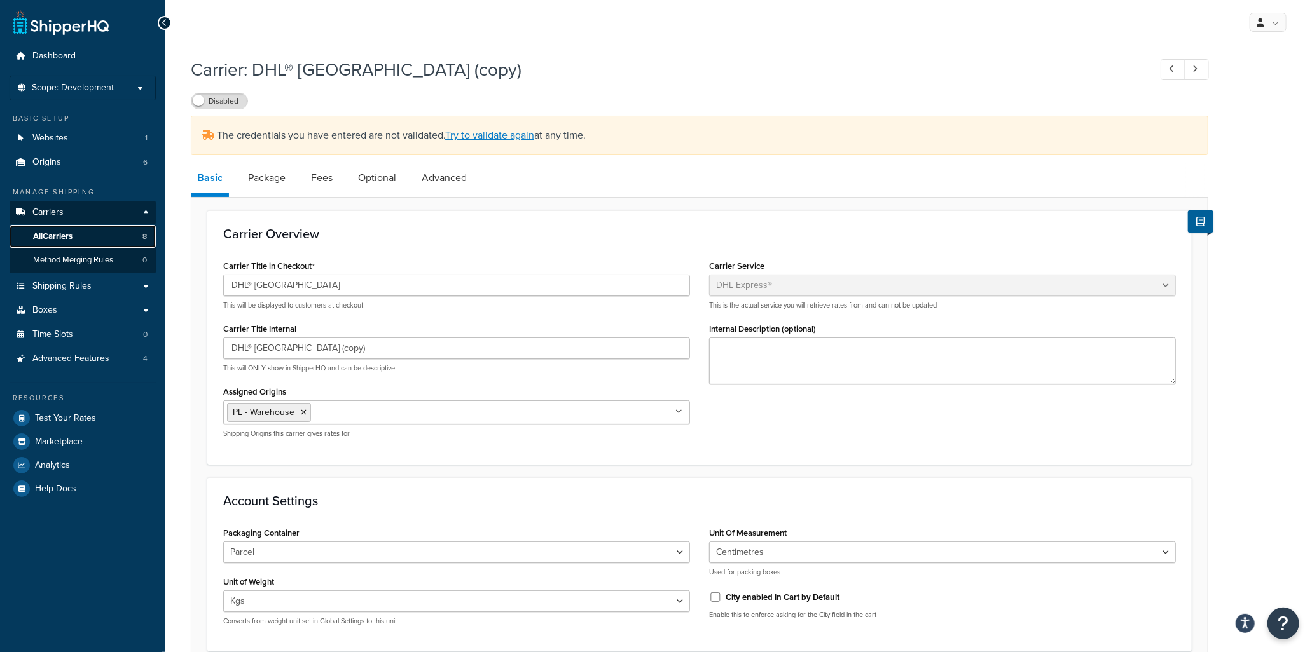
click at [52, 231] on span "All Carriers" at bounding box center [52, 236] width 39 height 11
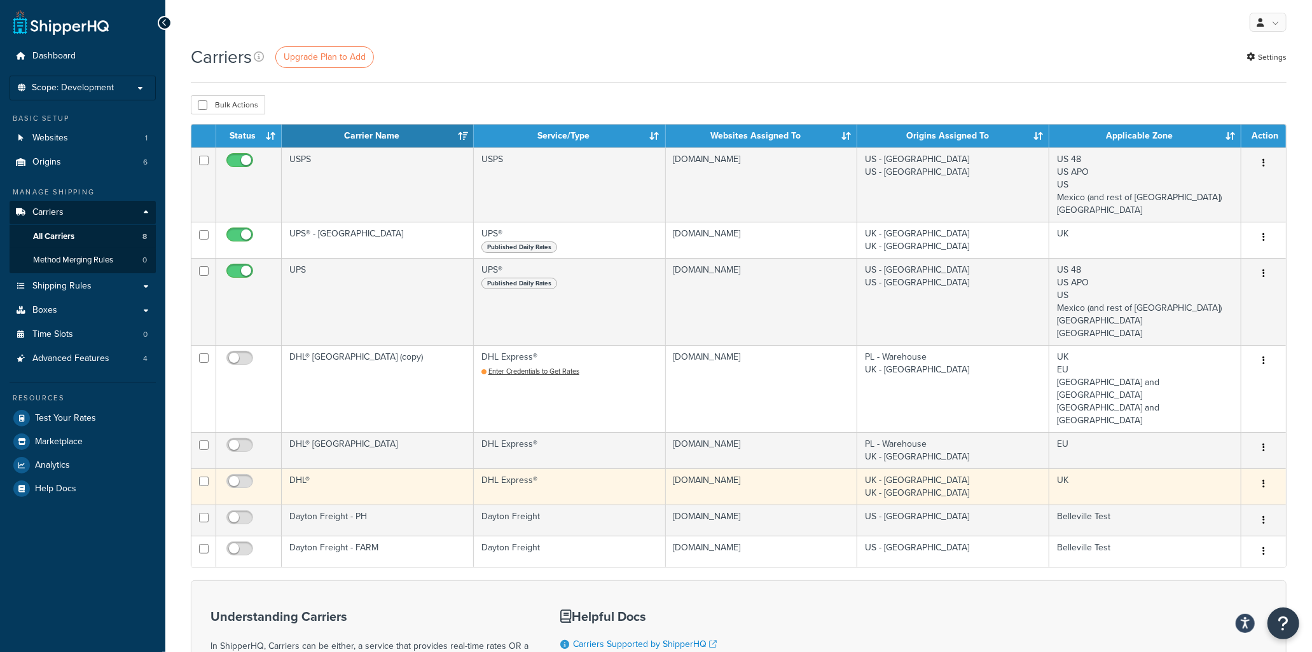
click at [549, 469] on td "DHL Express®" at bounding box center [570, 487] width 192 height 36
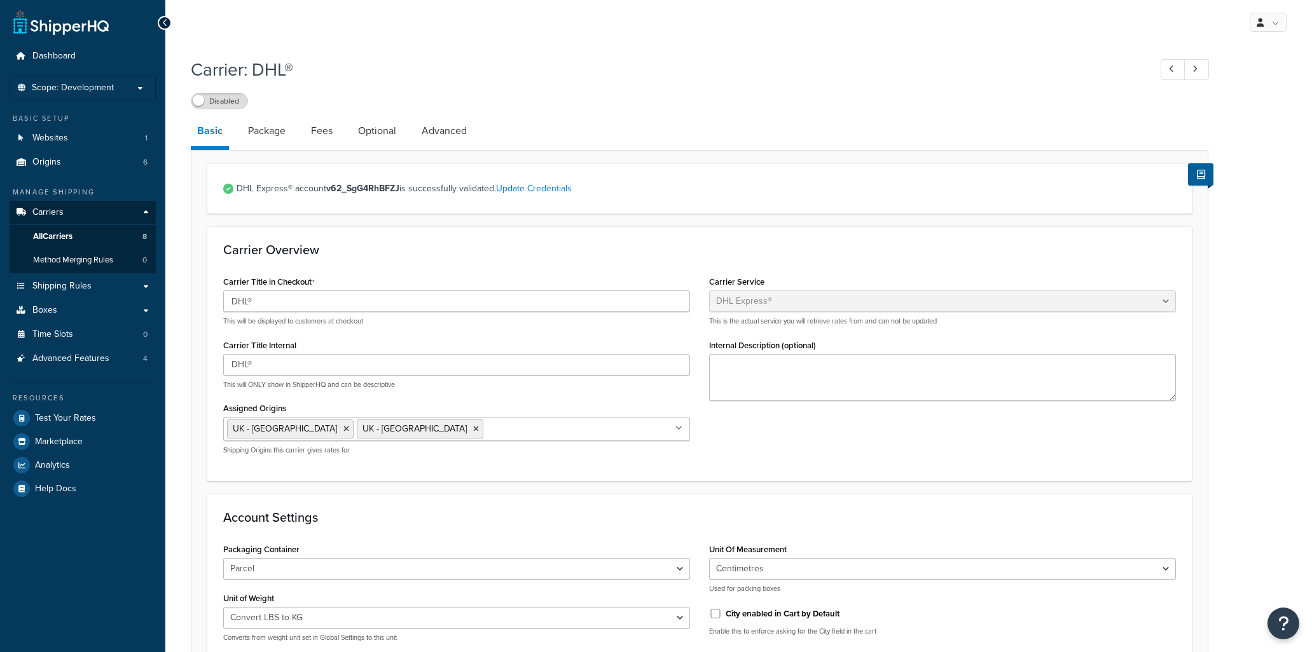
select select "dhl"
select select "convert_lb_kg"
select select "CM"
click at [64, 231] on span "All Carriers" at bounding box center [52, 236] width 39 height 11
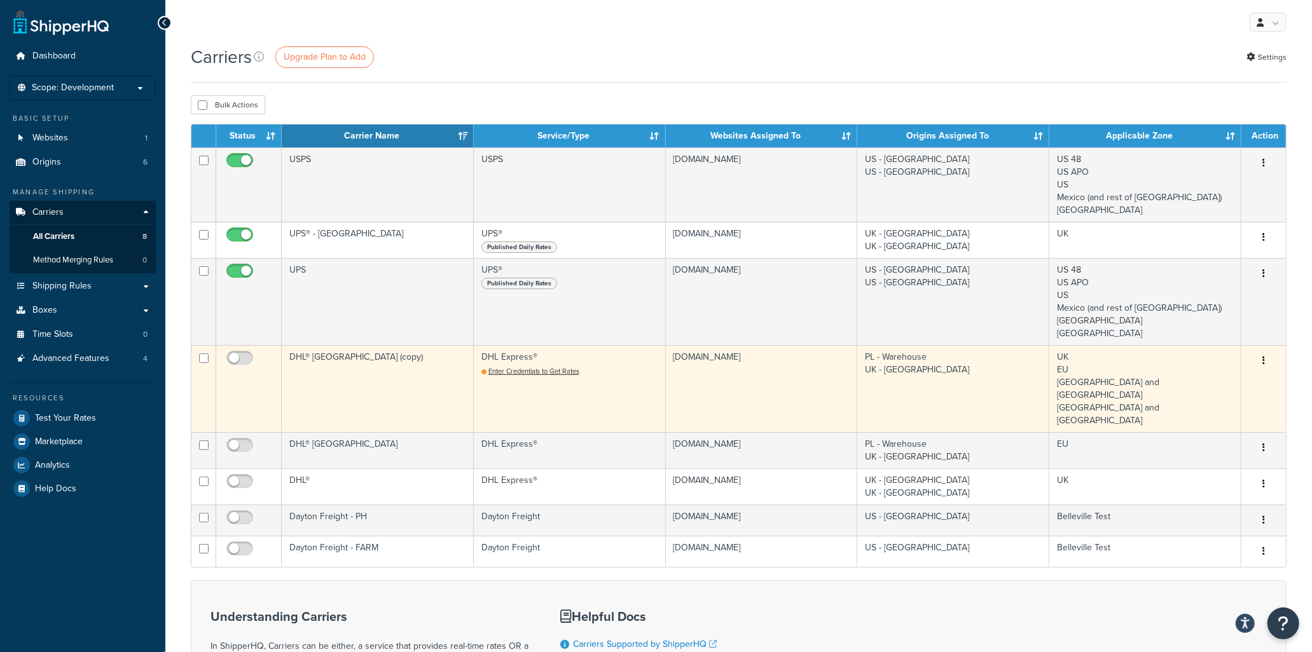
click at [620, 378] on td "DHL Express® Enter Credentials to Get Rates" at bounding box center [570, 388] width 192 height 87
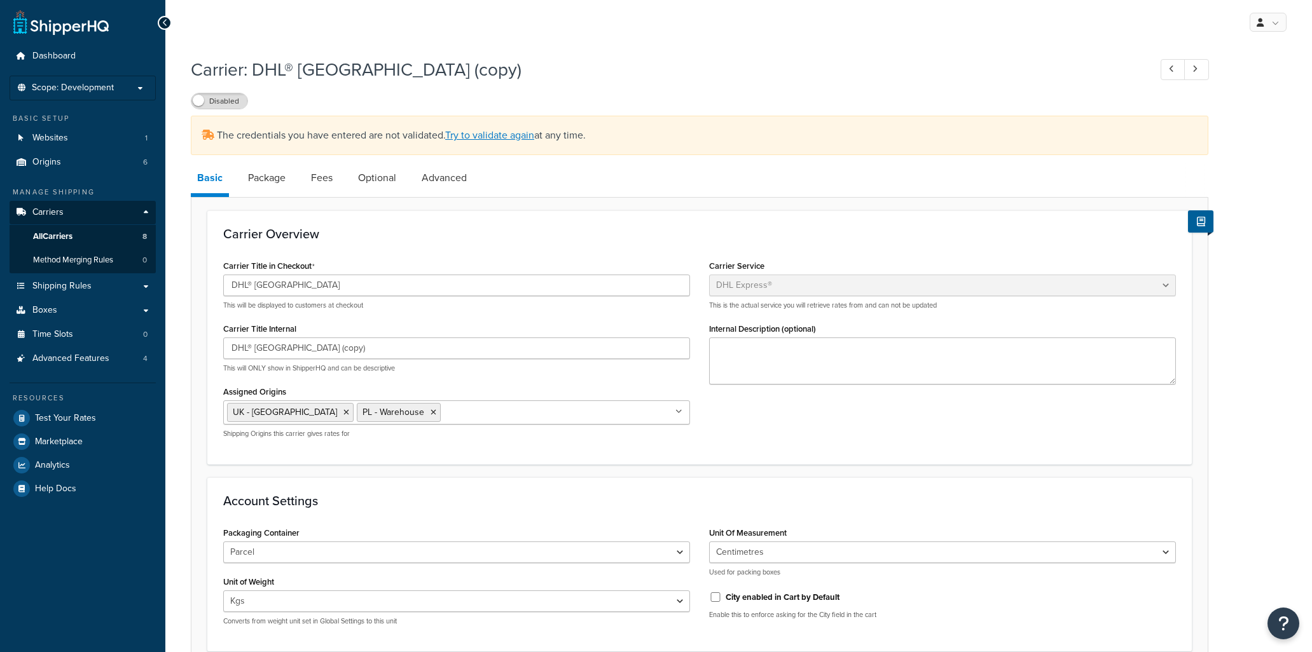
select select "dhl"
select select "kg"
select select "CM"
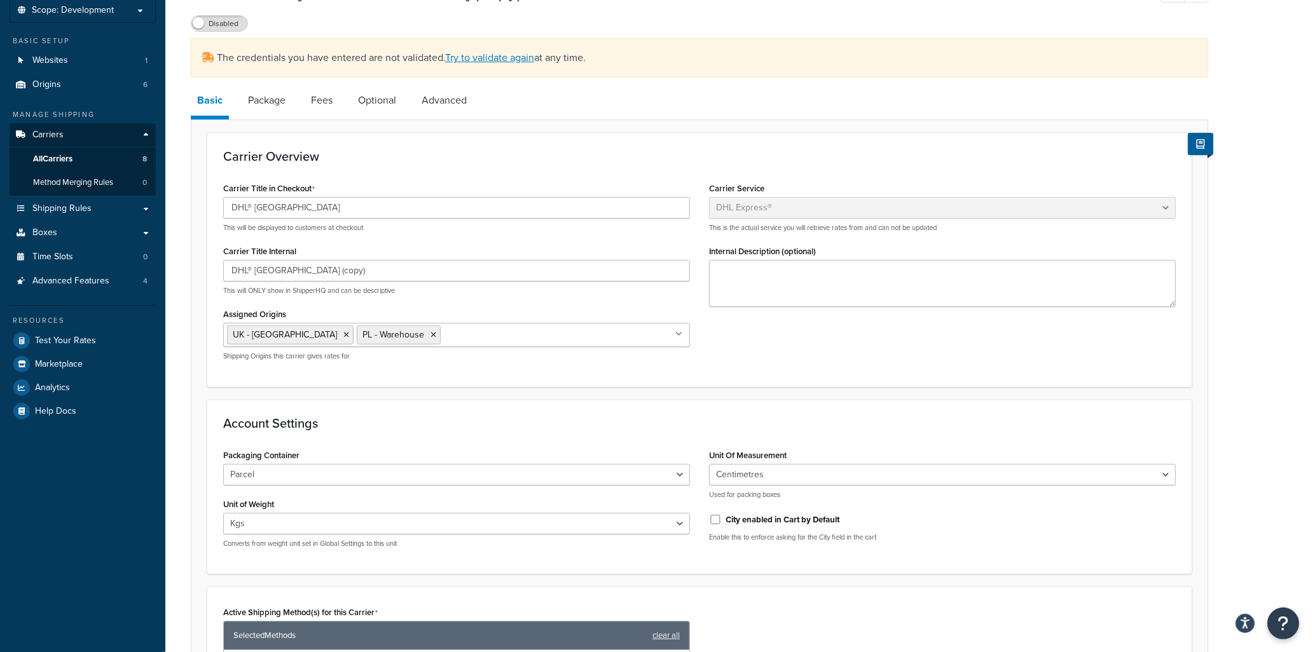
scroll to position [71, 0]
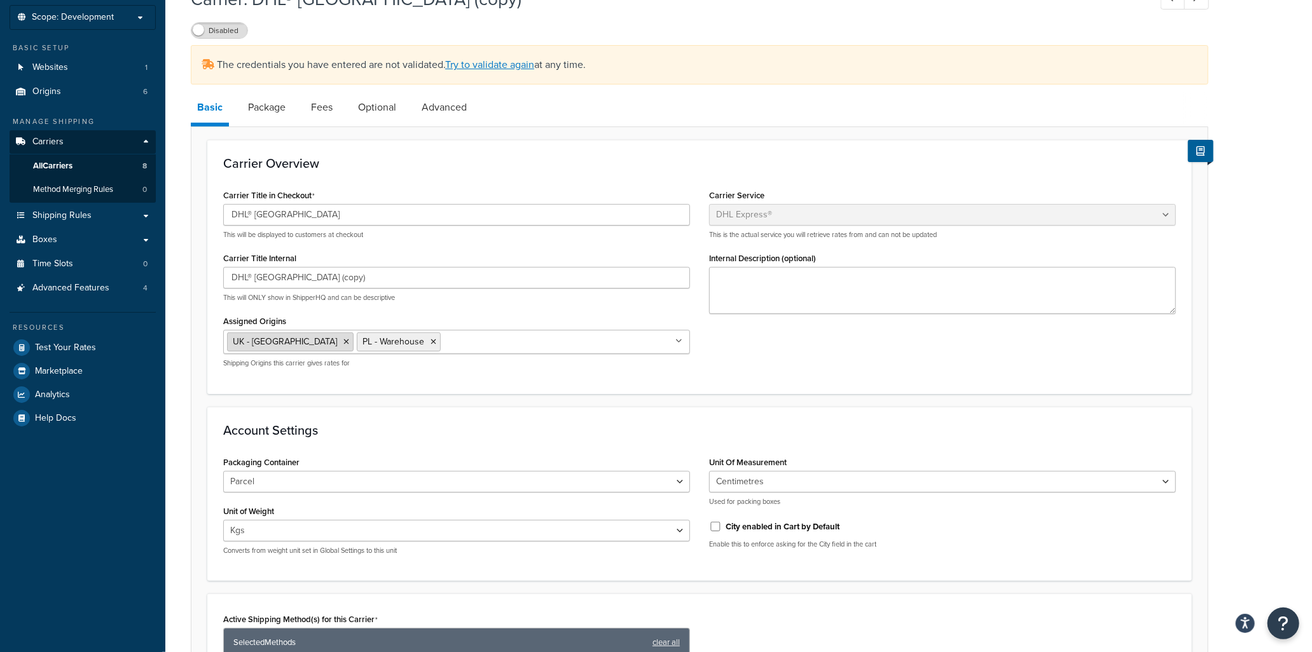
click at [284, 343] on li "UK - [GEOGRAPHIC_DATA]" at bounding box center [290, 341] width 127 height 19
click at [343, 341] on icon at bounding box center [346, 342] width 6 height 8
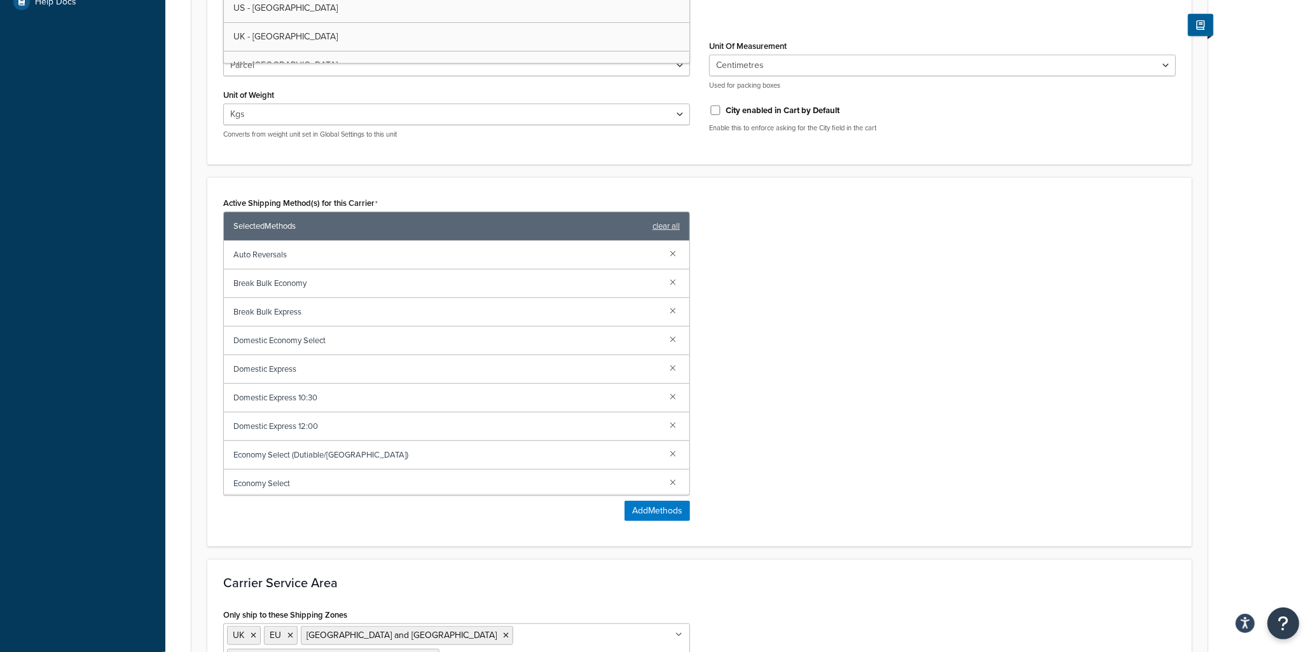
scroll to position [436, 0]
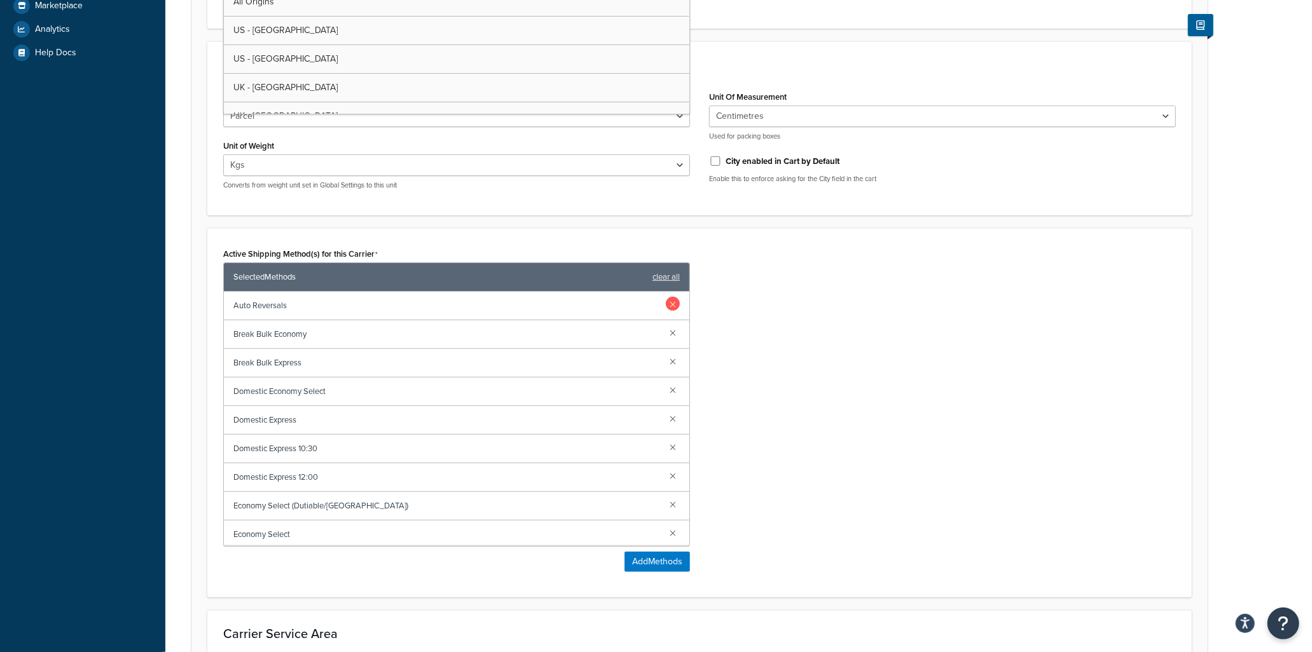
click at [666, 306] on link at bounding box center [673, 304] width 14 height 14
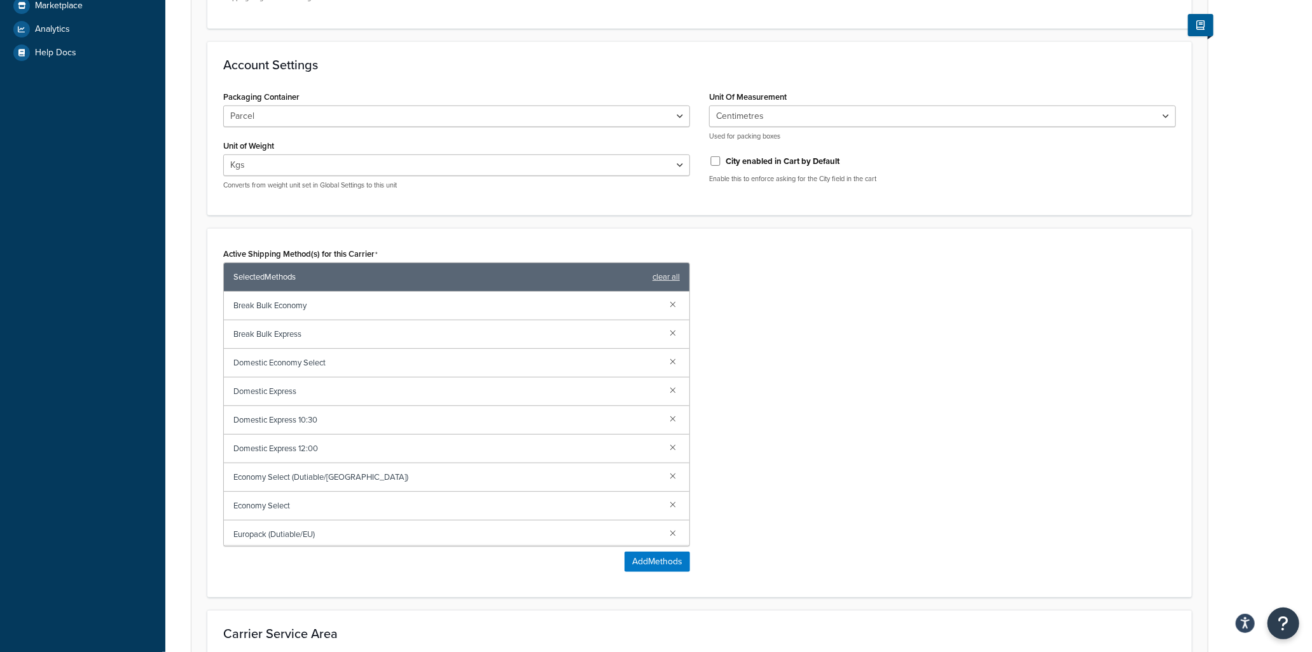
click at [666, 306] on link at bounding box center [673, 304] width 14 height 14
click at [666, 305] on link at bounding box center [673, 304] width 14 height 14
click at [666, 336] on link at bounding box center [673, 333] width 14 height 14
click at [666, 354] on link at bounding box center [673, 361] width 14 height 14
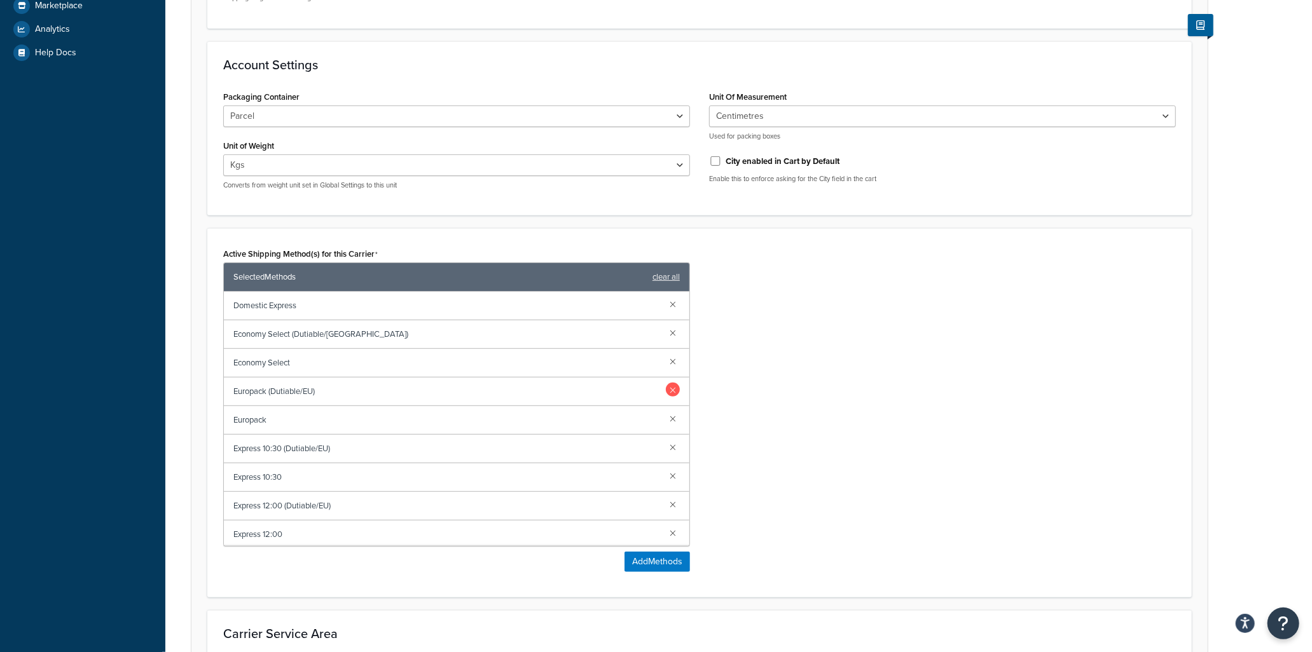
click at [666, 388] on link at bounding box center [673, 390] width 14 height 14
click at [666, 411] on link at bounding box center [673, 418] width 14 height 14
click at [666, 388] on link at bounding box center [673, 390] width 14 height 14
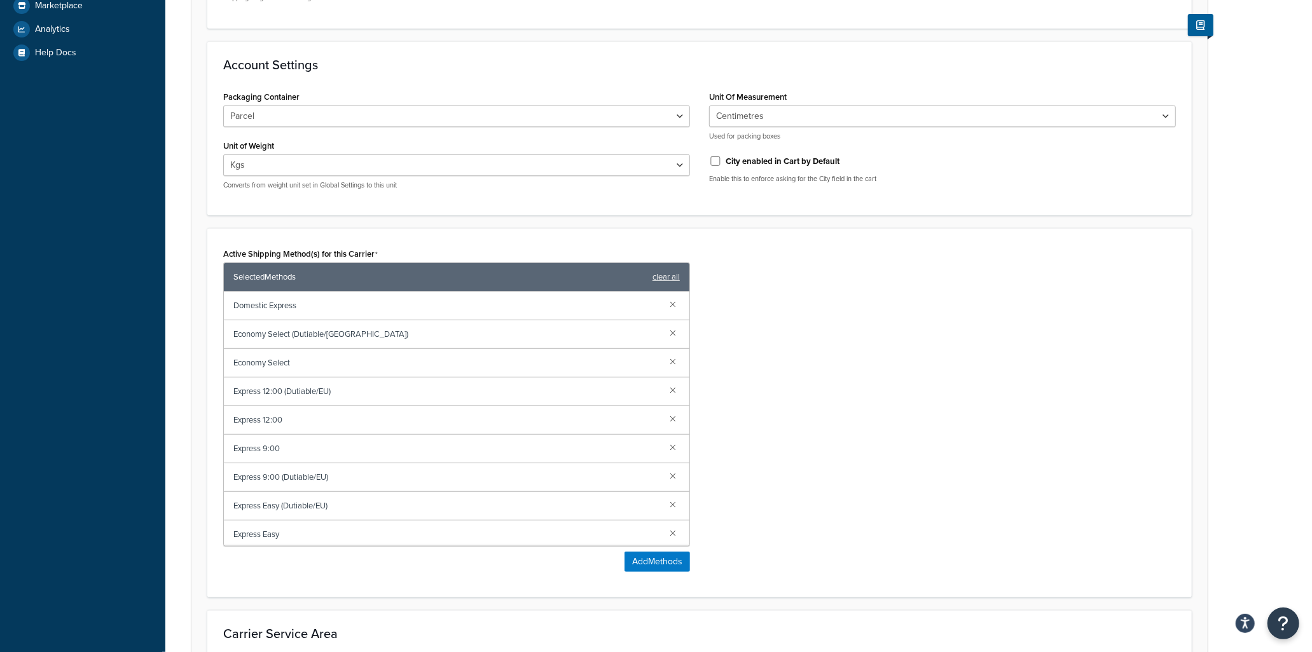
click at [666, 411] on link at bounding box center [673, 418] width 14 height 14
click at [666, 388] on link at bounding box center [673, 390] width 14 height 14
click at [666, 411] on link at bounding box center [673, 418] width 14 height 14
click at [666, 388] on link at bounding box center [673, 390] width 14 height 14
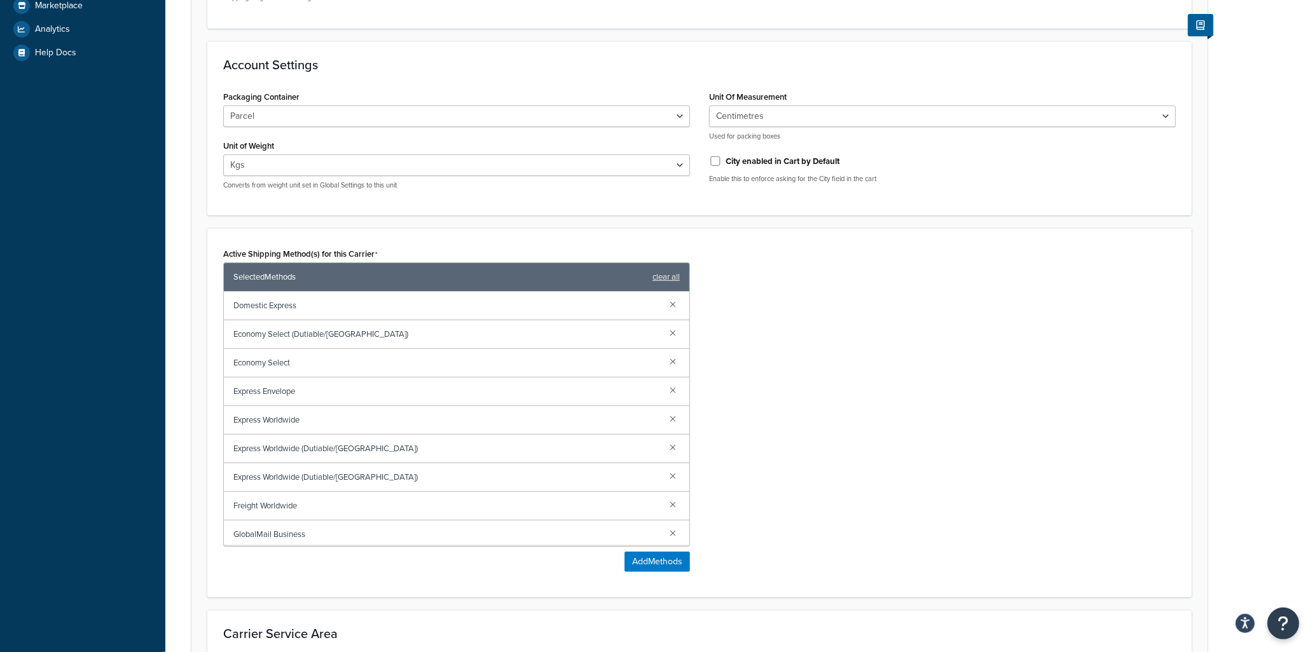
click at [666, 388] on link at bounding box center [673, 390] width 14 height 14
click at [666, 411] on link at bounding box center [673, 418] width 14 height 14
click at [666, 388] on link at bounding box center [673, 390] width 14 height 14
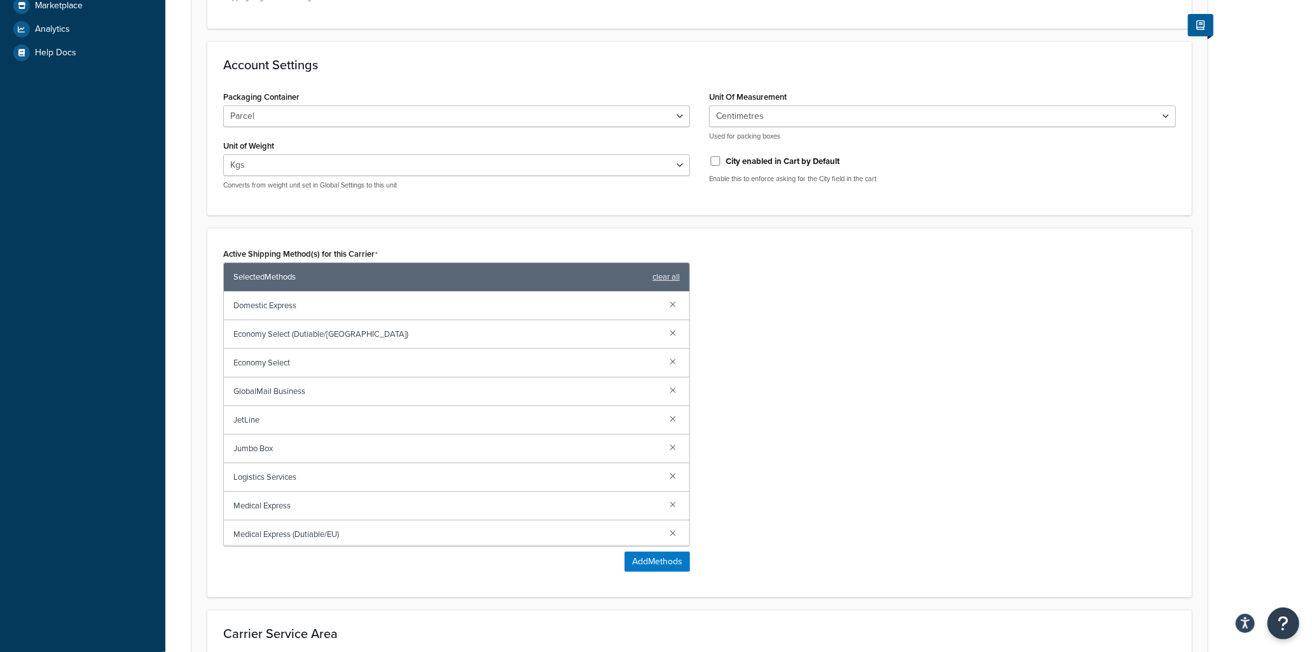
click at [666, 388] on link at bounding box center [673, 390] width 14 height 14
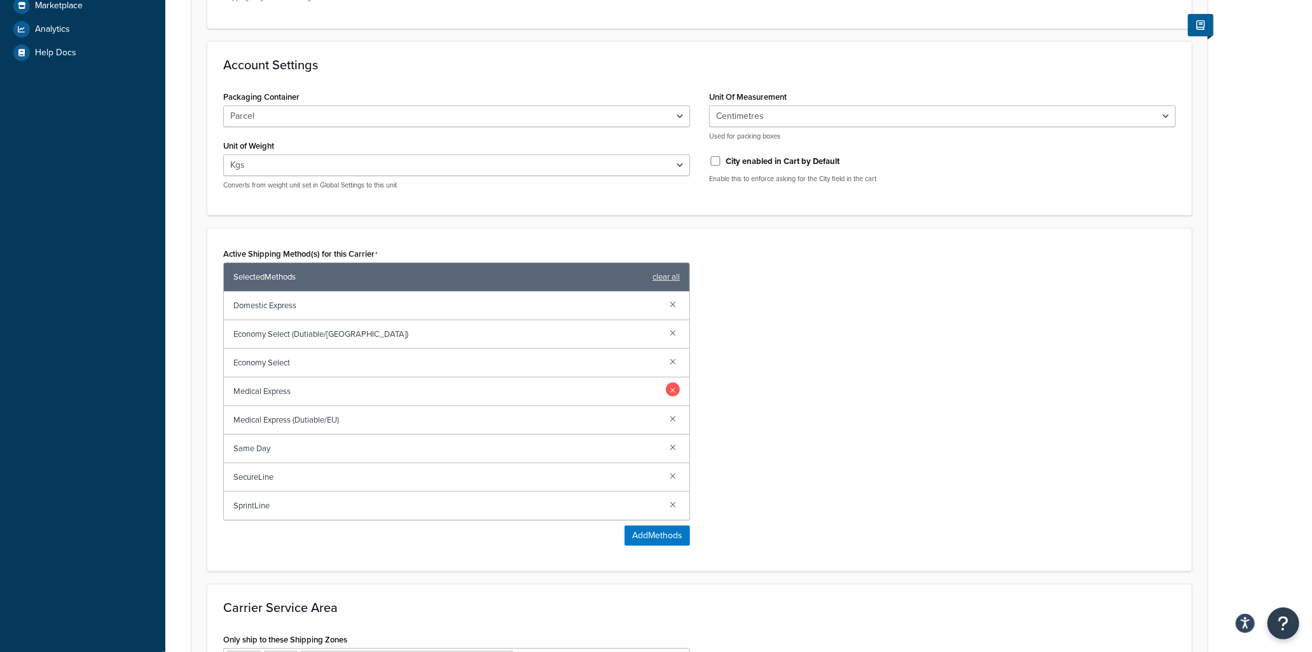
click at [675, 390] on link at bounding box center [673, 390] width 14 height 14
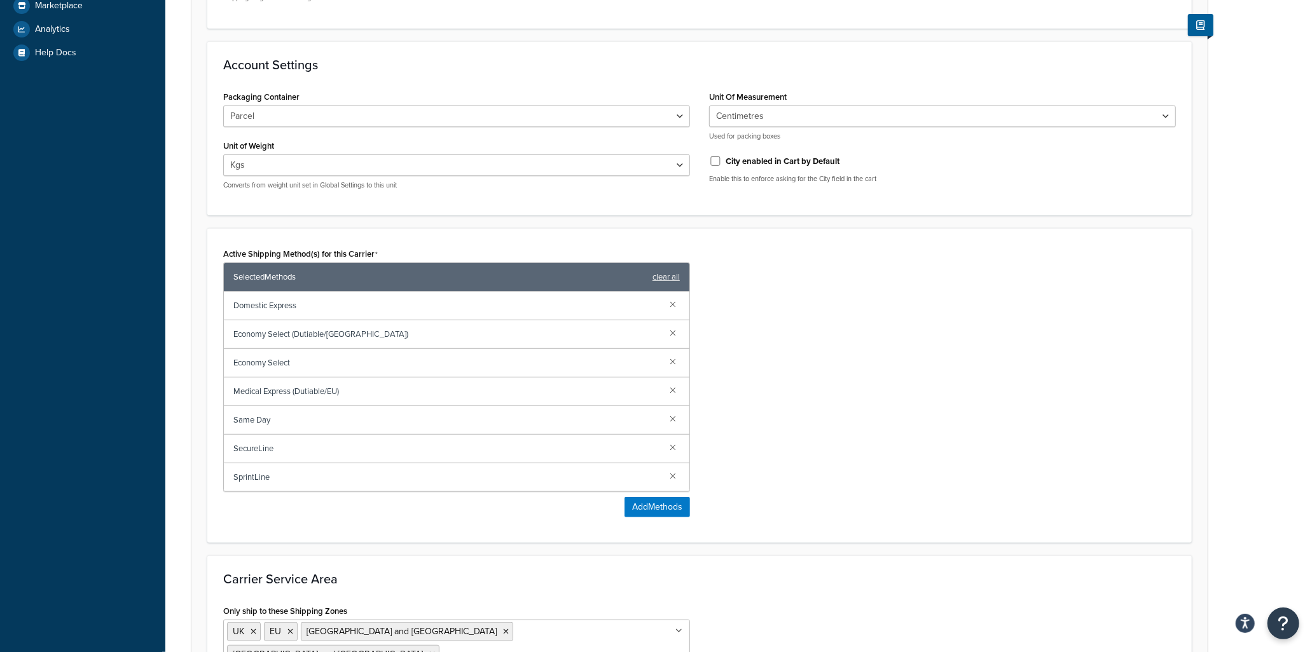
click at [675, 390] on link at bounding box center [673, 390] width 14 height 14
click at [675, 411] on link at bounding box center [673, 418] width 14 height 14
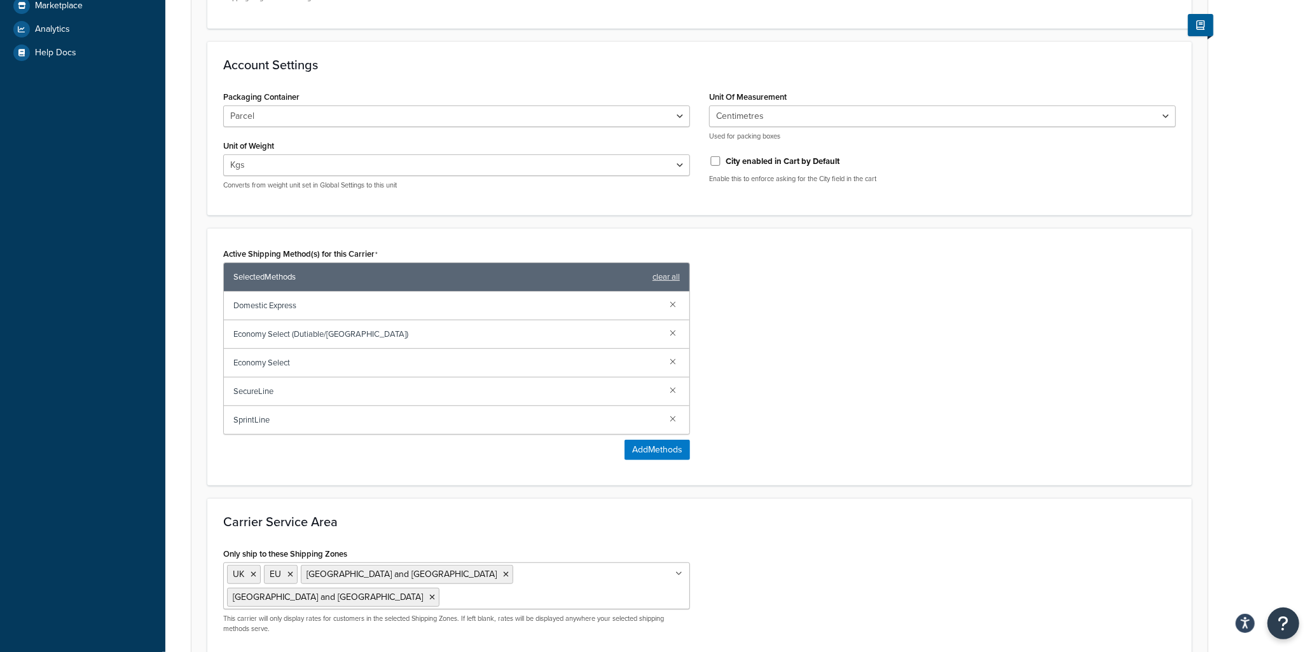
click at [675, 390] on link at bounding box center [673, 390] width 14 height 14
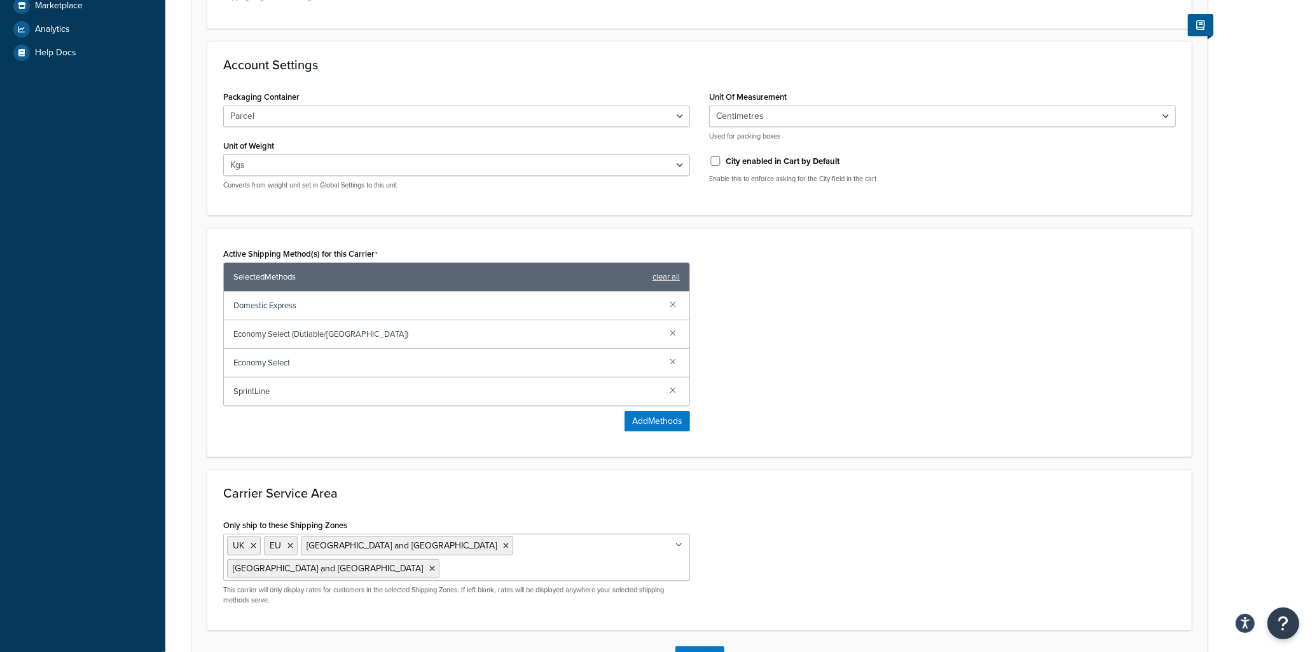
click at [675, 390] on link at bounding box center [673, 390] width 14 height 14
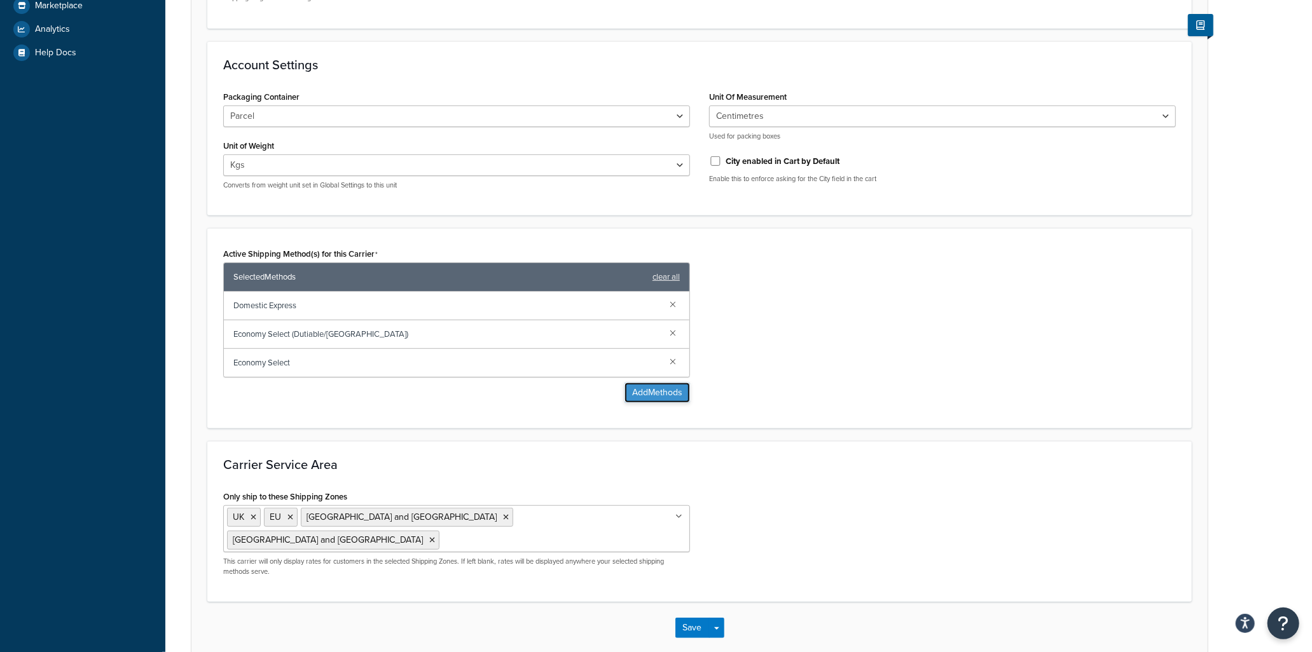
click at [652, 392] on button "Add Methods" at bounding box center [656, 393] width 65 height 20
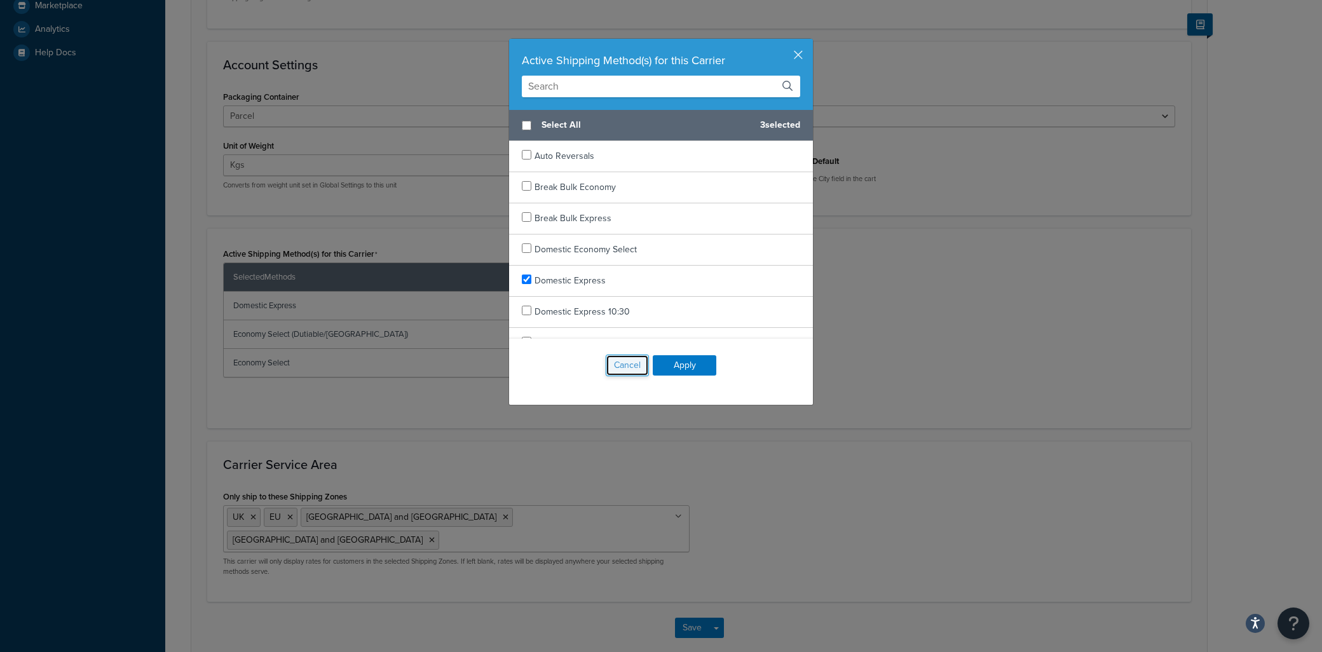
click at [625, 369] on button "Cancel" at bounding box center [627, 366] width 43 height 22
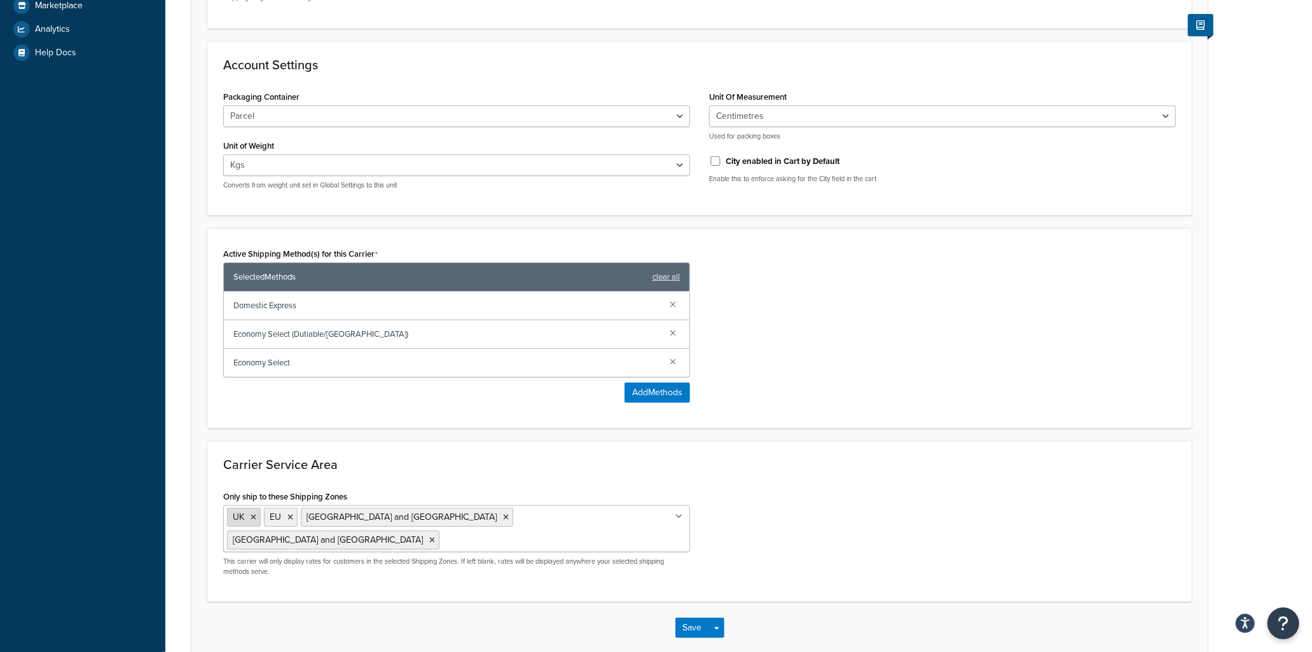
click at [254, 516] on icon at bounding box center [253, 518] width 6 height 8
click at [894, 465] on h3 "Carrier Service Area" at bounding box center [699, 465] width 952 height 14
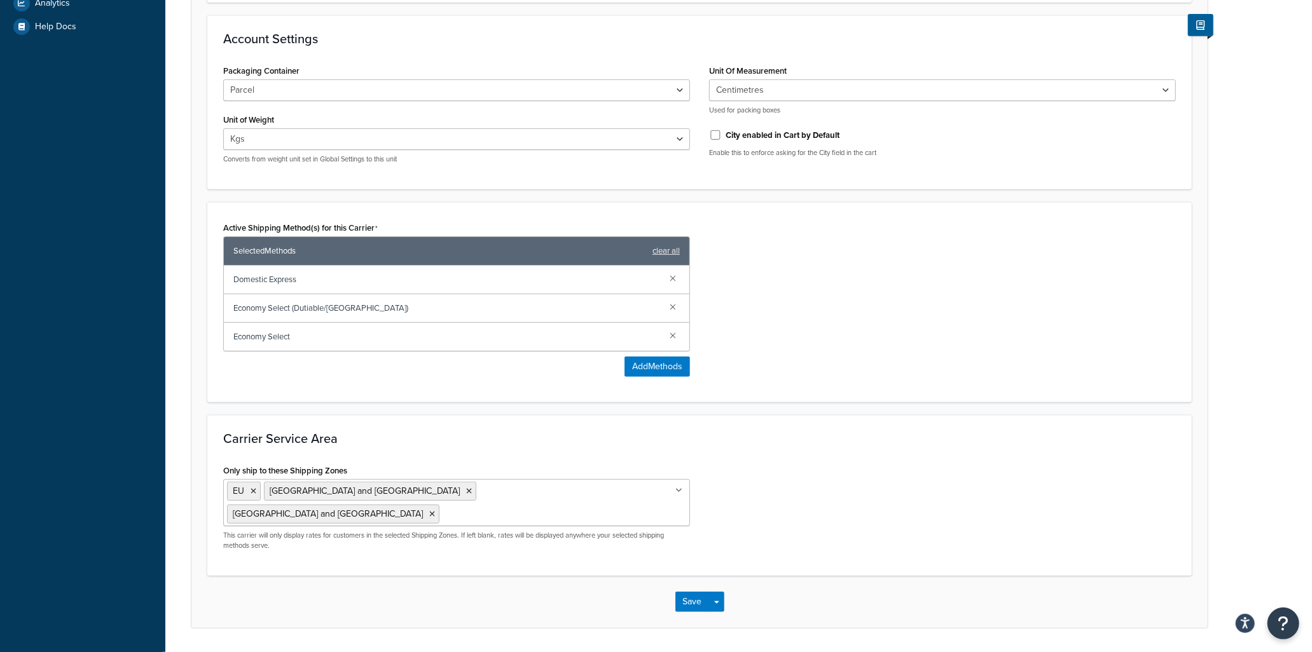
scroll to position [479, 0]
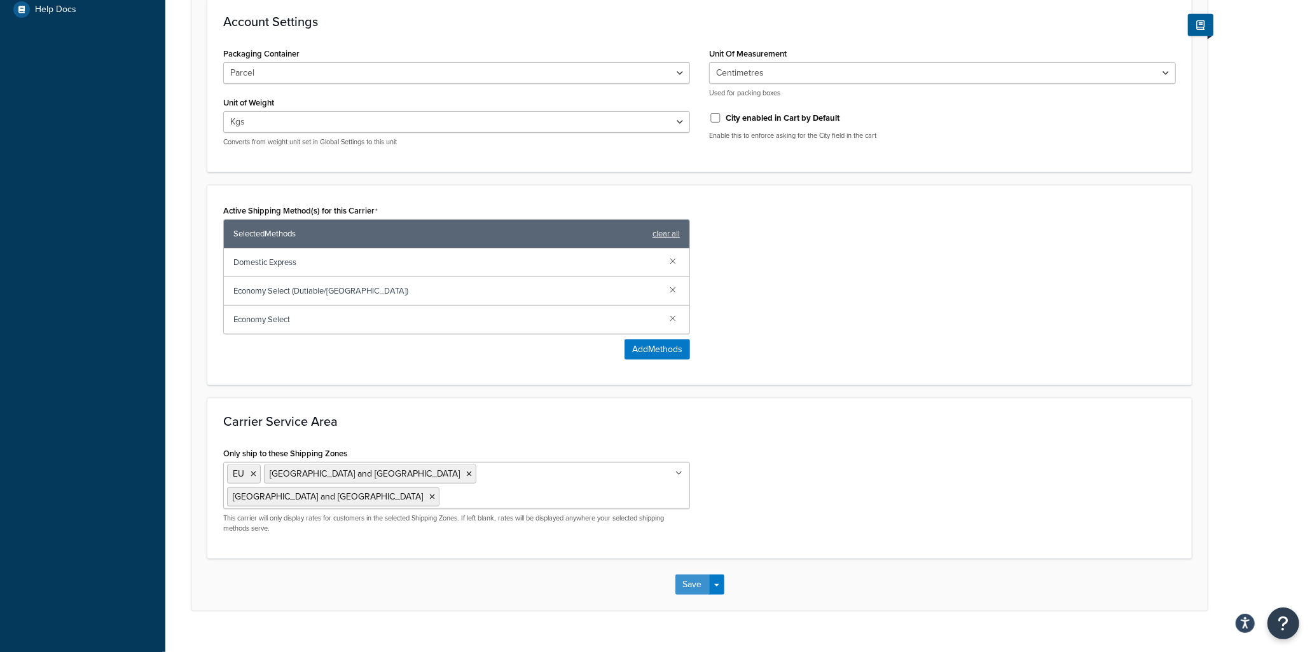
click at [694, 575] on button "Save" at bounding box center [692, 585] width 34 height 20
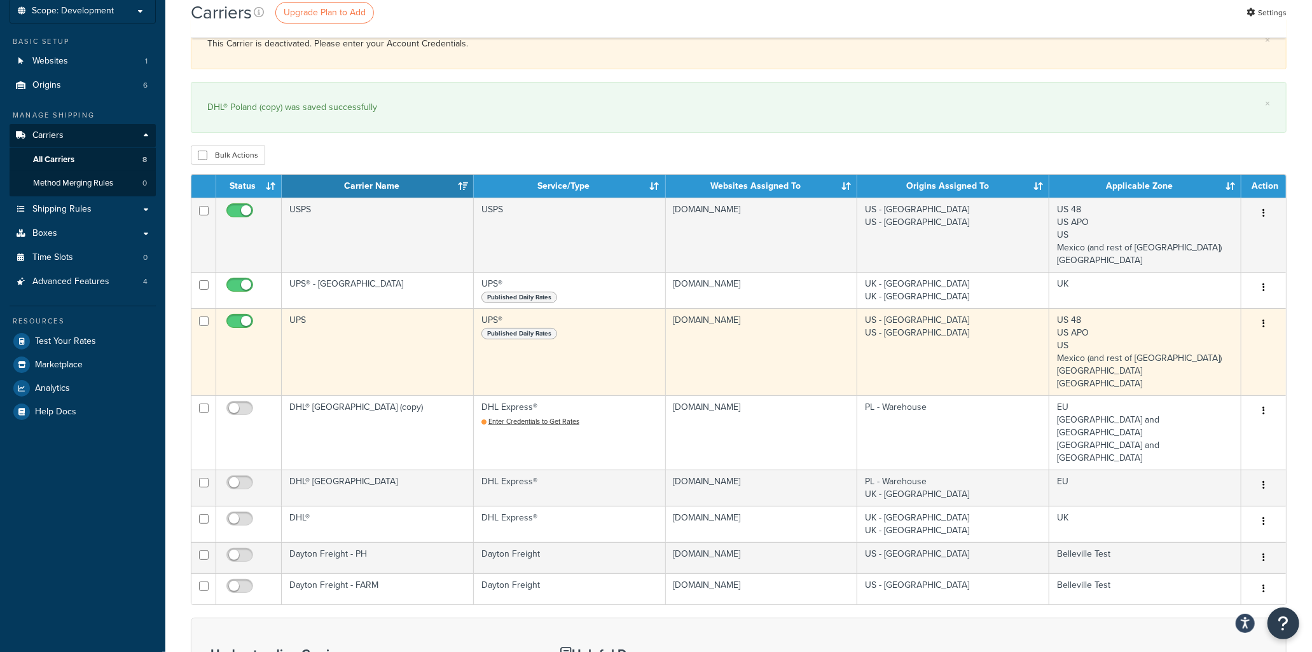
scroll to position [338, 0]
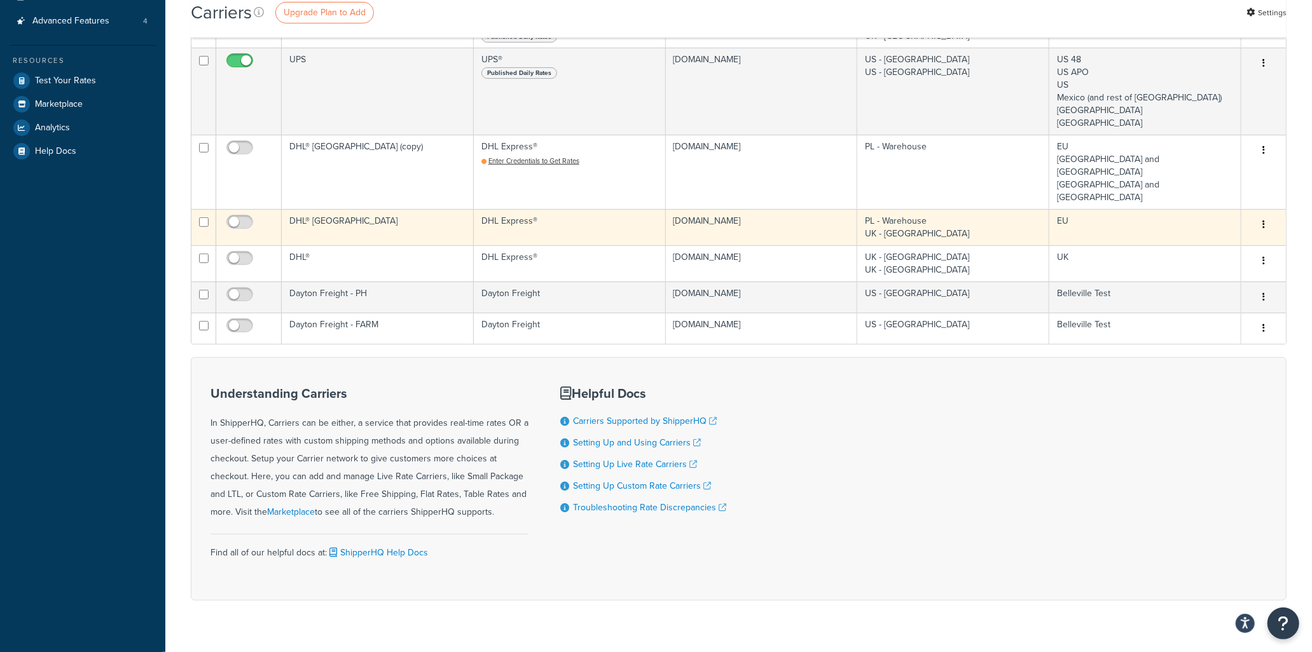
click at [1261, 215] on button "button" at bounding box center [1263, 225] width 18 height 20
click at [1191, 250] on link "Delete" at bounding box center [1212, 251] width 100 height 26
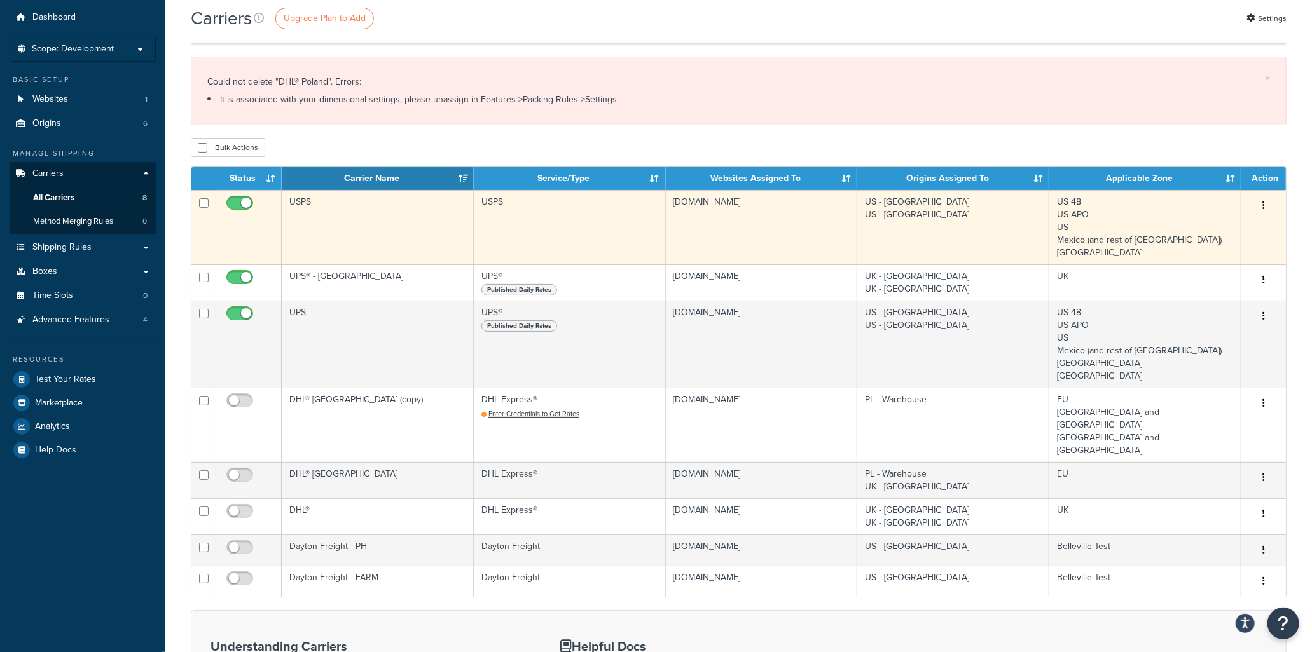
scroll to position [71, 0]
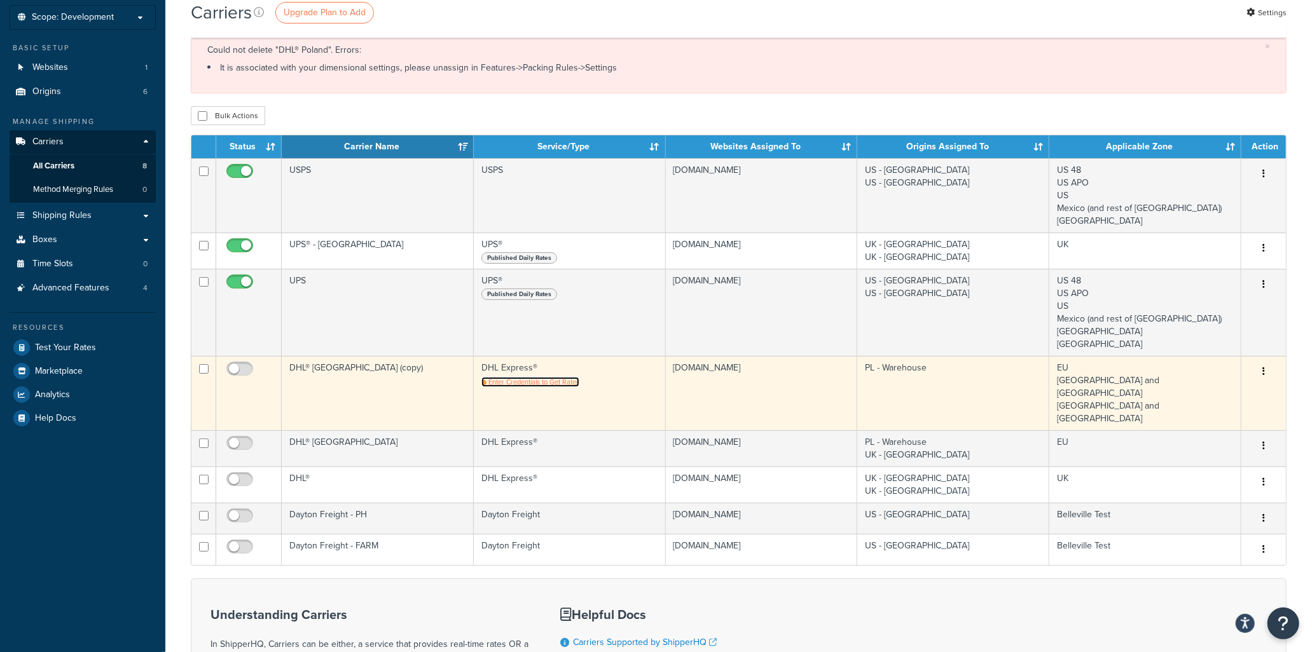
click at [539, 385] on span "Enter Credentials to Get Rates" at bounding box center [533, 382] width 91 height 10
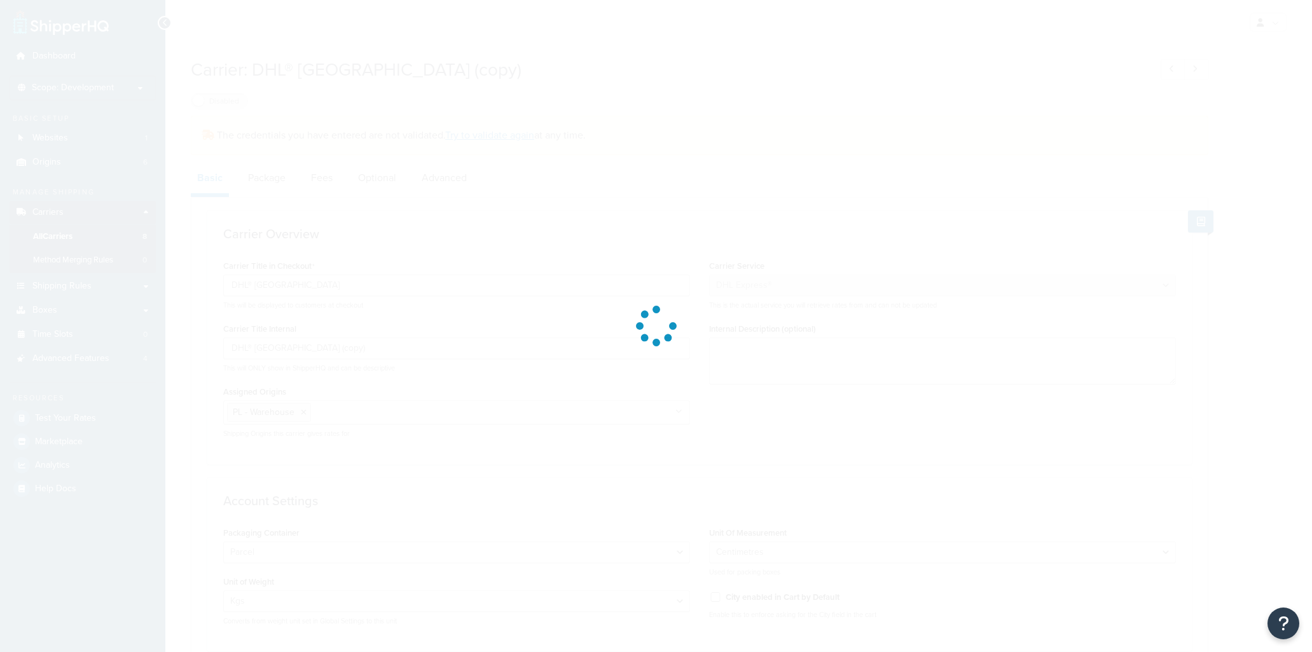
select select "dhl"
select select "kg"
select select "CM"
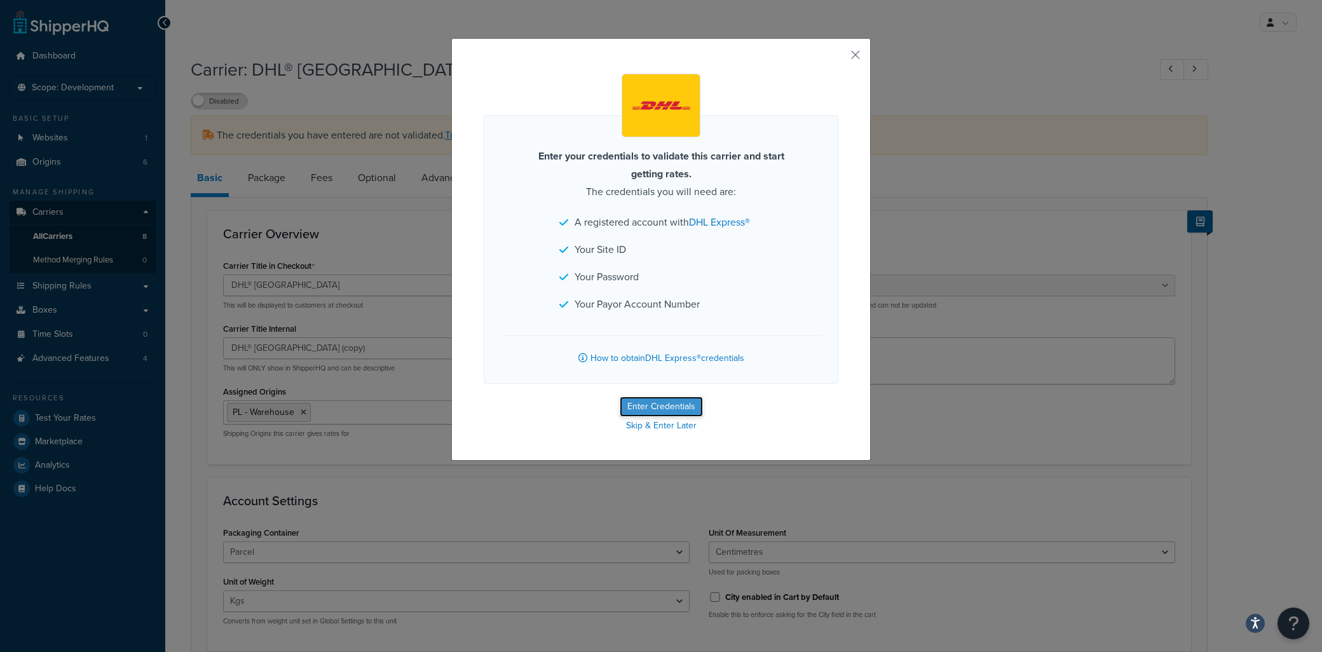
click at [678, 406] on button "Enter Credentials" at bounding box center [661, 407] width 83 height 20
select select "kg"
select select "CM"
select select "PL"
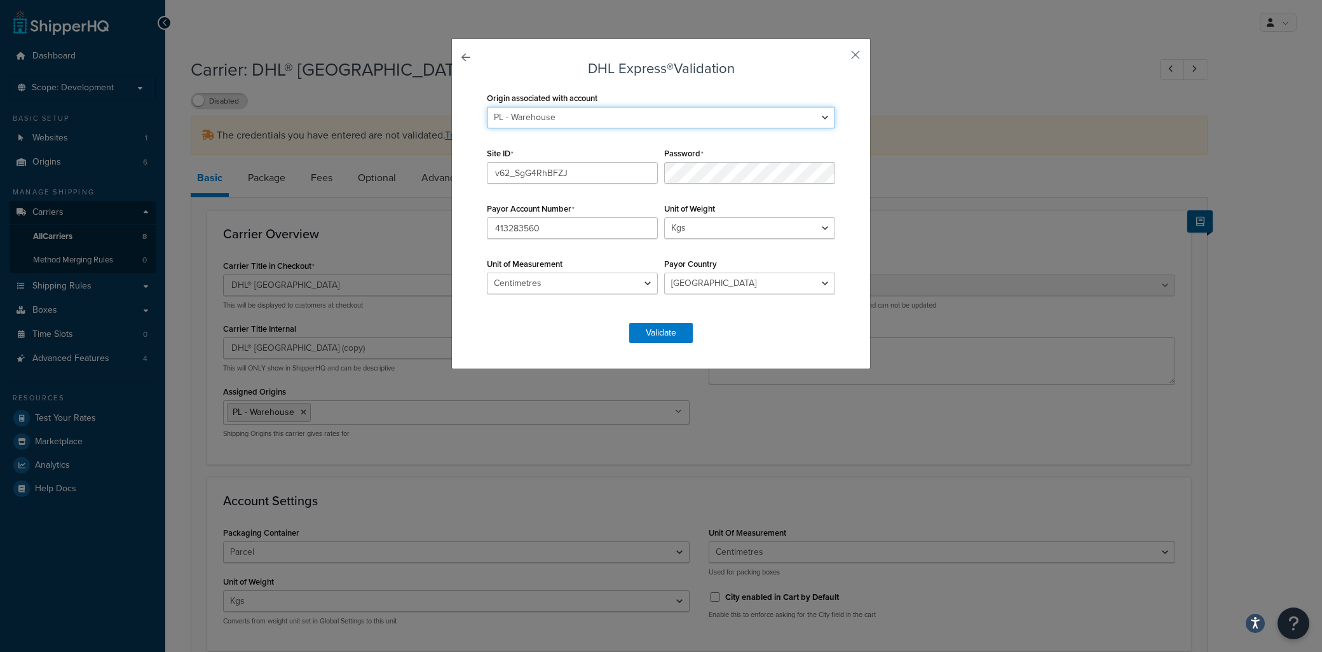
click at [567, 117] on select "PL - Warehouse UK - Sheffield UK - Telford US - Farmington US - Park Hills" at bounding box center [661, 118] width 348 height 22
click at [548, 225] on input "413283560" at bounding box center [572, 228] width 171 height 22
click at [660, 327] on button "Validate" at bounding box center [661, 333] width 64 height 20
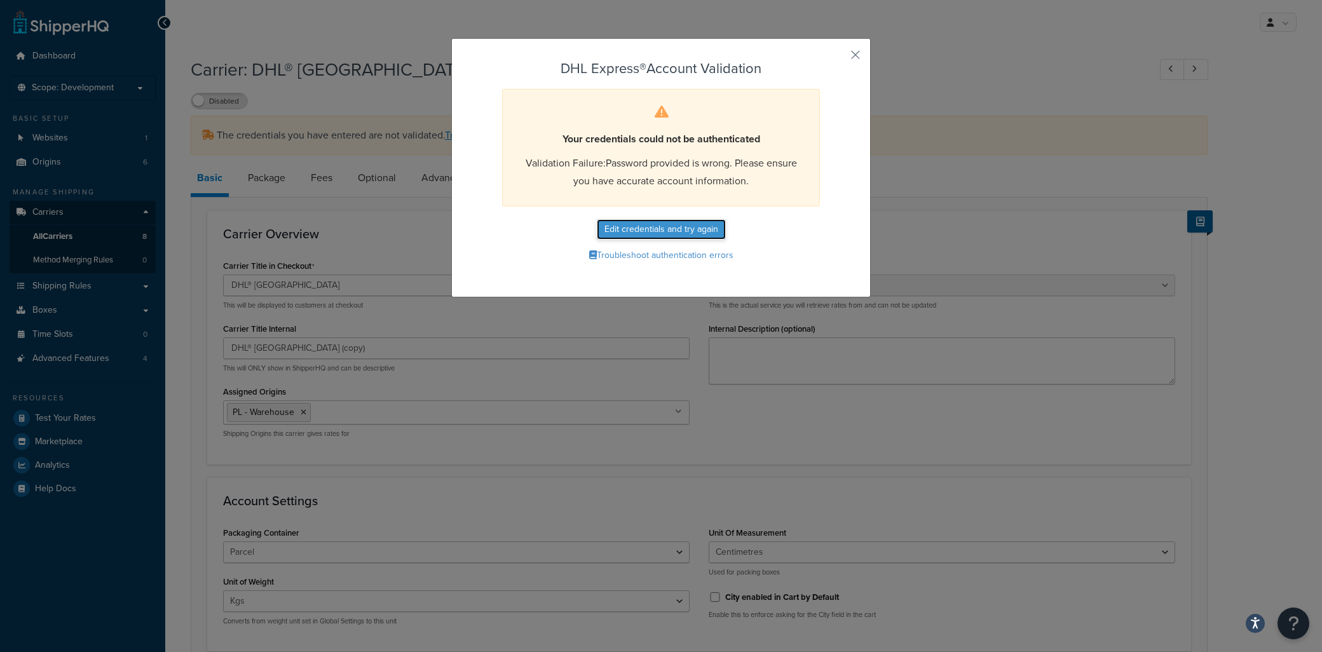
click at [654, 230] on button "Edit credentials and try again" at bounding box center [661, 229] width 129 height 20
select select "kg"
select select "CM"
select select "PL"
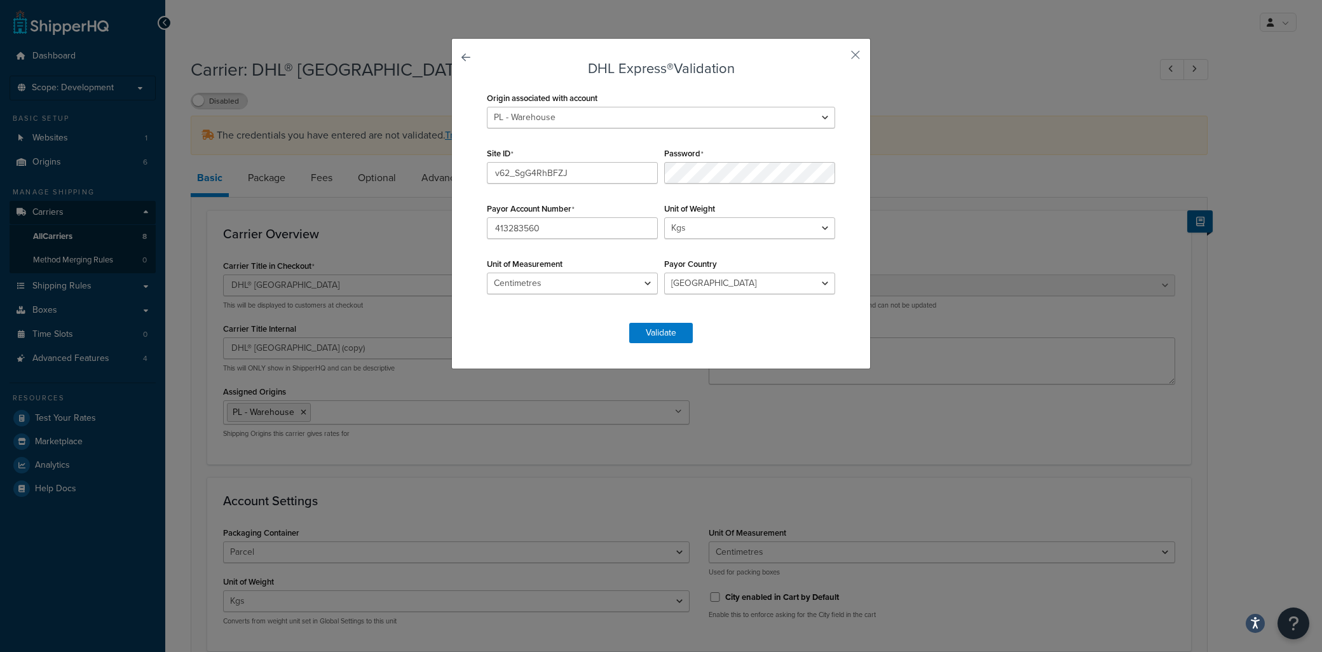
click at [738, 198] on div "Origin associated with account PL - Warehouse UK - Sheffield UK - Telford US - …" at bounding box center [661, 199] width 355 height 221
click at [839, 59] on button "button" at bounding box center [836, 59] width 3 height 3
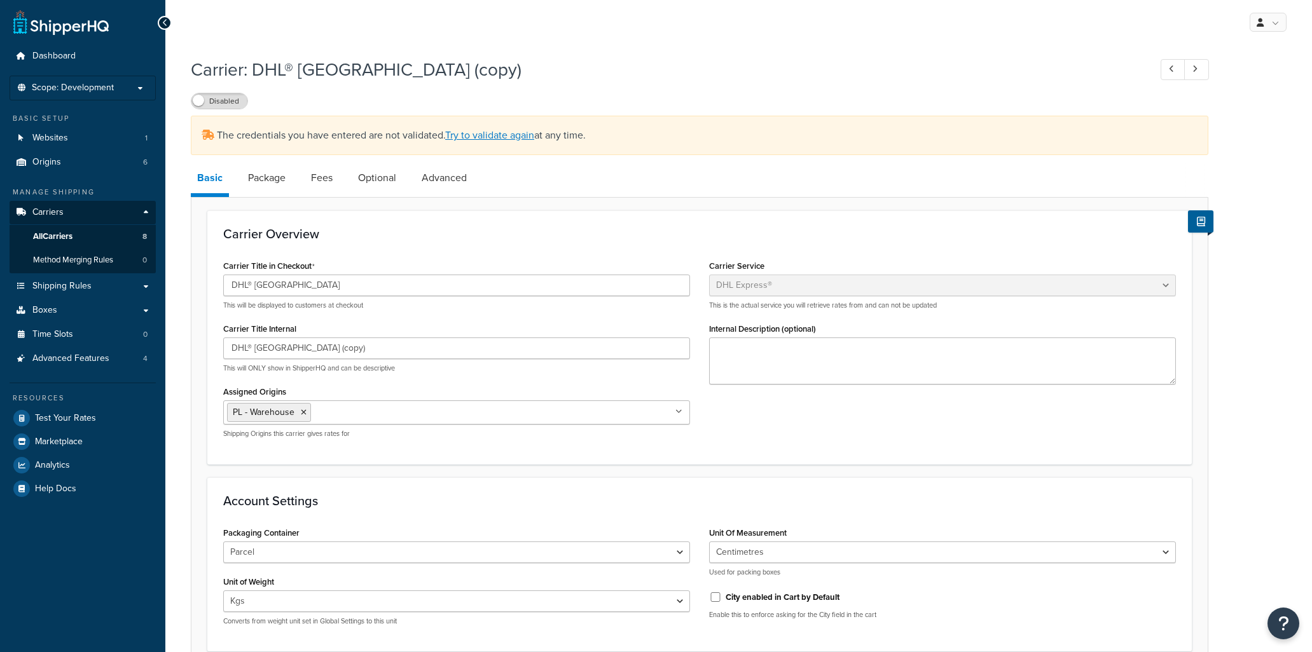
select select "dhl"
select select "kg"
select select "CM"
click at [79, 230] on link "All Carriers 8" at bounding box center [83, 237] width 146 height 24
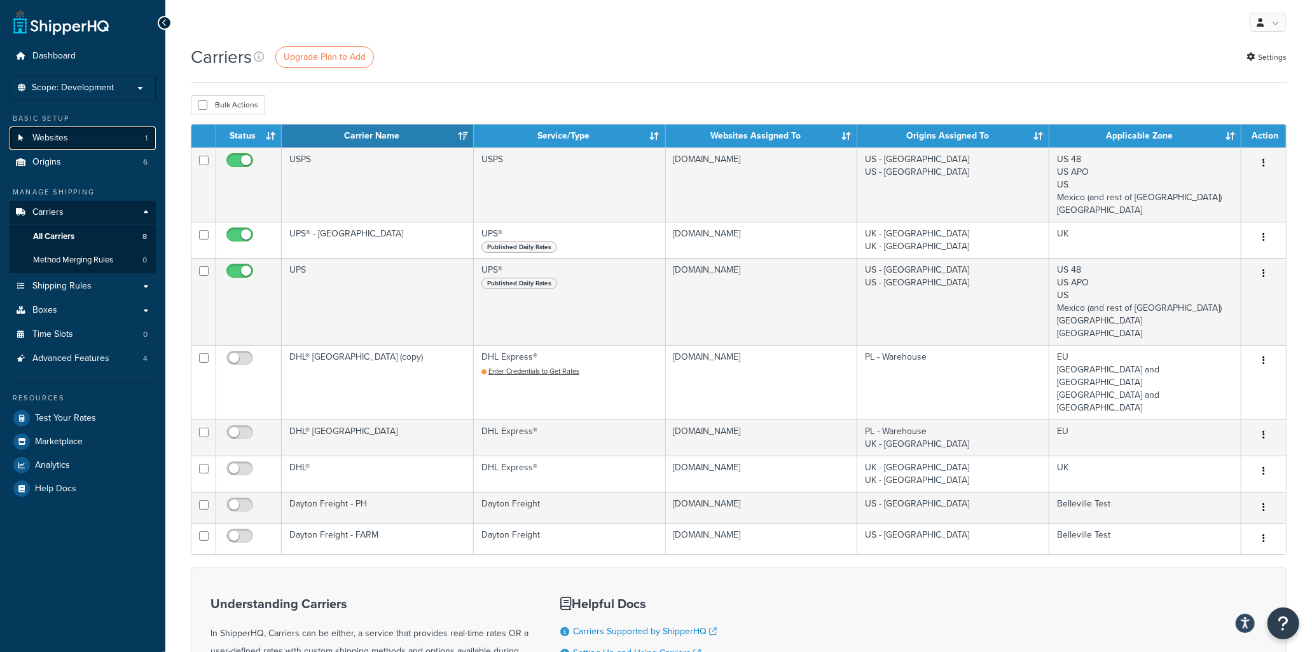
click at [102, 147] on link "Websites 1" at bounding box center [83, 139] width 146 height 24
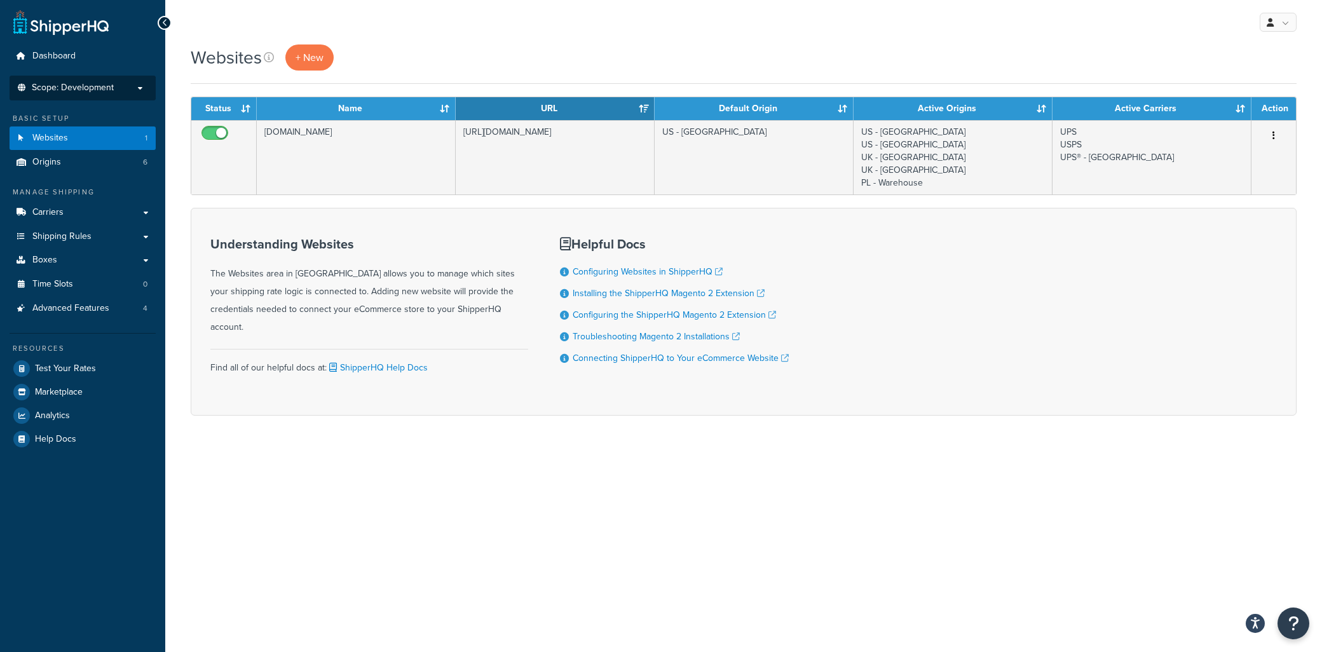
click at [106, 90] on span "Scope: Development" at bounding box center [73, 88] width 82 height 11
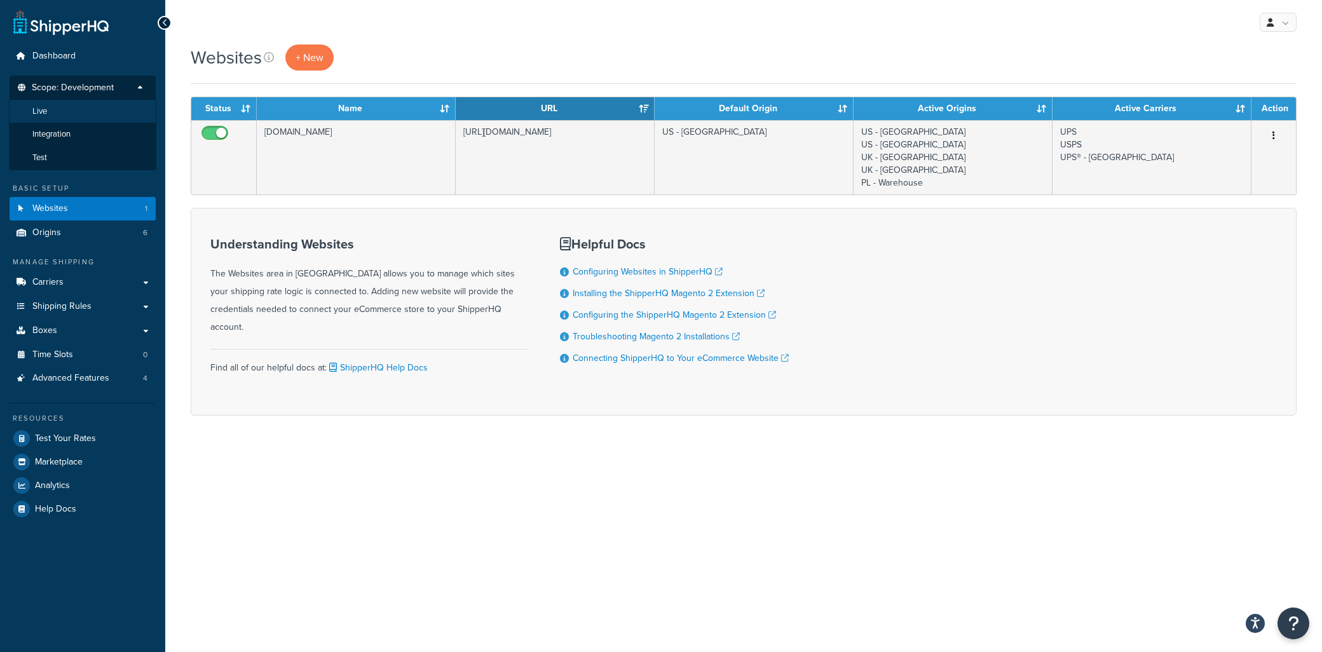
click at [75, 120] on li "Live" at bounding box center [82, 112] width 147 height 24
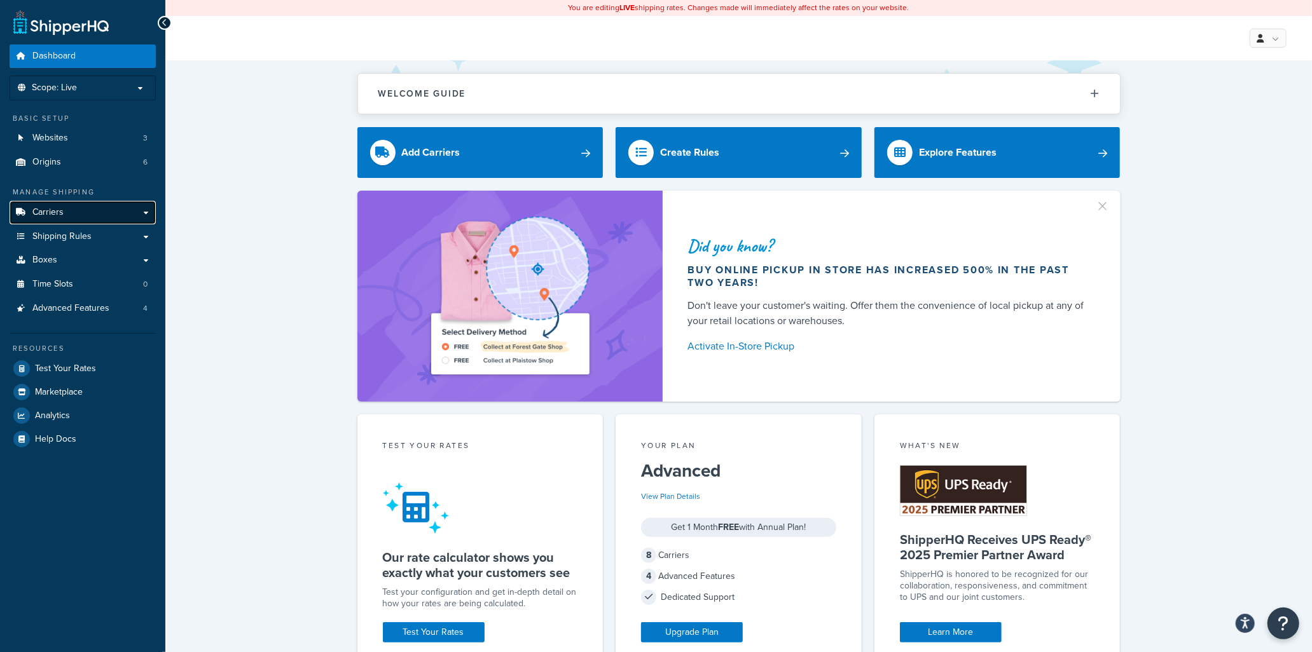
click at [60, 213] on span "Carriers" at bounding box center [47, 212] width 31 height 11
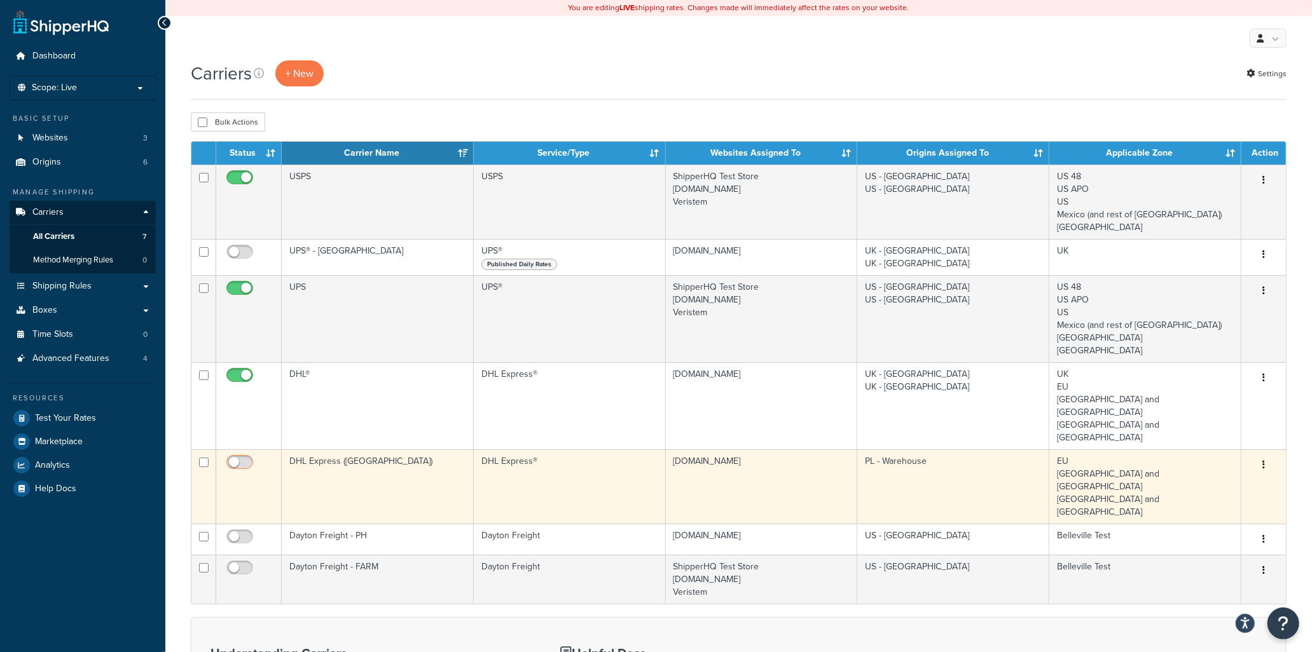
click at [239, 458] on input "checkbox" at bounding box center [241, 466] width 35 height 16
click at [245, 458] on input "checkbox" at bounding box center [241, 466] width 35 height 16
checkbox input "false"
click at [338, 449] on td "DHL Express (Poland)" at bounding box center [378, 486] width 192 height 74
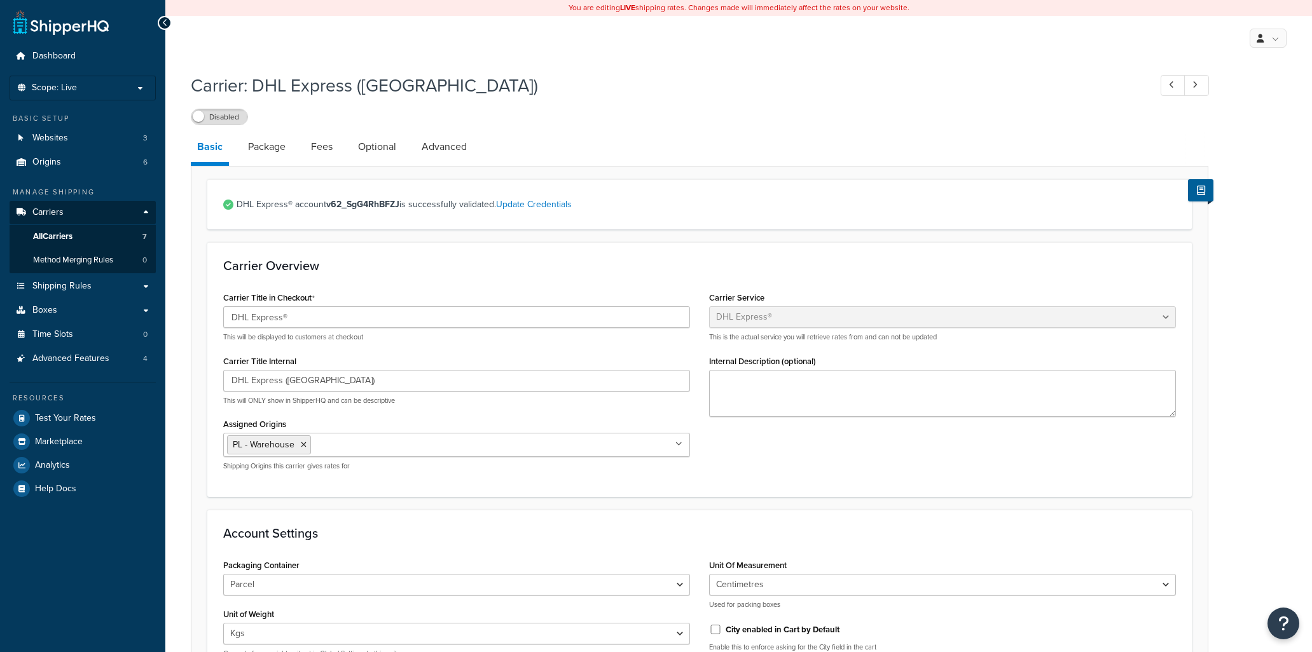
select select "dhl"
select select "kg"
select select "CM"
click at [233, 118] on label "Disabled" at bounding box center [219, 116] width 56 height 15
click at [226, 118] on label "Enabled" at bounding box center [219, 116] width 56 height 15
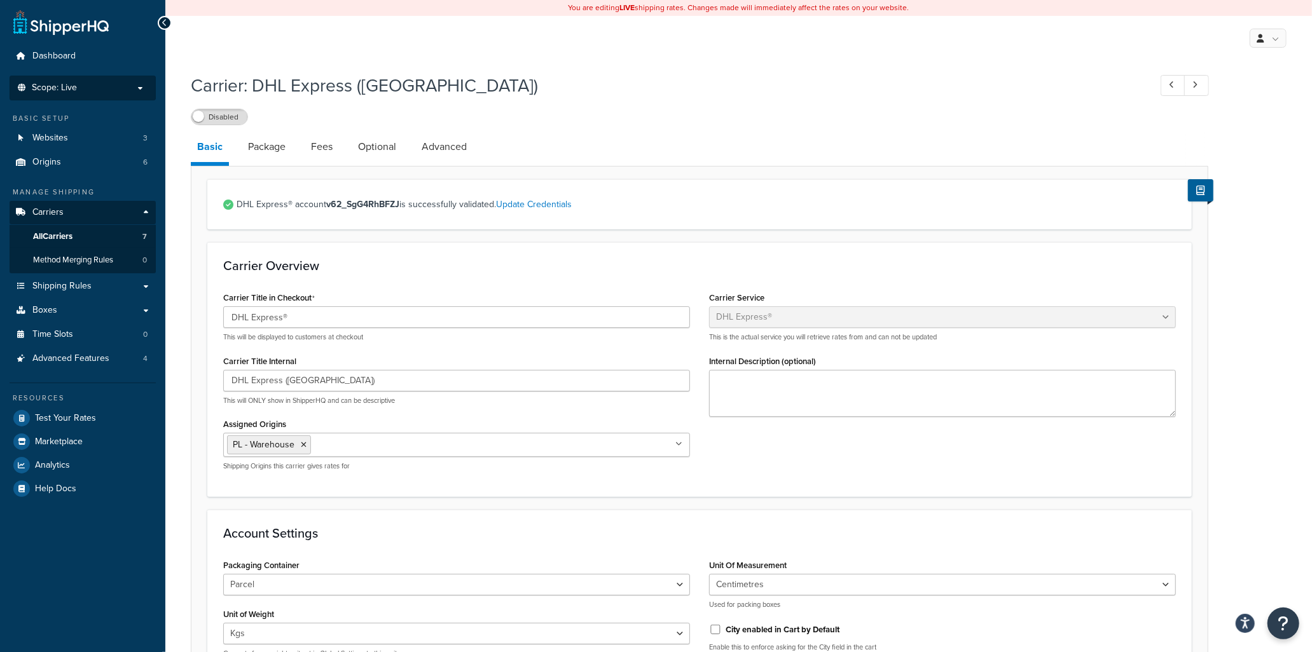
click at [76, 92] on span "Scope: Live" at bounding box center [54, 88] width 45 height 11
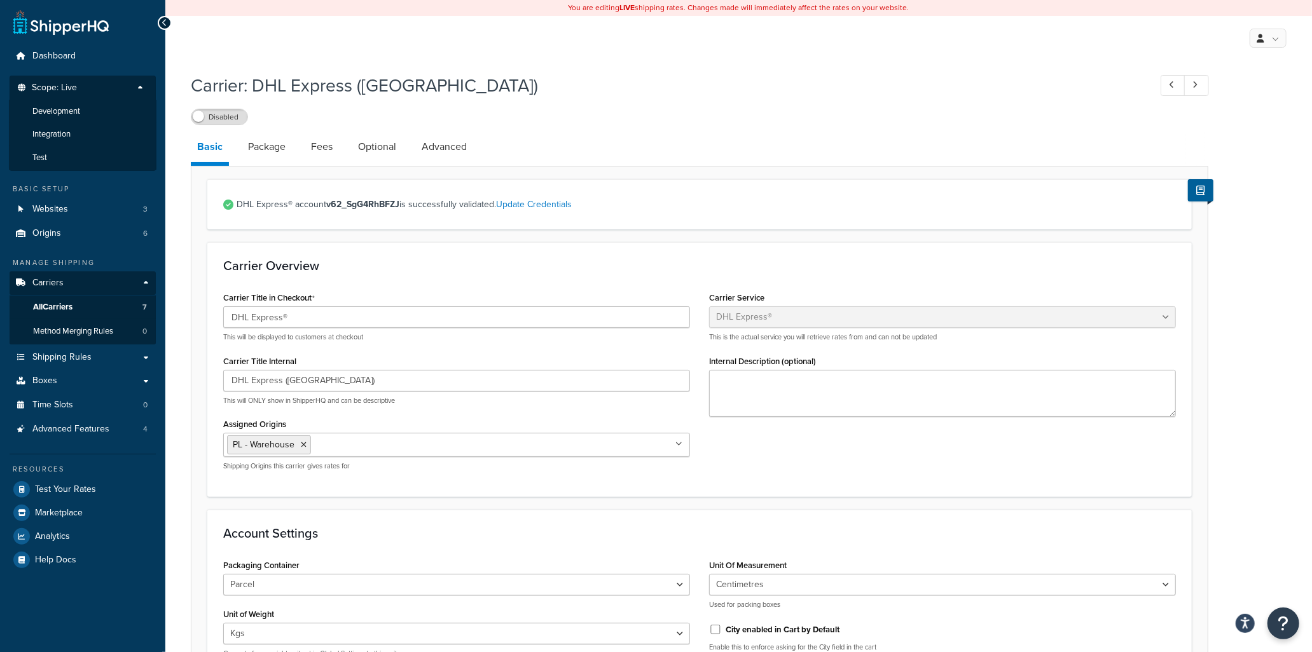
click at [79, 111] on span "Development" at bounding box center [56, 111] width 48 height 11
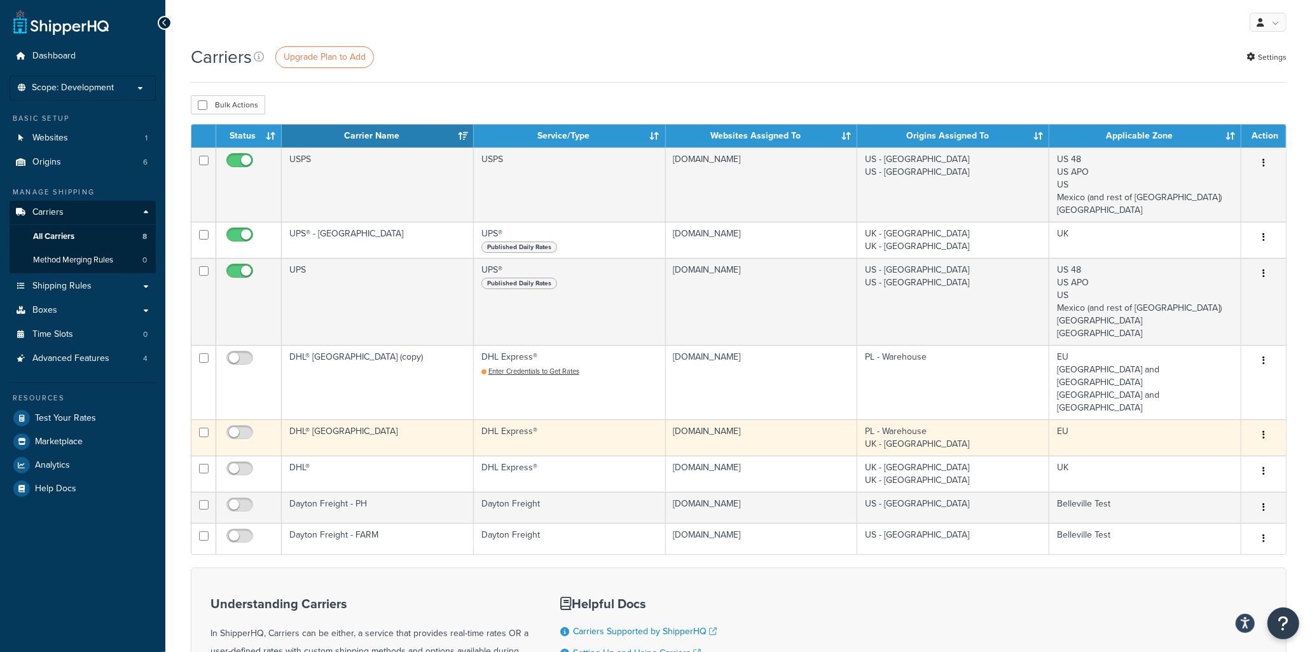
click at [324, 420] on td "DHL® [GEOGRAPHIC_DATA]" at bounding box center [378, 438] width 192 height 36
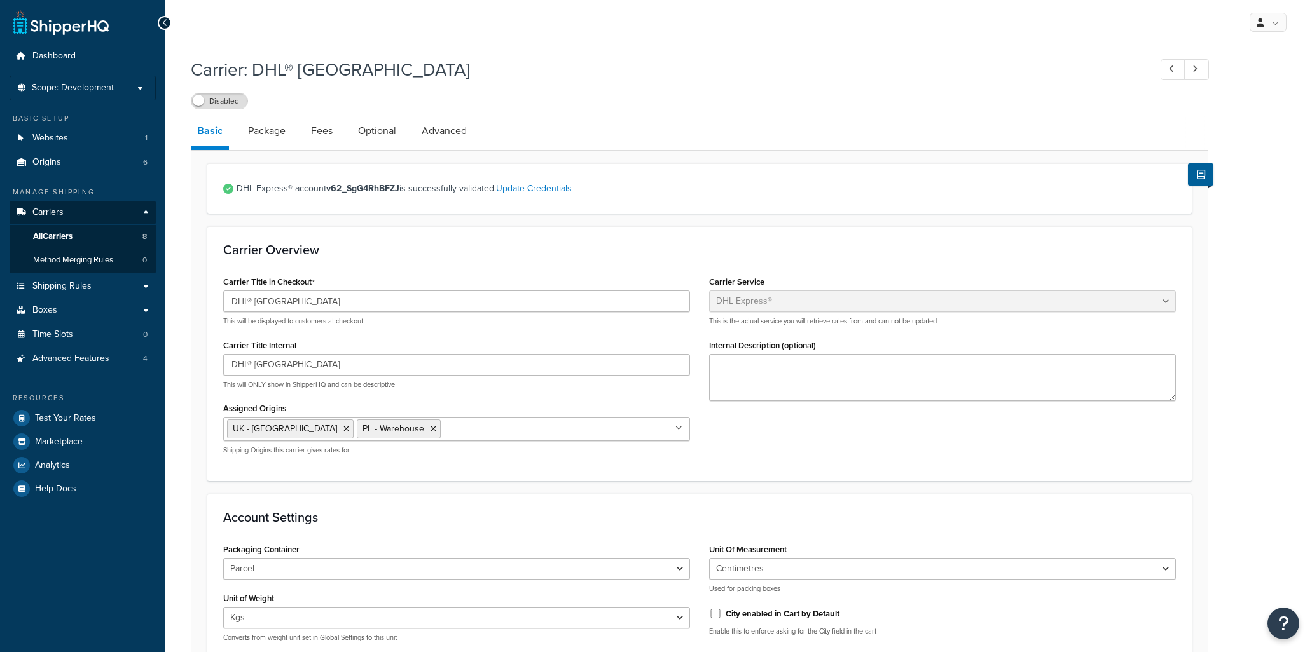
select select "dhl"
select select "kg"
select select "CM"
click at [229, 107] on label "Disabled" at bounding box center [219, 100] width 56 height 15
click at [229, 104] on label "Enabled" at bounding box center [219, 100] width 56 height 15
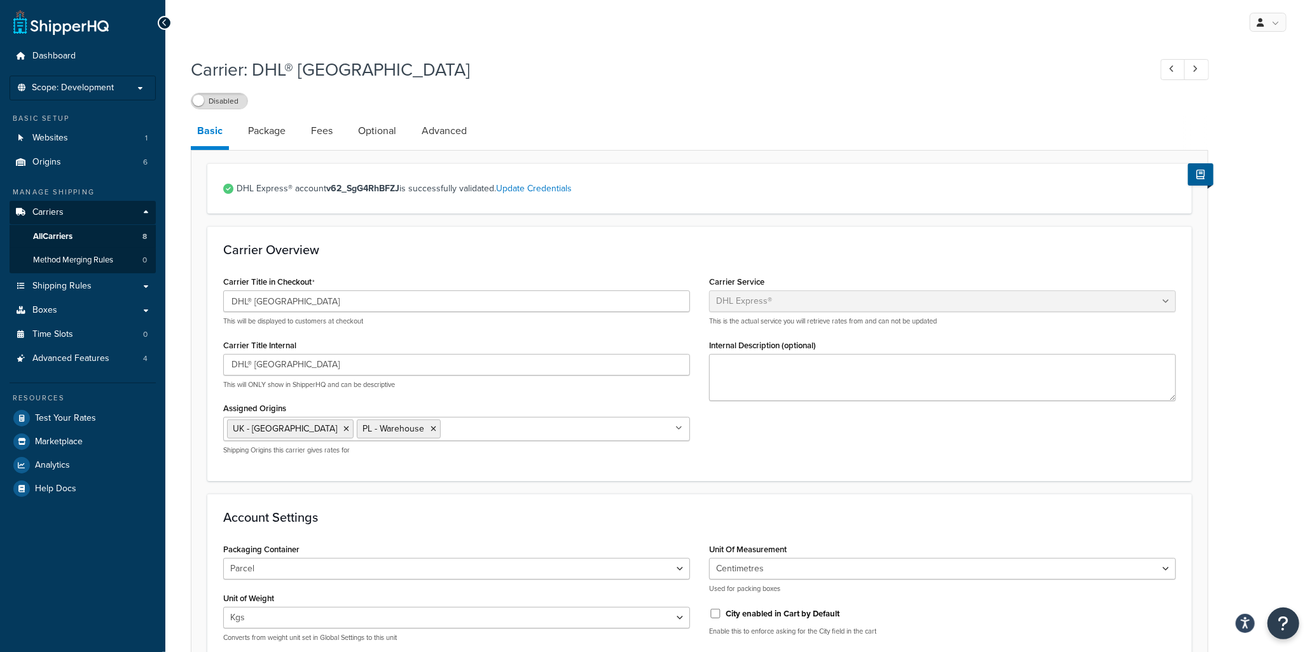
click at [212, 132] on link "Basic" at bounding box center [210, 133] width 38 height 34
